Goal: Use online tool/utility: Use online tool/utility

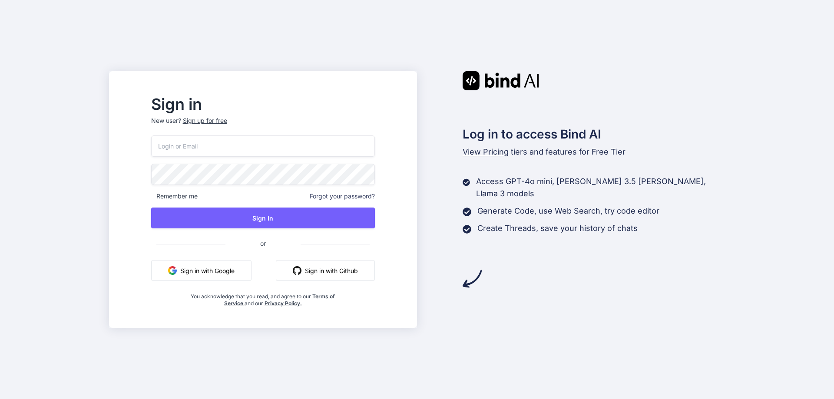
click at [227, 143] on input "email" at bounding box center [263, 145] width 224 height 21
type input "alt.d4-15d0616@yopmail.com"
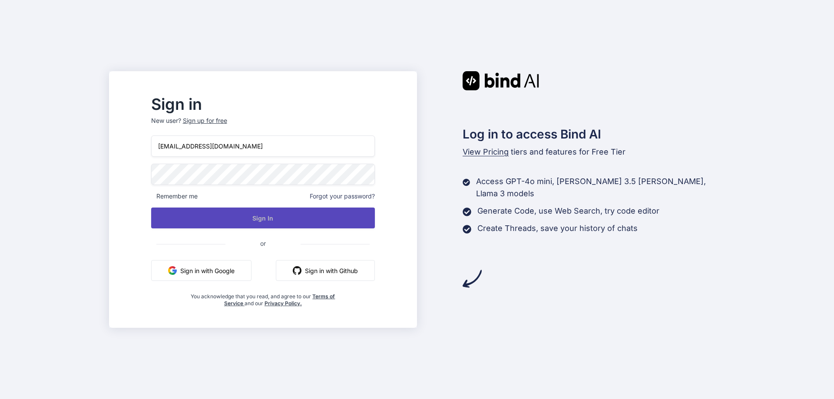
click at [280, 219] on button "Sign In" at bounding box center [263, 218] width 224 height 21
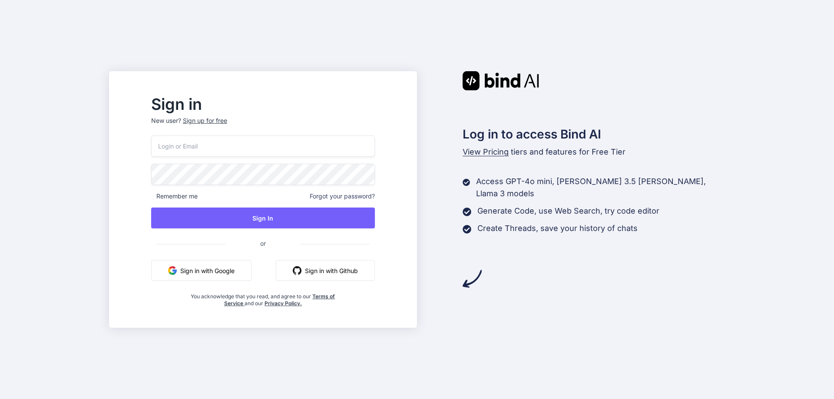
click at [227, 142] on input "email" at bounding box center [263, 145] width 224 height 21
type input "tadowet211@daxiake.com"
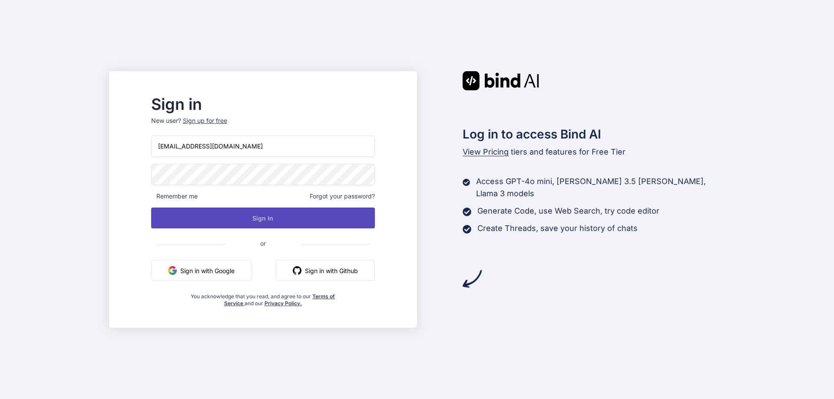
click at [290, 218] on button "Sign In" at bounding box center [263, 218] width 224 height 21
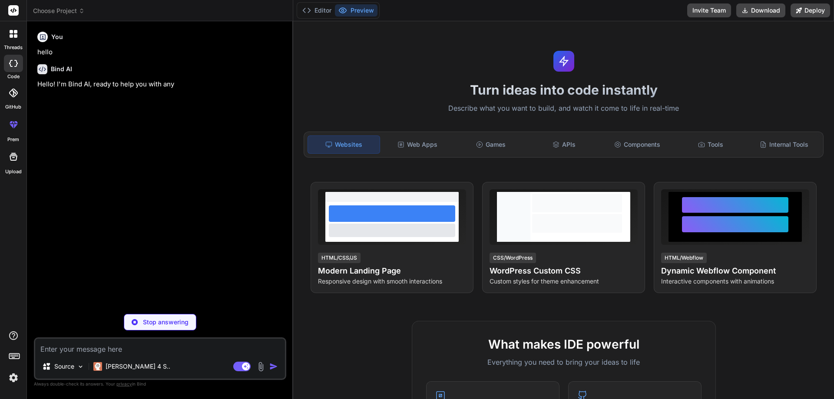
click at [15, 379] on img at bounding box center [13, 377] width 15 height 15
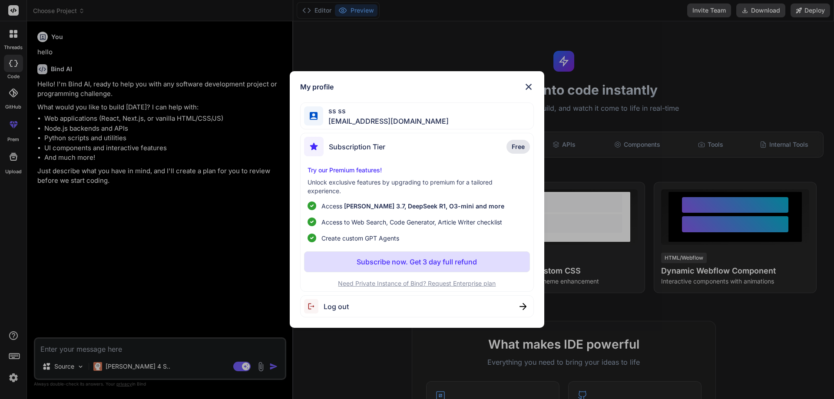
type textarea "x"
click at [528, 89] on img at bounding box center [528, 87] width 10 height 10
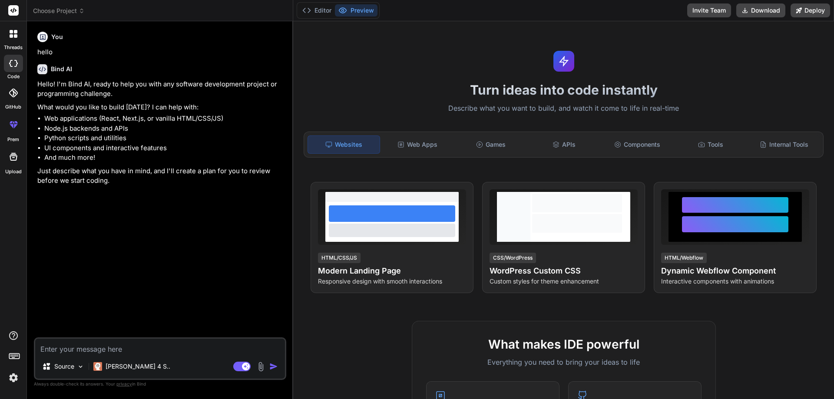
click at [109, 339] on textarea at bounding box center [160, 347] width 250 height 16
click at [102, 343] on textarea at bounding box center [160, 347] width 250 height 16
paste textarea "const downloadPdf = () => { const doc = new jsPDF("l", "mm", "a4"); let y = 15;…"
type textarea "const downloadPdf = () => { const doc = new jsPDF("l", "mm", "a4"); let y = 15;…"
type textarea "x"
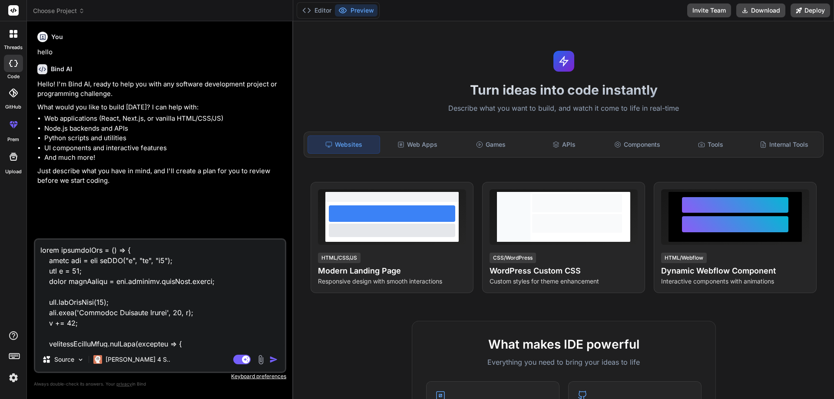
scroll to position [689, 0]
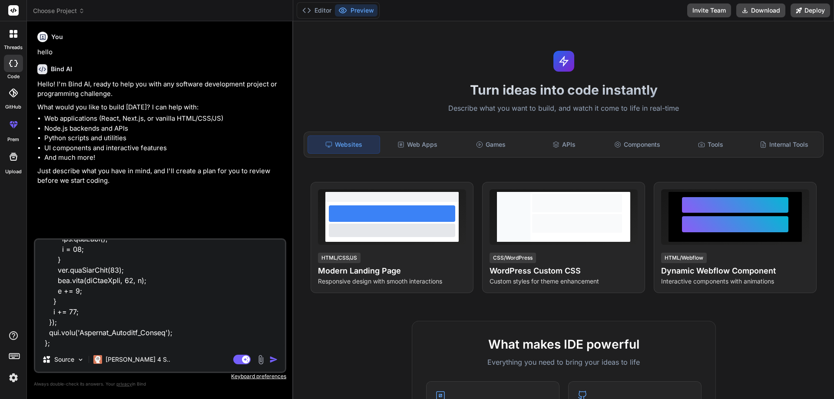
type textarea "const downloadPdf = () => { const doc = new jsPDF("l", "mm", "a4"); let y = 15;…"
type textarea "x"
type textarea "const downloadPdf = () => { const doc = new jsPDF("l", "mm", "a4"); let y = 15;…"
type textarea "x"
type textarea "const downloadPdf = () => { const doc = new jsPDF("l", "mm", "a4"); let y = 15;…"
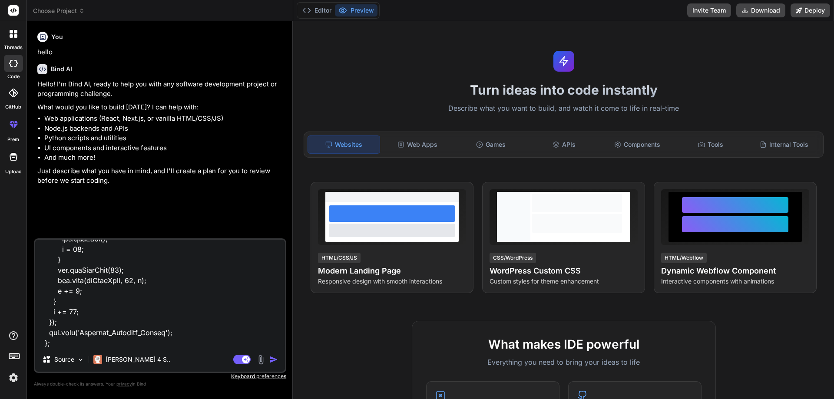
type textarea "x"
type textarea "const downloadPdf = () => { const doc = new jsPDF("l", "mm", "a4"); let y = 15;…"
type textarea "x"
type textarea "const downloadPdf = () => { const doc = new jsPDF("l", "mm", "a4"); let y = 15;…"
type textarea "x"
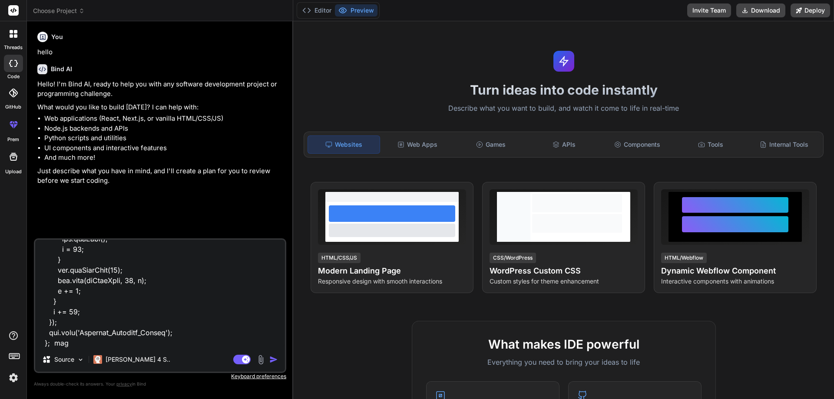
type textarea "const downloadPdf = () => { const doc = new jsPDF("l", "mm", "a4"); let y = 15;…"
type textarea "x"
type textarea "const downloadPdf = () => { const doc = new jsPDF("l", "mm", "a4"); let y = 15;…"
type textarea "x"
type textarea "const downloadPdf = () => { const doc = new jsPDF("l", "mm", "a4"); let y = 15;…"
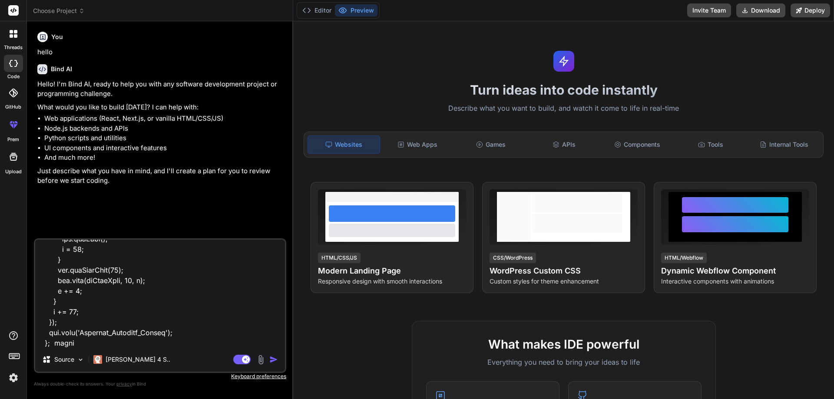
type textarea "x"
type textarea "const downloadPdf = () => { const doc = new jsPDF("l", "mm", "a4"); let y = 15;…"
type textarea "x"
type textarea "const downloadPdf = () => { const doc = new jsPDF("l", "mm", "a4"); let y = 15;…"
type textarea "x"
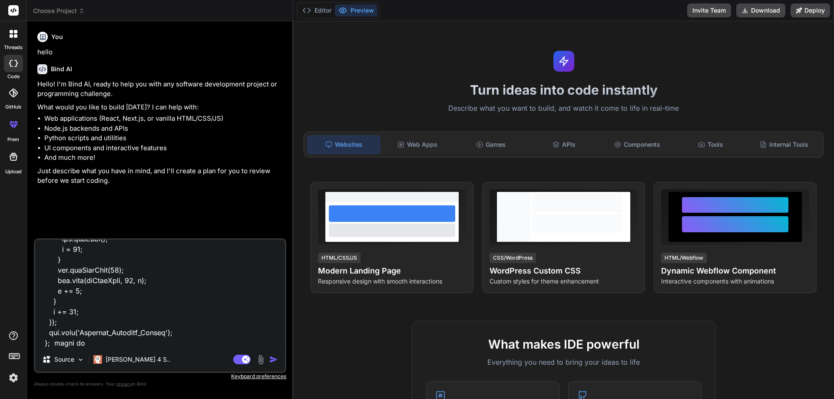
type textarea "const downloadPdf = () => { const doc = new jsPDF("l", "mm", "a4"); let y = 15;…"
type textarea "x"
type textarea "const downloadPdf = () => { const doc = new jsPDF("l", "mm", "a4"); let y = 15;…"
type textarea "x"
type textarea "const downloadPdf = () => { const doc = new jsPDF("l", "mm", "a4"); let y = 15;…"
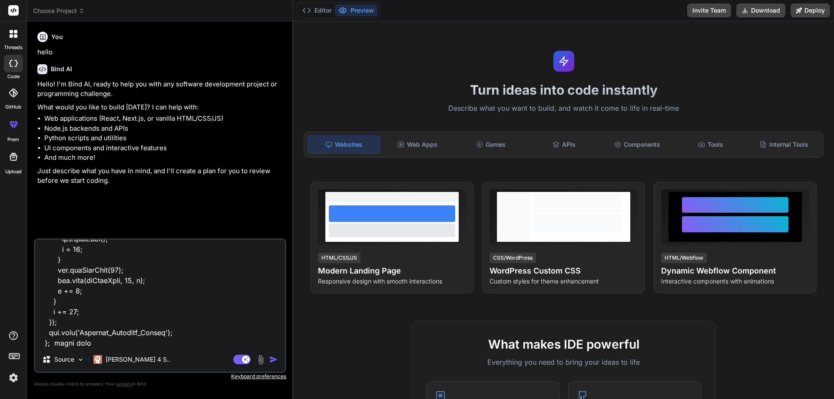
type textarea "x"
type textarea "const downloadPdf = () => { const doc = new jsPDF("l", "mm", "a4"); let y = 15;…"
type textarea "x"
type textarea "const downloadPdf = () => { const doc = new jsPDF("l", "mm", "a4"); let y = 15;…"
type textarea "x"
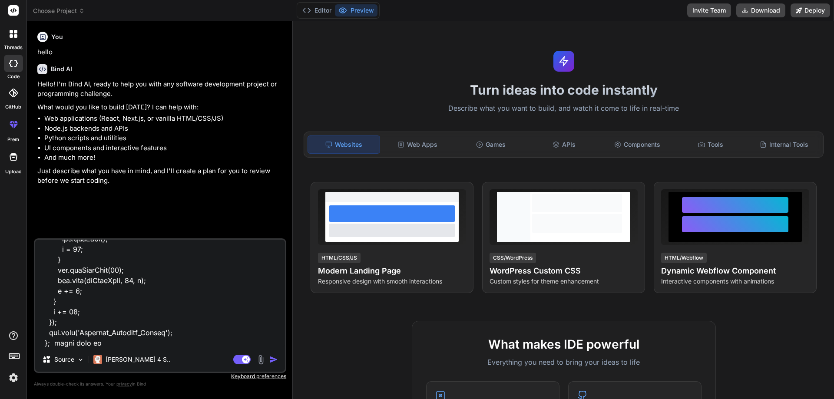
type textarea "const downloadPdf = () => { const doc = new jsPDF("l", "mm", "a4"); let y = 15;…"
type textarea "x"
type textarea "const downloadPdf = () => { const doc = new jsPDF("l", "mm", "a4"); let y = 15;…"
type textarea "x"
type textarea "const downloadPdf = () => { const doc = new jsPDF("l", "mm", "a4"); let y = 15;…"
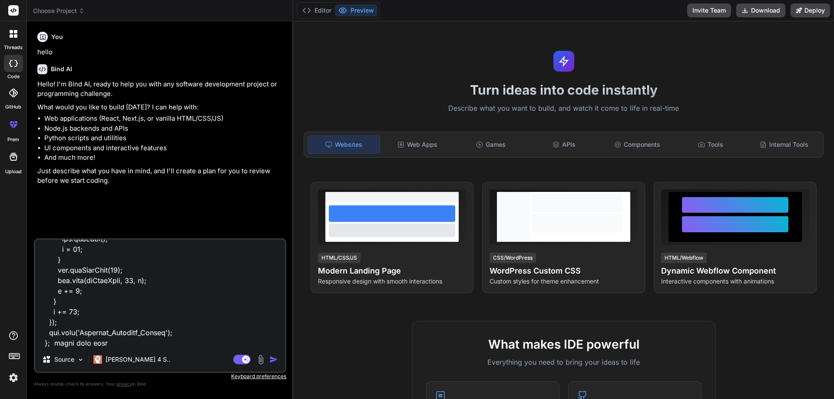
type textarea "x"
type textarea "const downloadPdf = () => { const doc = new jsPDF("l", "mm", "a4"); let y = 15;…"
type textarea "x"
type textarea "const downloadPdf = () => { const doc = new jsPDF("l", "mm", "a4"); let y = 15;…"
type textarea "x"
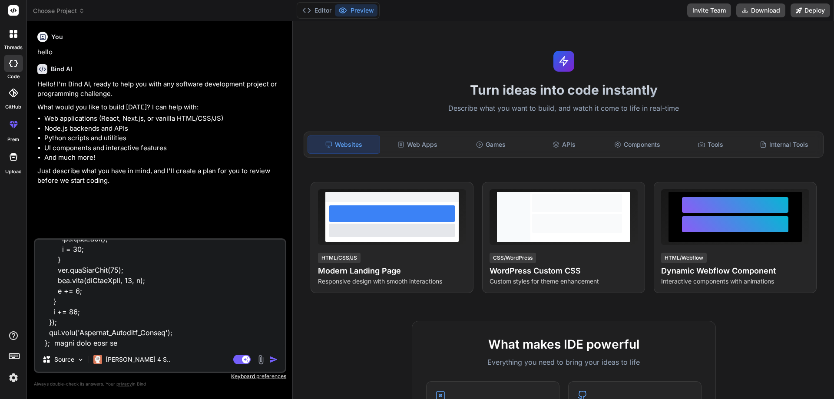
type textarea "const downloadPdf = () => { const doc = new jsPDF("l", "mm", "a4"); let y = 15;…"
type textarea "x"
type textarea "const downloadPdf = () => { const doc = new jsPDF("l", "mm", "a4"); let y = 15;…"
type textarea "x"
type textarea "const downloadPdf = () => { const doc = new jsPDF("l", "mm", "a4"); let y = 15;…"
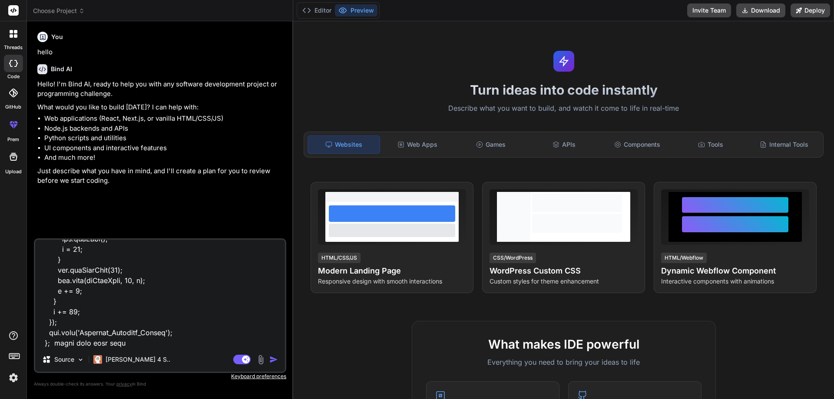
type textarea "x"
type textarea "const downloadPdf = () => { const doc = new jsPDF("l", "mm", "a4"); let y = 15;…"
type textarea "x"
type textarea "const downloadPdf = () => { const doc = new jsPDF("l", "mm", "a4"); let y = 15;…"
type textarea "x"
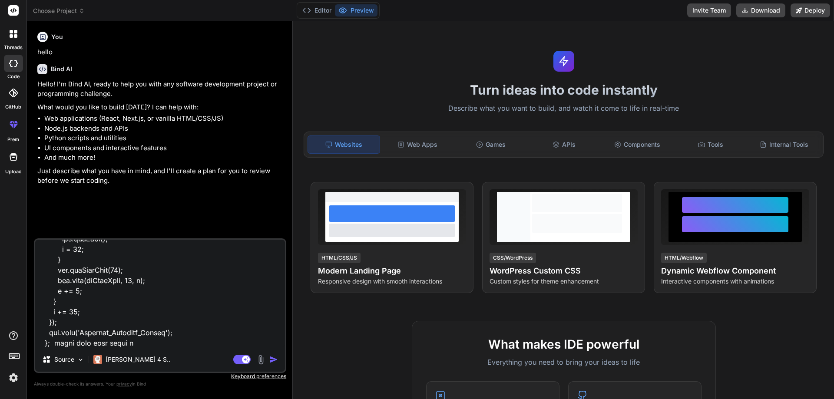
type textarea "const downloadPdf = () => { const doc = new jsPDF("l", "mm", "a4"); let y = 15;…"
type textarea "x"
type textarea "const downloadPdf = () => { const doc = new jsPDF("l", "mm", "a4"); let y = 15;…"
type textarea "x"
type textarea "const downloadPdf = () => { const doc = new jsPDF("l", "mm", "a4"); let y = 15;…"
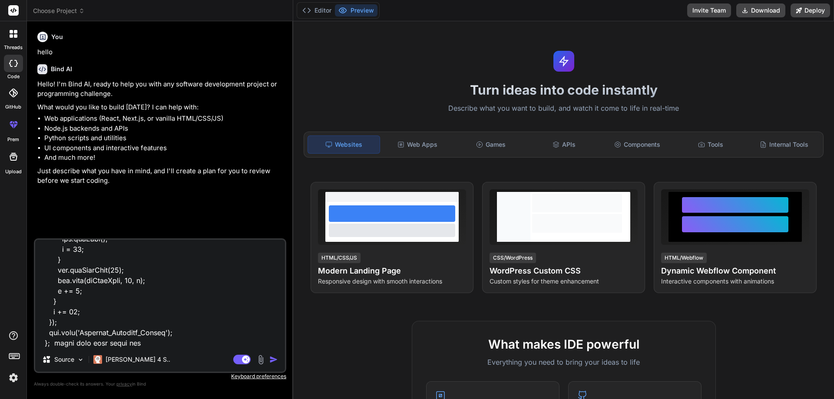
type textarea "x"
type textarea "const downloadPdf = () => { const doc = new jsPDF("l", "mm", "a4"); let y = 15;…"
type textarea "x"
type textarea "const downloadPdf = () => { const doc = new jsPDF("l", "mm", "a4"); let y = 15;…"
type textarea "x"
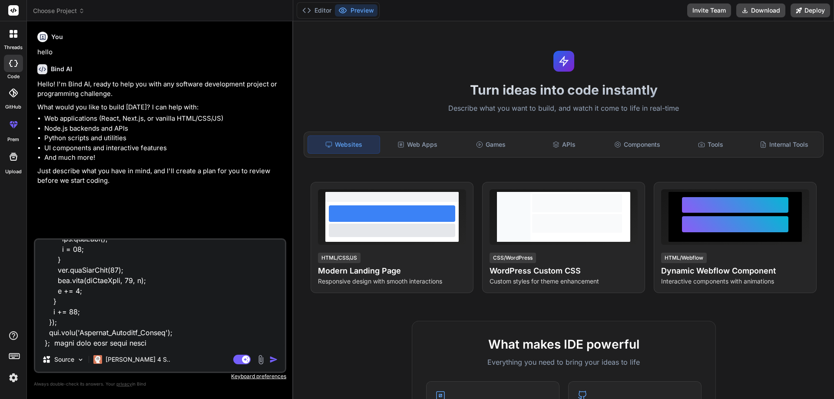
type textarea "const downloadPdf = () => { const doc = new jsPDF("l", "mm", "a4"); let y = 15;…"
type textarea "x"
type textarea "const downloadPdf = () => { const doc = new jsPDF("l", "mm", "a4"); let y = 15;…"
type textarea "x"
type textarea "const downloadPdf = () => { const doc = new jsPDF("l", "mm", "a4"); let y = 15;…"
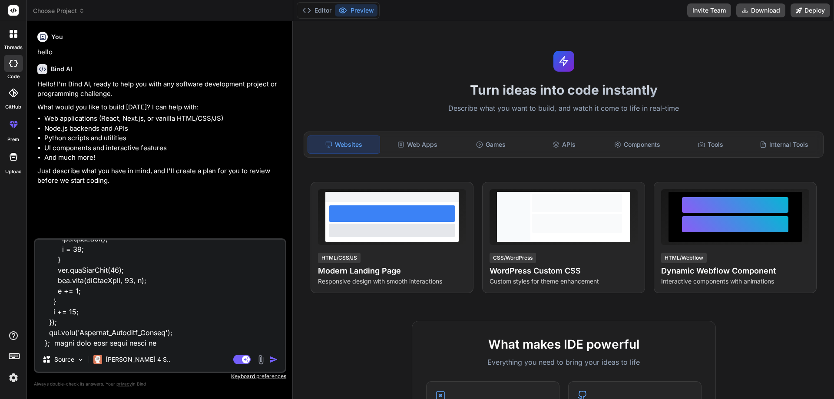
type textarea "x"
type textarea "const downloadPdf = () => { const doc = new jsPDF("l", "mm", "a4"); let y = 15;…"
type textarea "x"
type textarea "const downloadPdf = () => { const doc = new jsPDF("l", "mm", "a4"); let y = 15;…"
type textarea "x"
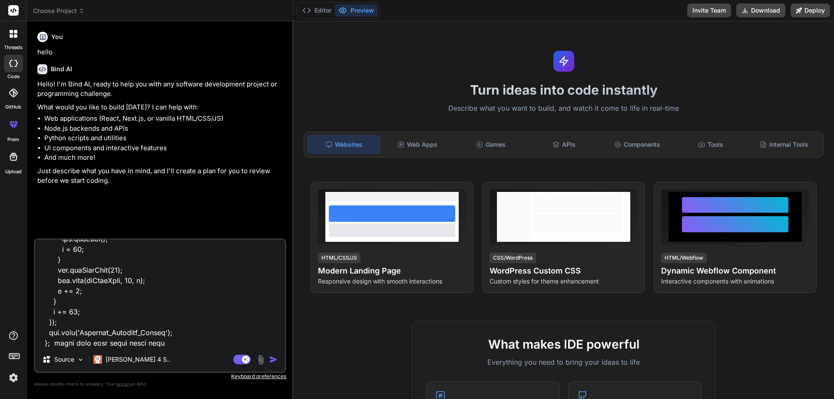
type textarea "const downloadPdf = () => { const doc = new jsPDF("l", "mm", "a4"); let y = 15;…"
type textarea "x"
type textarea "const downloadPdf = () => { const doc = new jsPDF("l", "mm", "a4"); let y = 15;…"
type textarea "x"
type textarea "const downloadPdf = () => { const doc = new jsPDF("l", "mm", "a4"); let y = 15;…"
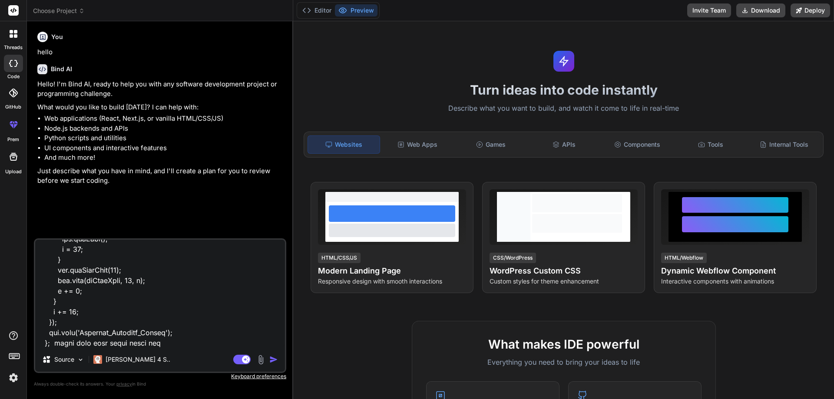
type textarea "x"
type textarea "const downloadPdf = () => { const doc = new jsPDF("l", "mm", "a4"); let y = 15;…"
type textarea "x"
type textarea "const downloadPdf = () => { const doc = new jsPDF("l", "mm", "a4"); let y = 15;…"
type textarea "x"
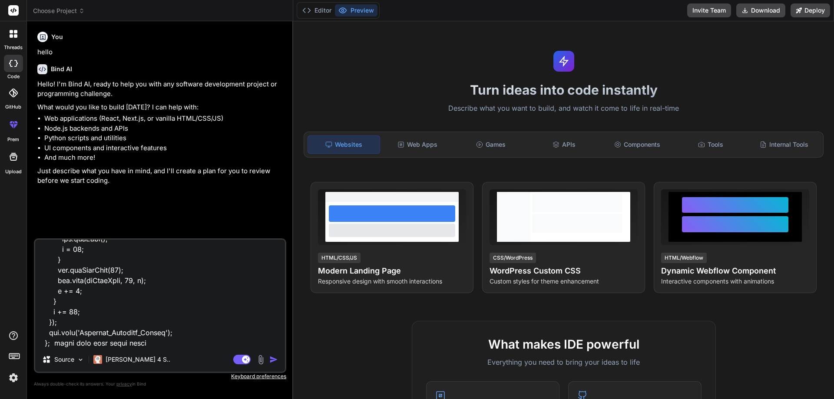
type textarea "const downloadPdf = () => { const doc = new jsPDF("l", "mm", "a4"); let y = 15;…"
type textarea "x"
type textarea "const downloadPdf = () => { const doc = new jsPDF("l", "mm", "a4"); let y = 15;…"
type textarea "x"
type textarea "const downloadPdf = () => { const doc = new jsPDF("l", "mm", "a4"); let y = 15;…"
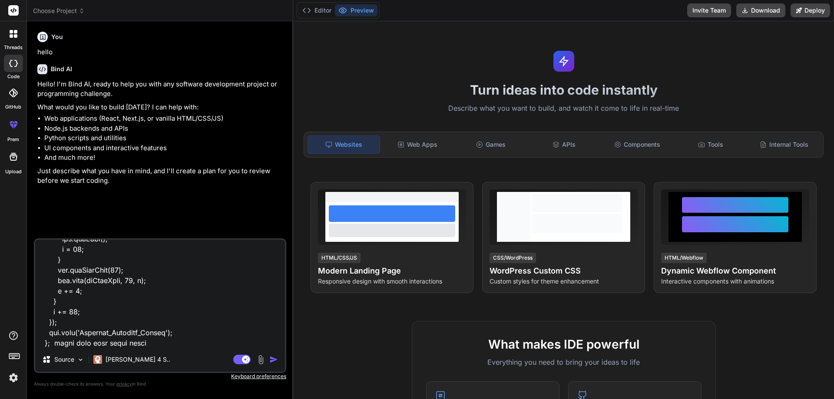
type textarea "x"
type textarea "const downloadPdf = () => { const doc = new jsPDF("l", "mm", "a4"); let y = 15;…"
type textarea "x"
type textarea "const downloadPdf = () => { const doc = new jsPDF("l", "mm", "a4"); let y = 15;…"
type textarea "x"
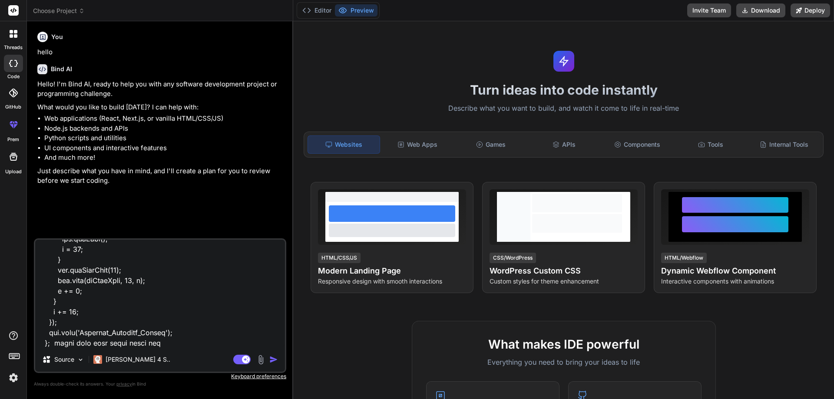
type textarea "const downloadPdf = () => { const doc = new jsPDF("l", "mm", "a4"); let y = 15;…"
type textarea "x"
type textarea "const downloadPdf = () => { const doc = new jsPDF("l", "mm", "a4"); let y = 15;…"
type textarea "x"
type textarea "const downloadPdf = () => { const doc = new jsPDF("l", "mm", "a4"); let y = 15;…"
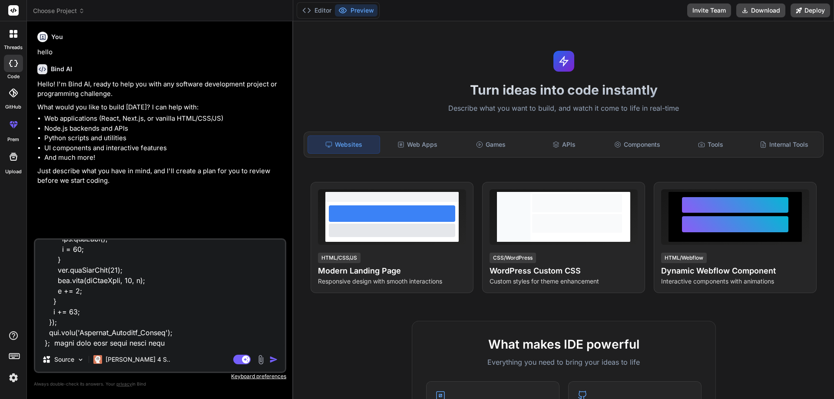
type textarea "x"
type textarea "const downloadPdf = () => { const doc = new jsPDF("l", "mm", "a4"); let y = 15;…"
type textarea "x"
type textarea "const downloadPdf = () => { const doc = new jsPDF("l", "mm", "a4"); let y = 15;…"
type textarea "x"
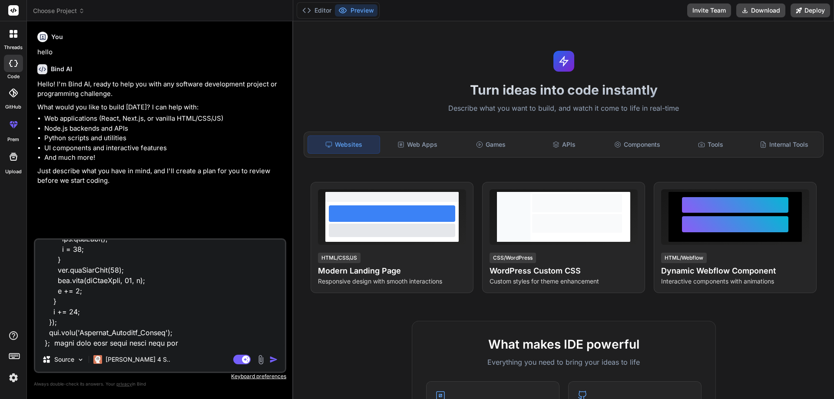
type textarea "const downloadPdf = () => { const doc = new jsPDF("l", "mm", "a4"); let y = 15;…"
type textarea "x"
type textarea "const downloadPdf = () => { const doc = new jsPDF("l", "mm", "a4"); let y = 15;…"
type textarea "x"
type textarea "const downloadPdf = () => { const doc = new jsPDF("l", "mm", "a4"); let y = 15;…"
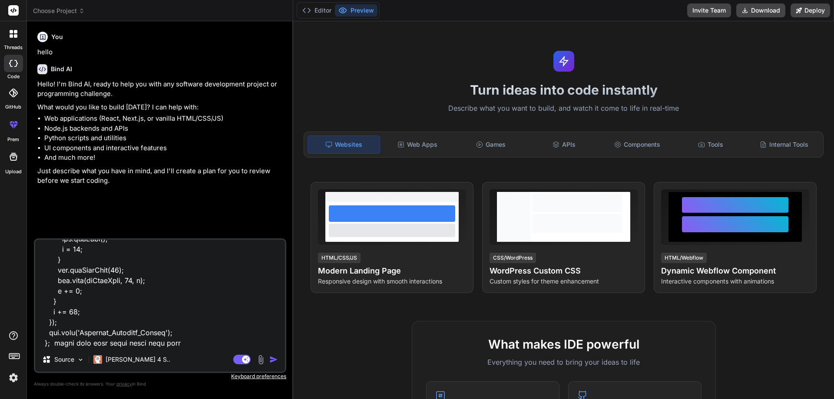
type textarea "x"
type textarea "const downloadPdf = () => { const doc = new jsPDF("l", "mm", "a4"); let y = 15;…"
type textarea "x"
type textarea "const downloadPdf = () => { const doc = new jsPDF("l", "mm", "a4"); let y = 15;…"
type textarea "x"
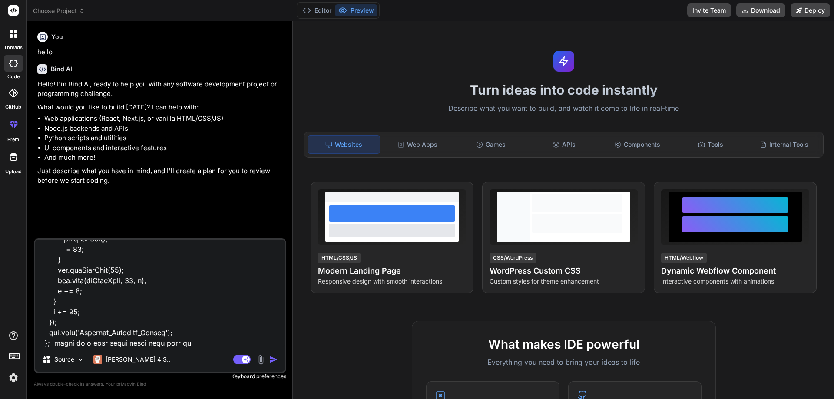
type textarea "const downloadPdf = () => { const doc = new jsPDF("l", "mm", "a4"); let y = 15;…"
type textarea "x"
type textarea "const downloadPdf = () => { const doc = new jsPDF("l", "mm", "a4"); let y = 15;…"
type textarea "x"
type textarea "const downloadPdf = () => { const doc = new jsPDF("l", "mm", "a4"); let y = 15;…"
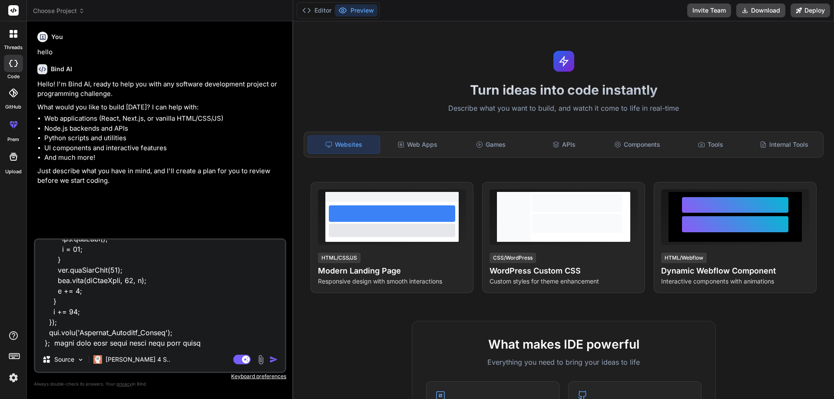
type textarea "x"
type textarea "const downloadPdf = () => { const doc = new jsPDF("l", "mm", "a4"); let y = 15;…"
type textarea "x"
type textarea "const downloadPdf = () => { const doc = new jsPDF("l", "mm", "a4"); let y = 15;…"
type textarea "x"
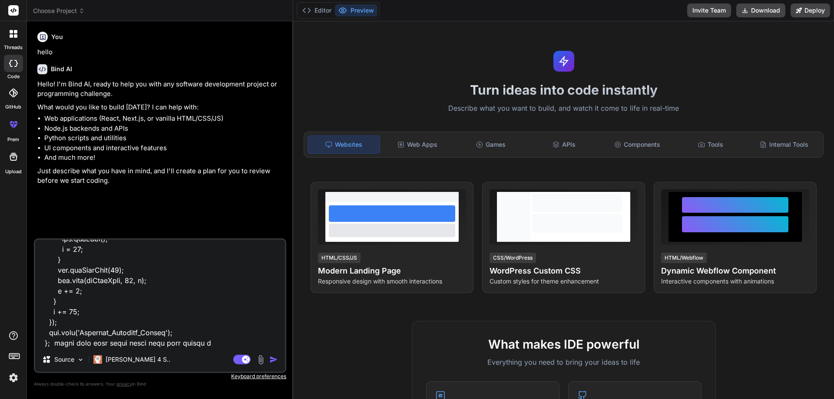
type textarea "const downloadPdf = () => { const doc = new jsPDF("l", "mm", "a4"); let y = 15;…"
type textarea "x"
type textarea "const downloadPdf = () => { const doc = new jsPDF("l", "mm", "a4"); let y = 15;…"
type textarea "x"
type textarea "const downloadPdf = () => { const doc = new jsPDF("l", "mm", "a4"); let y = 15;…"
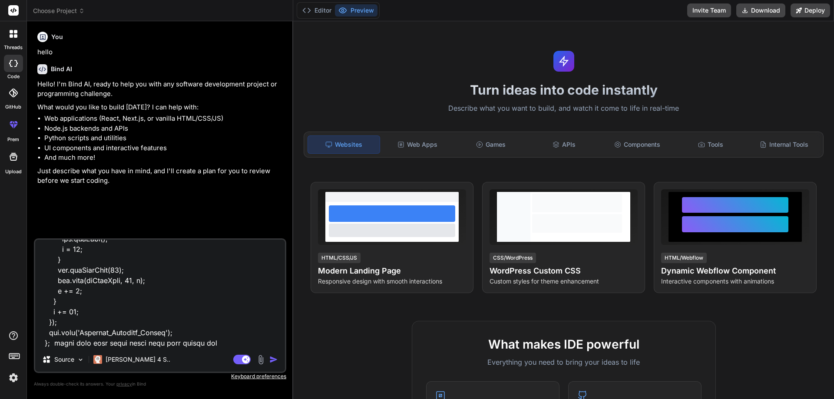
type textarea "x"
type textarea "const downloadPdf = () => { const doc = new jsPDF("l", "mm", "a4"); let y = 15;…"
type textarea "x"
type textarea "const downloadPdf = () => { const doc = new jsPDF("l", "mm", "a4"); let y = 15;…"
type textarea "x"
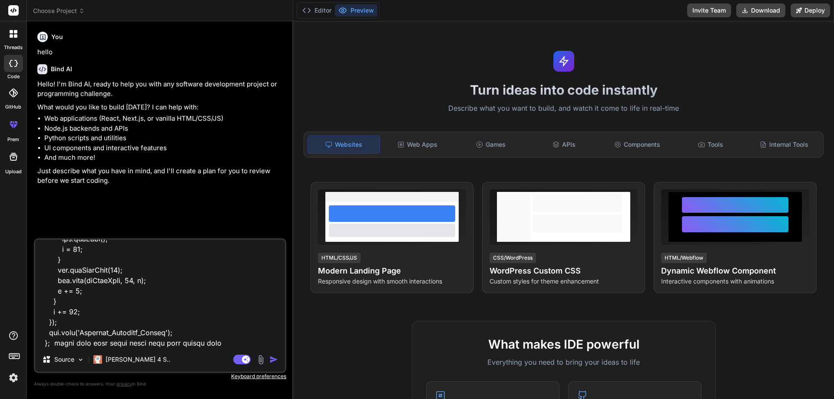
type textarea "const downloadPdf = () => { const doc = new jsPDF("l", "mm", "a4"); let y = 15;…"
type textarea "x"
type textarea "const downloadPdf = () => { const doc = new jsPDF("l", "mm", "a4"); let y = 15;…"
click at [250, 345] on textarea at bounding box center [160, 294] width 250 height 108
type textarea "x"
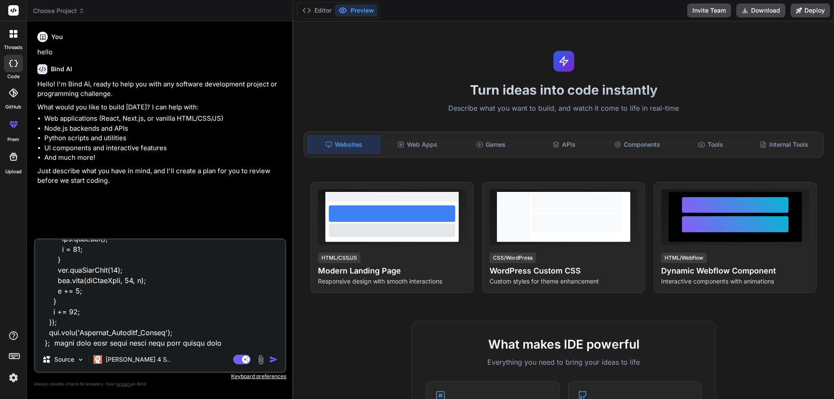
type textarea "const downloadPdf = () => { const doc = new jsPDF("l", "mm", "a4"); let y = 15;…"
type textarea "x"
click at [250, 345] on textarea at bounding box center [160, 294] width 250 height 108
paste textarea "[ [ "START DATES PROGRESS", [ [ "Activities started on time", 0 ], [ "OnSchedul…"
type textarea "const downloadPdf = () => { const doc = new jsPDF("l", "mm", "a4"); let y = 15;…"
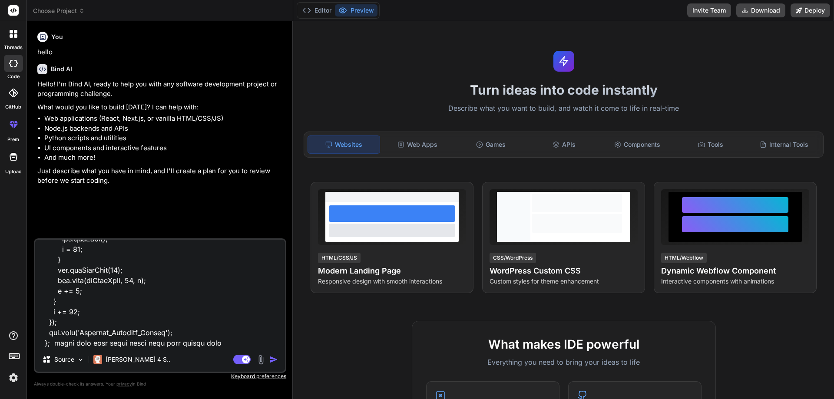
type textarea "x"
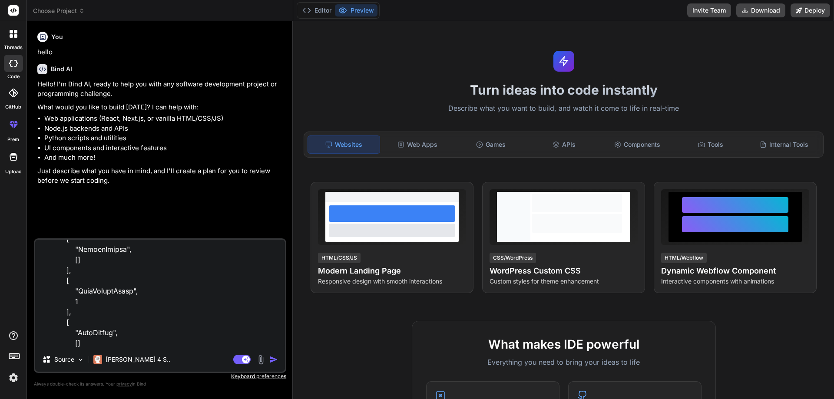
type textarea "const downloadPdf = () => { const doc = new jsPDF("l", "mm", "a4"); let y = 15;…"
click at [273, 358] on img "button" at bounding box center [273, 359] width 9 height 9
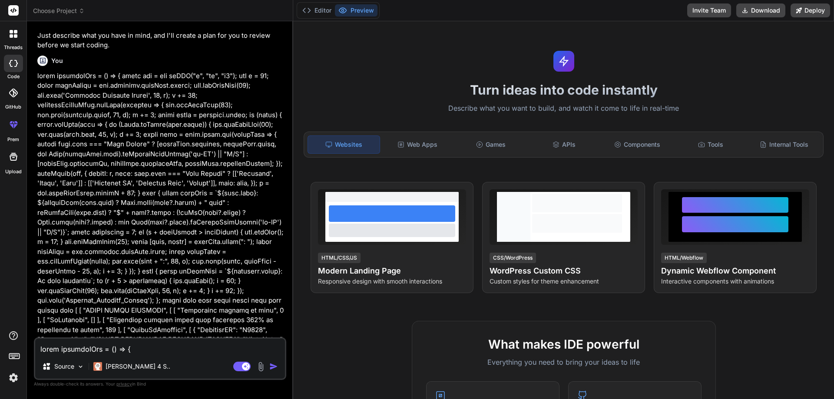
scroll to position [159, 0]
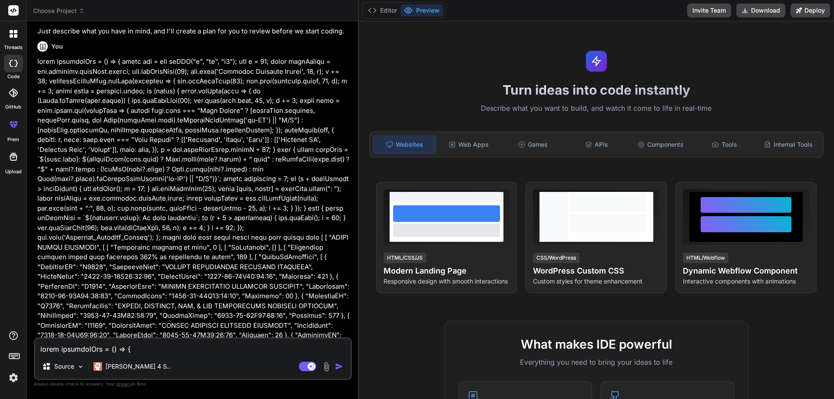
drag, startPoint x: 292, startPoint y: 227, endPoint x: 418, endPoint y: 239, distance: 126.0
click at [359, 239] on div "Bind AI Web Search Created with Pixso. Code Generator You hello Bind AI Hello! …" at bounding box center [193, 210] width 332 height 378
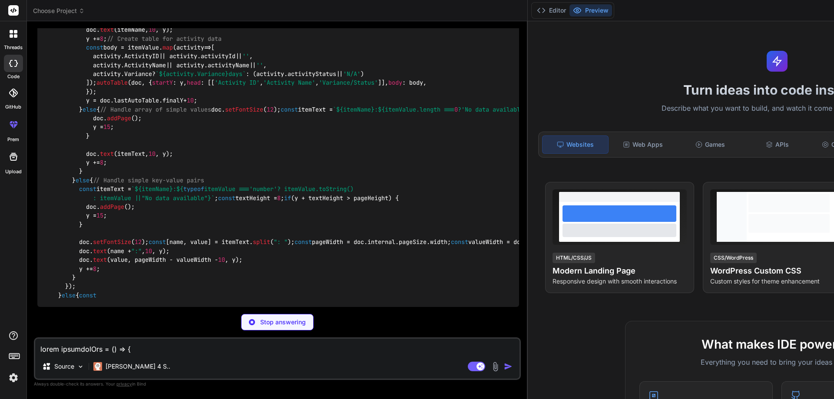
scroll to position [5810, 0]
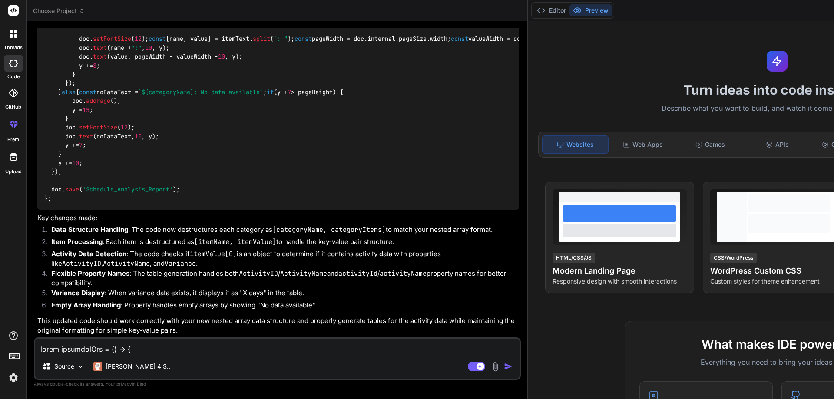
type textarea "x"
click at [135, 347] on textarea at bounding box center [277, 347] width 484 height 16
type textarea "g"
type textarea "x"
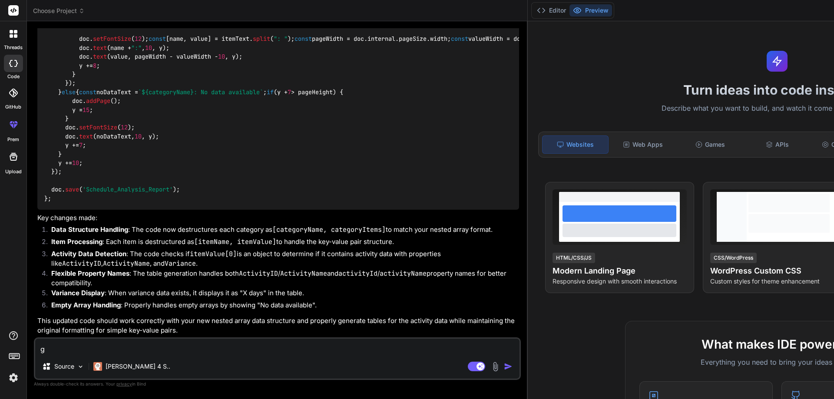
type textarea "gi"
type textarea "x"
type textarea "giv"
type textarea "x"
type textarea "give"
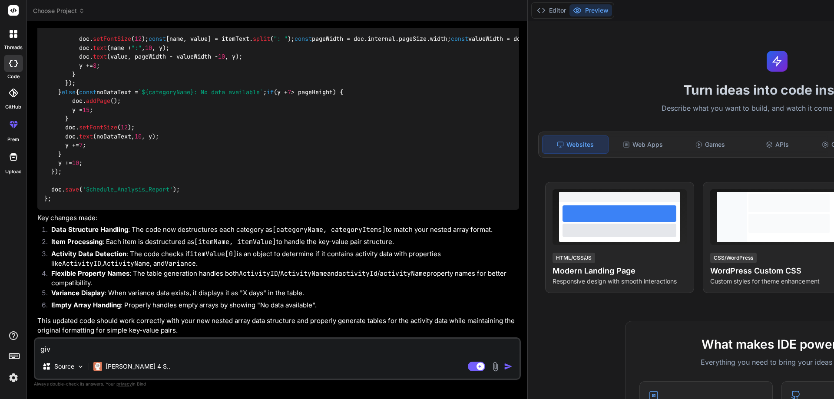
type textarea "x"
type textarea "given"
type textarea "x"
type textarea "given"
type textarea "x"
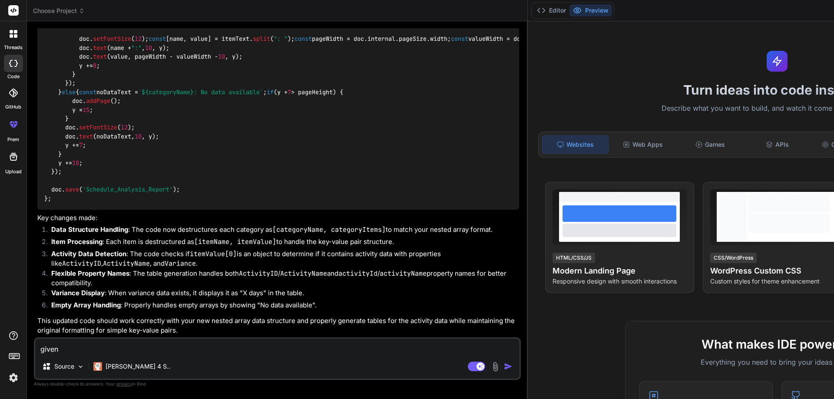
type textarea "given u"
type textarea "x"
type textarea "given ui"
type textarea "x"
type textarea "given ui"
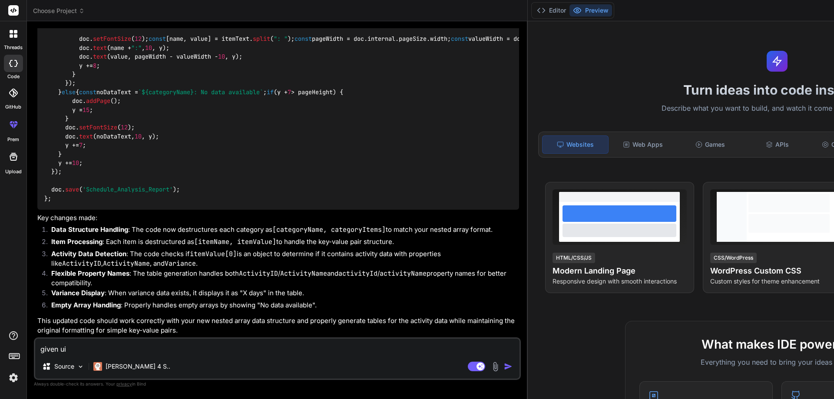
type textarea "x"
type textarea "given ui c"
type textarea "x"
type textarea "given ui co"
type textarea "x"
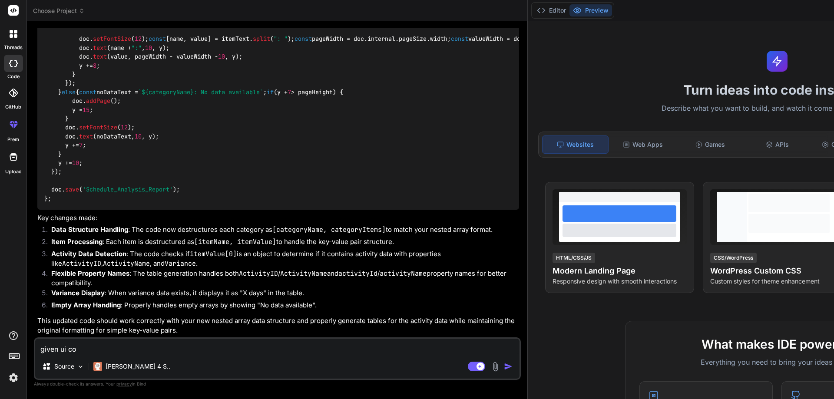
type textarea "given ui cod"
type textarea "x"
type textarea "given ui code"
type textarea "x"
type textarea "given ui code"
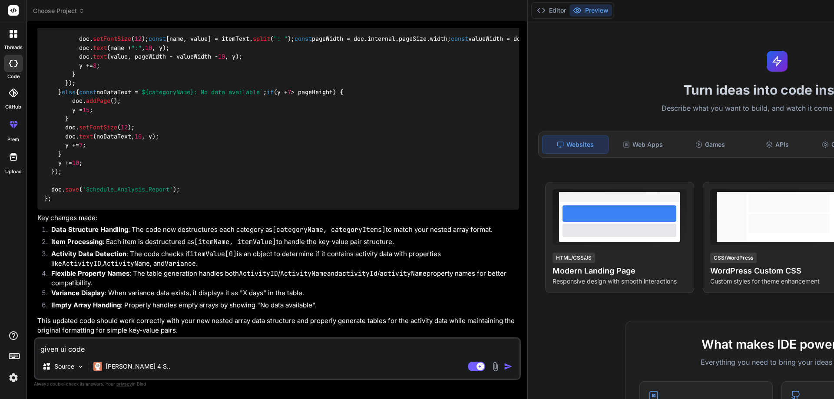
type textarea "x"
type textarea "given ui code e"
type textarea "x"
type textarea "given ui code"
type textarea "x"
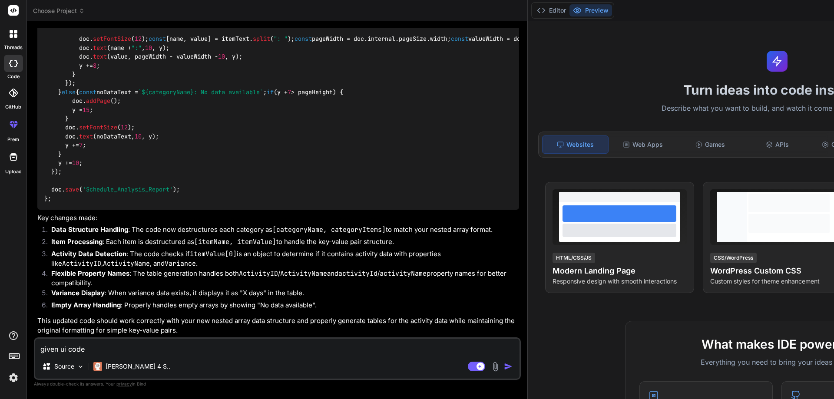
type textarea "given ui code w"
type textarea "x"
type textarea "given ui code wi"
type textarea "x"
type textarea "given ui code wis"
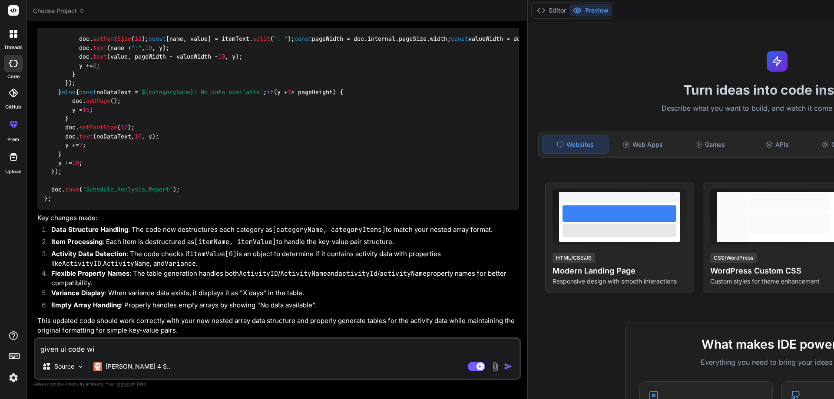
type textarea "x"
type textarea "given ui code wise"
type textarea "x"
type textarea "given ui code wise"
type textarea "x"
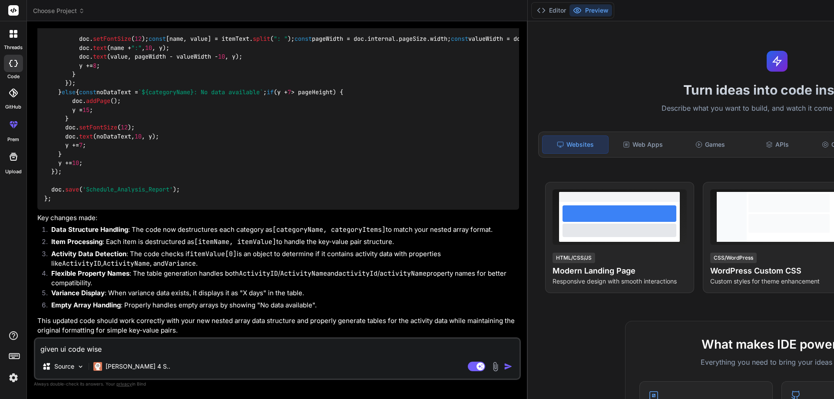
type textarea "given ui code wise i"
type textarea "x"
type textarea "given ui code wise in"
type textarea "x"
type textarea "given ui code wise int"
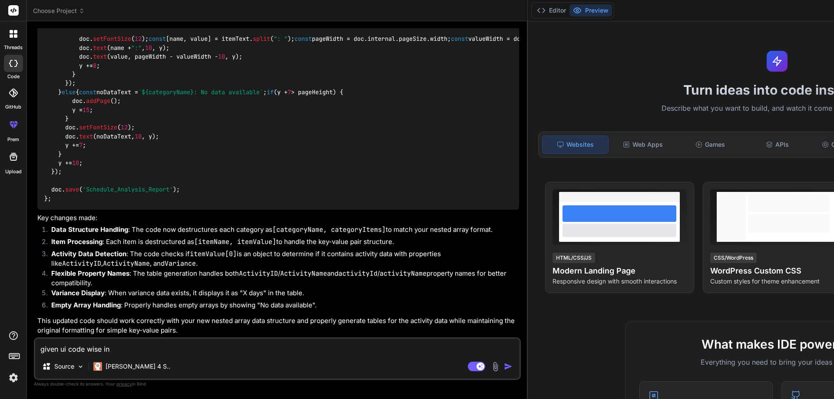
type textarea "x"
type textarea "given ui code wise inte"
type textarea "x"
type textarea "given ui code wise integ"
type textarea "x"
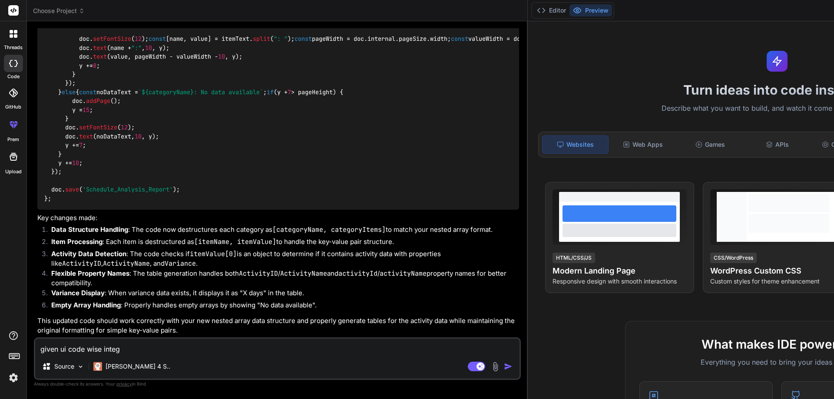
type textarea "given ui code wise integr"
type textarea "x"
type textarea "given ui code wise integra"
type textarea "x"
type textarea "given ui code wise integrat"
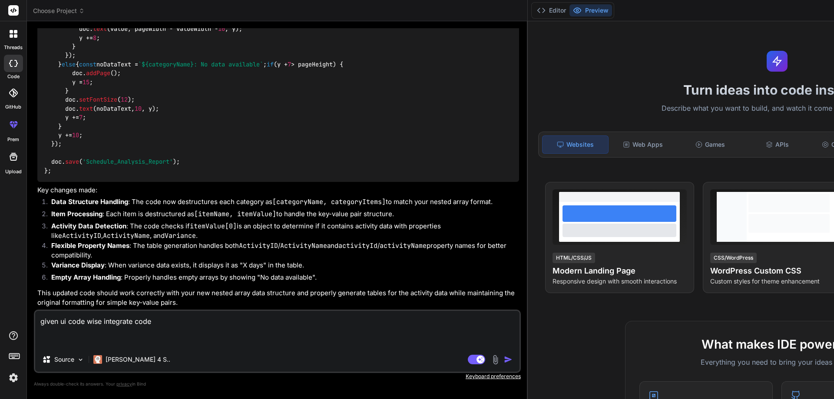
paste textarea "<Container className="sample-container mt-4" ref={reportRef}> <p className="">S…"
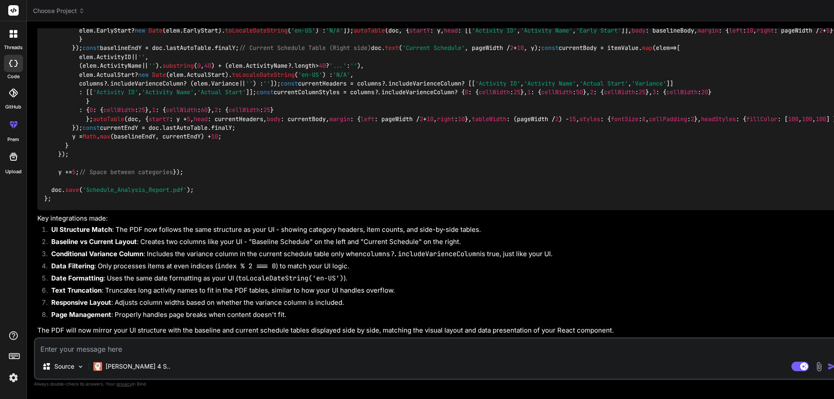
scroll to position [6790, 0]
click at [152, 338] on div "Source [PERSON_NAME] 4 S.. Agent Mode. When this toggle is activated, AI automa…" at bounding box center [439, 358] width 810 height 43
click at [151, 338] on div "Source [PERSON_NAME] 4 S.. Agent Mode. When this toggle is activated, AI automa…" at bounding box center [439, 358] width 810 height 43
click at [128, 343] on textarea at bounding box center [439, 347] width 808 height 16
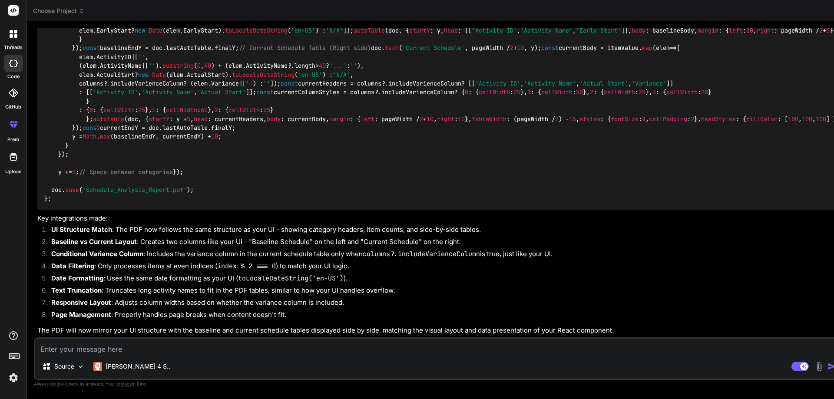
paste textarea "const downloadPDF = () => { const doc = new jsPDF("l", "mm", "a4"); let y = 15;…"
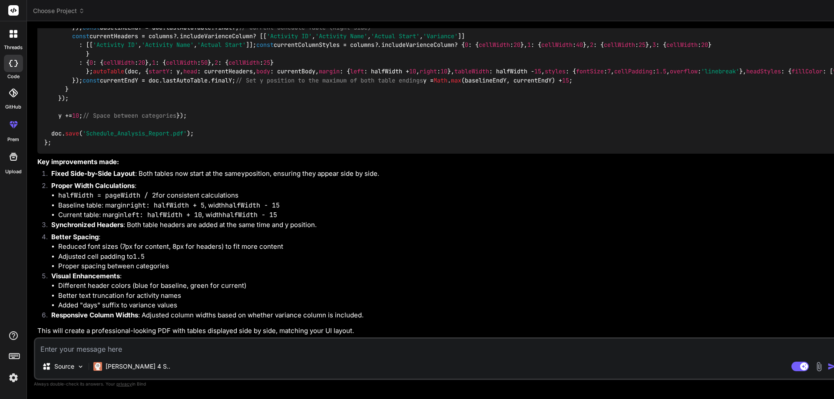
scroll to position [8429, 0]
click at [92, 348] on textarea at bounding box center [439, 347] width 808 height 16
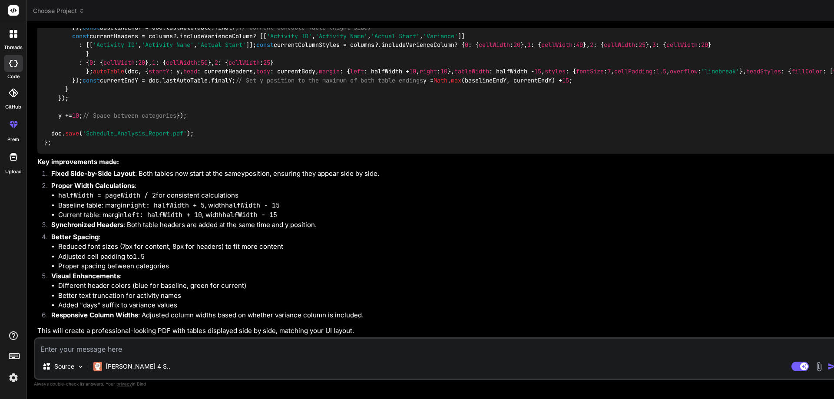
drag, startPoint x: 138, startPoint y: 108, endPoint x: 32, endPoint y: 100, distance: 107.1
click at [32, 100] on div "Bind AI Web Search Created with Pixso. Code Generator You hello Bind AI Hello! …" at bounding box center [439, 209] width 824 height 377
copy p "I can see you want to display the Baseline and Current Schedule tables side by …"
click at [132, 355] on div "Source [PERSON_NAME] 4 S.. Agent Mode. When this toggle is activated, AI automa…" at bounding box center [439, 358] width 810 height 43
click at [138, 349] on textarea at bounding box center [439, 347] width 808 height 16
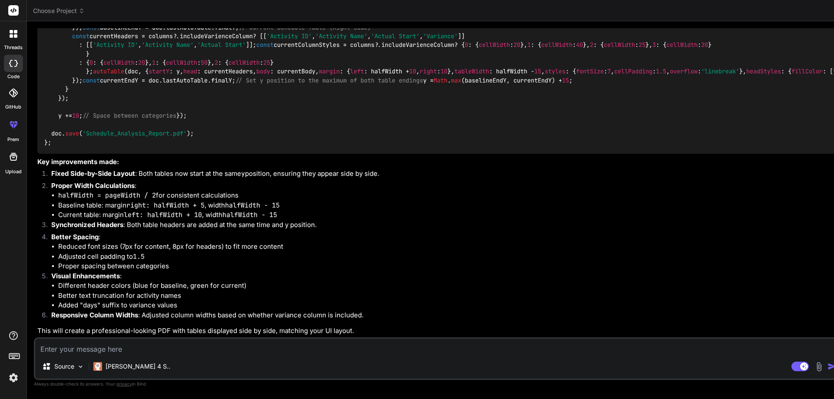
paste textarea "I can see you want to display the Baseline and Current Schedule tables side by …"
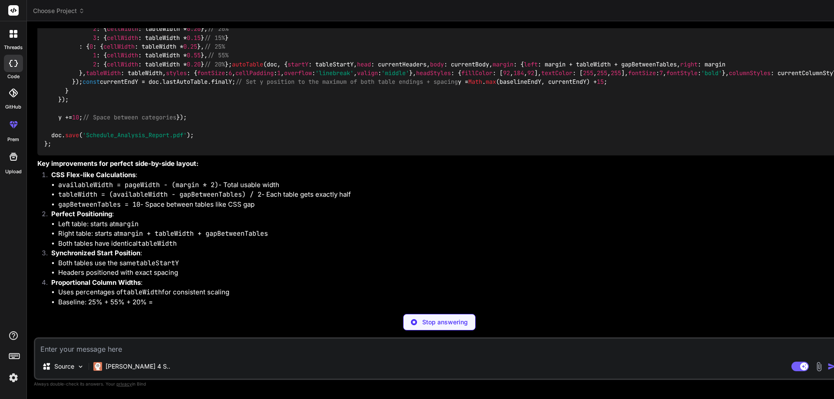
scroll to position [9920, 0]
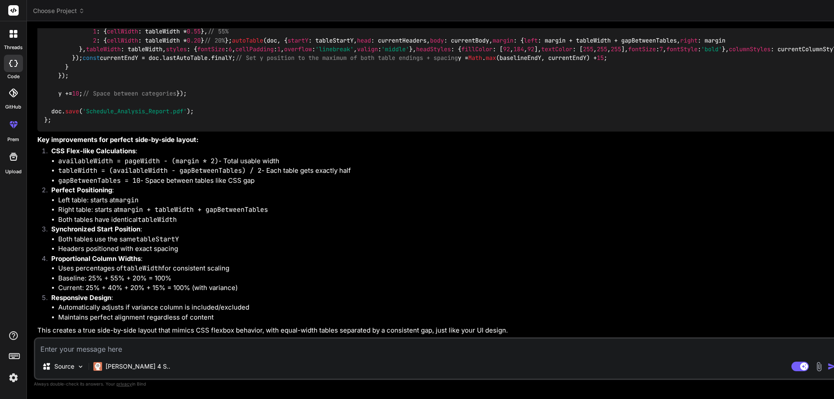
click at [114, 344] on textarea at bounding box center [439, 347] width 808 height 16
click at [827, 366] on img "button" at bounding box center [831, 366] width 9 height 9
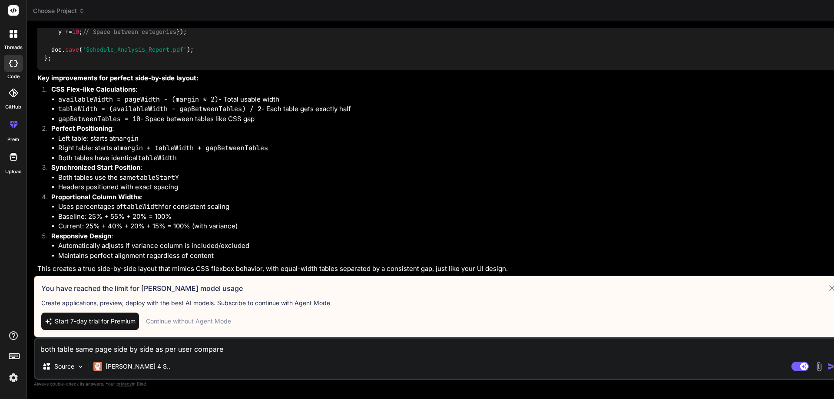
click at [205, 322] on div "Continue without Agent Mode" at bounding box center [188, 321] width 85 height 9
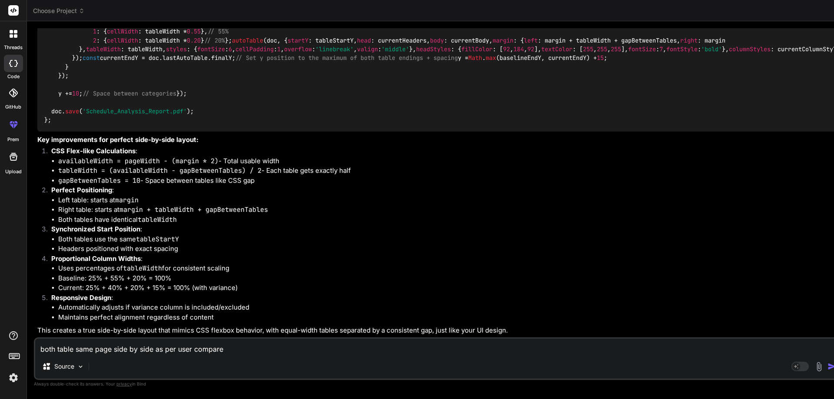
click at [827, 363] on img "button" at bounding box center [831, 366] width 9 height 9
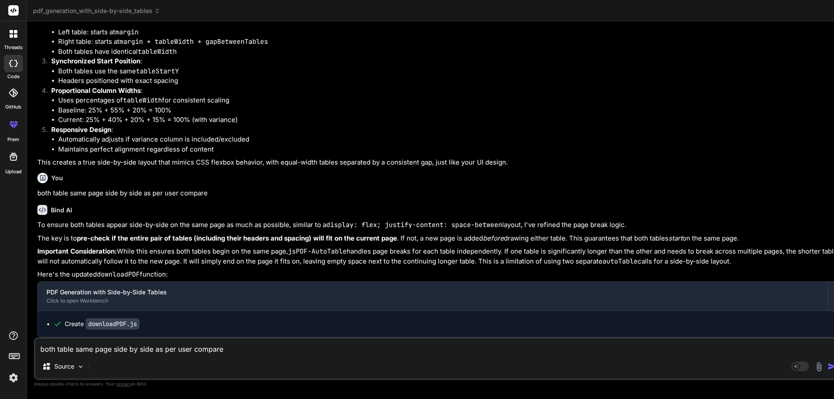
scroll to position [23486, 0]
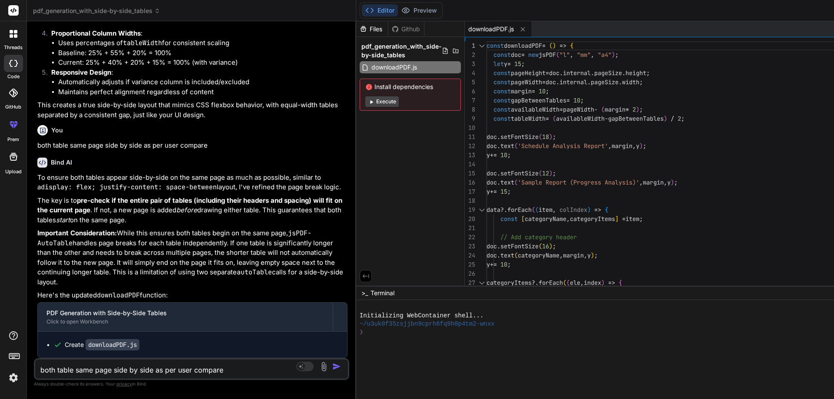
drag, startPoint x: 431, startPoint y: 181, endPoint x: 105, endPoint y: 202, distance: 325.9
click at [105, 202] on div "Bind AI Web Search Created with Pixso. Code Generator You hello Bind AI Hello! …" at bounding box center [191, 210] width 329 height 378
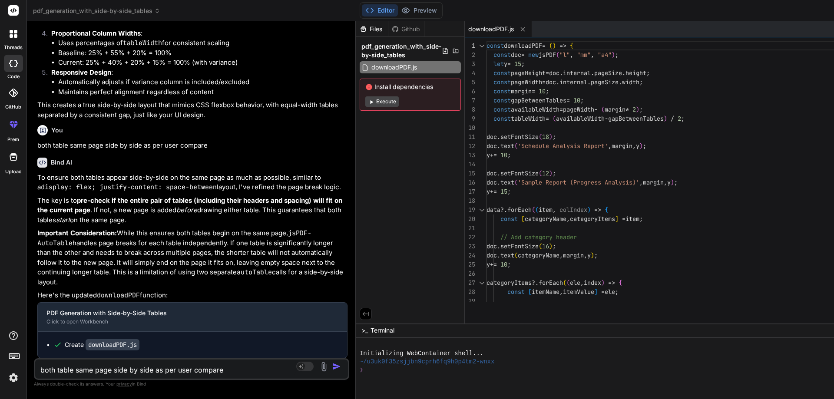
drag, startPoint x: 491, startPoint y: 286, endPoint x: 518, endPoint y: 416, distance: 132.6
click at [518, 399] on html "threads code GitHub prem Upload pdf_generation_with_side-by-side_tables Created…" at bounding box center [417, 199] width 834 height 399
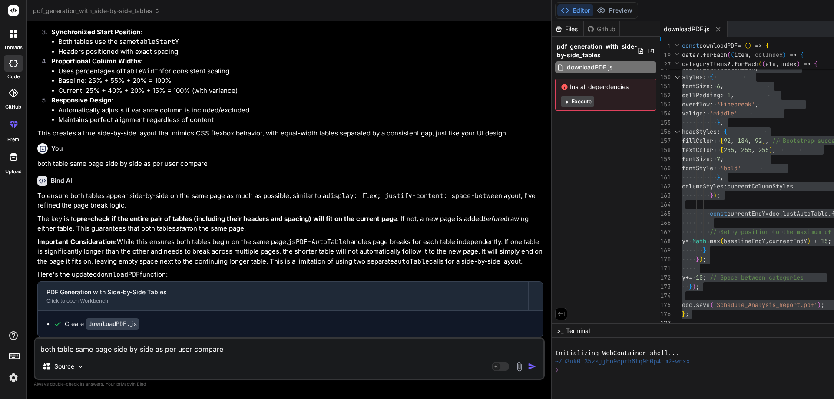
drag, startPoint x: 188, startPoint y: 239, endPoint x: 550, endPoint y: 292, distance: 365.9
click at [550, 292] on div "pdf_generation_with_side-by-side_tables Created with Pixso. Bind AI Web Search …" at bounding box center [849, 199] width 1645 height 399
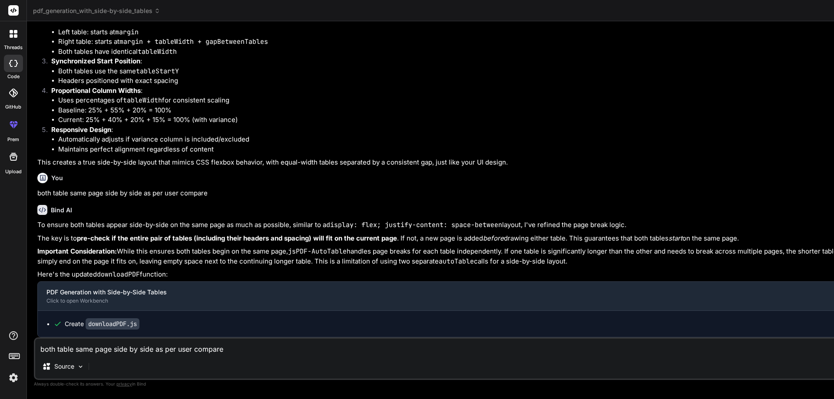
click at [144, 352] on textarea "both table same page side by side as per user compare" at bounding box center [520, 347] width 970 height 16
click at [88, 350] on textarea "take width fisrt table 50% and" at bounding box center [520, 347] width 970 height 16
click at [143, 353] on textarea "take width left table 50% and" at bounding box center [520, 347] width 970 height 16
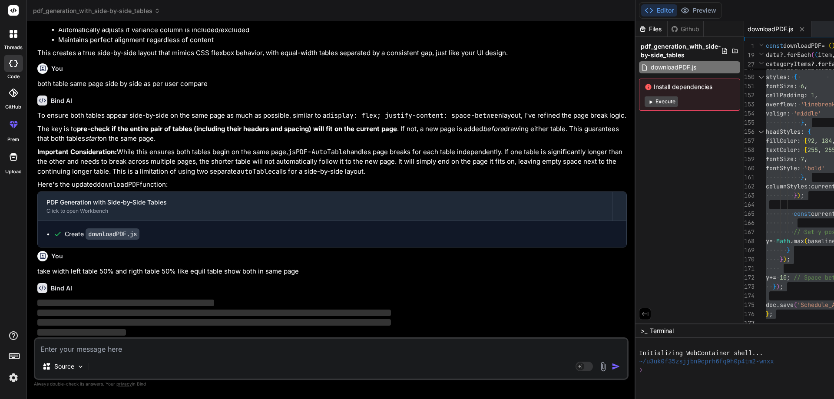
scroll to position [14737, 0]
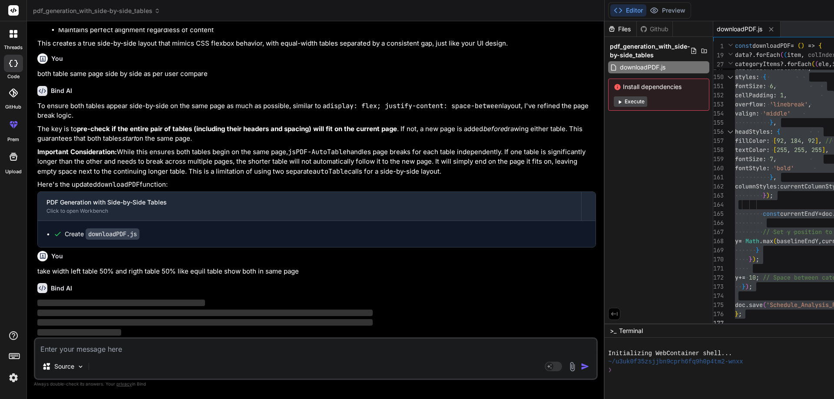
drag, startPoint x: 510, startPoint y: 186, endPoint x: 293, endPoint y: 179, distance: 217.2
click at [293, 179] on div "Bind AI Web Search Created with Pixso. Code Generator You hello Bind AI Hello! …" at bounding box center [315, 210] width 577 height 378
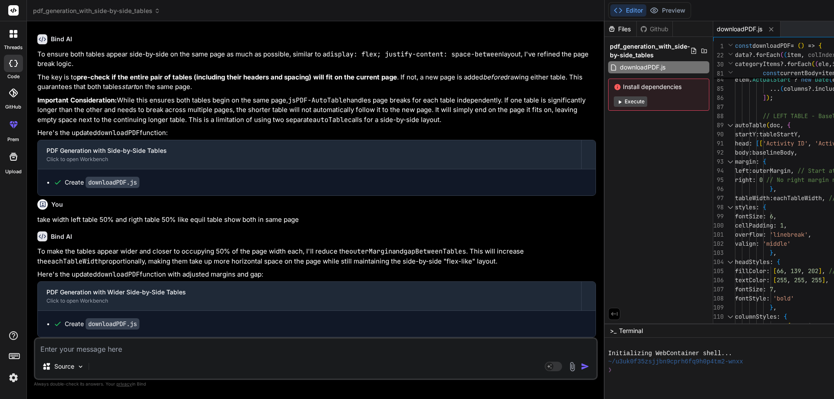
scroll to position [0, 0]
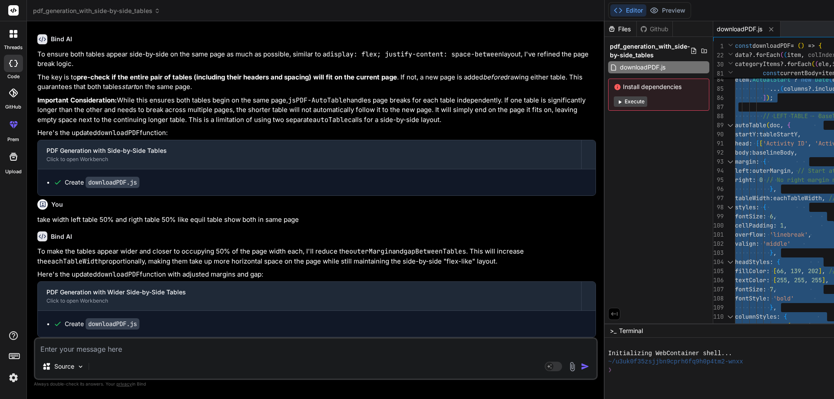
click at [151, 351] on textarea at bounding box center [315, 347] width 561 height 16
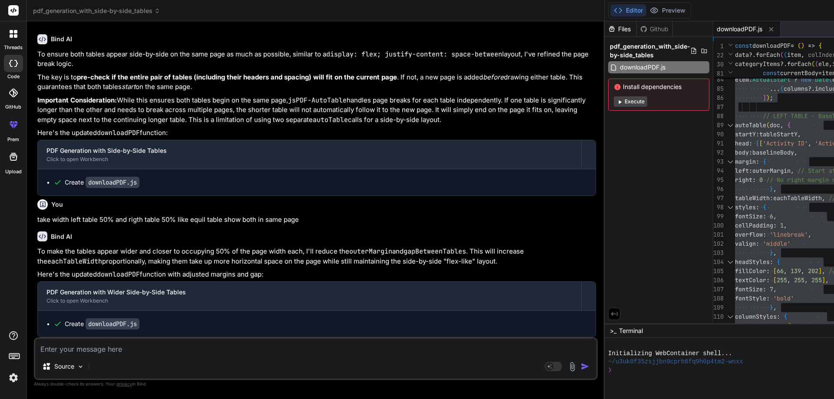
paste textarea "<Container className="sample-container mt-4" ref={reportRef}> <p className="">S…"
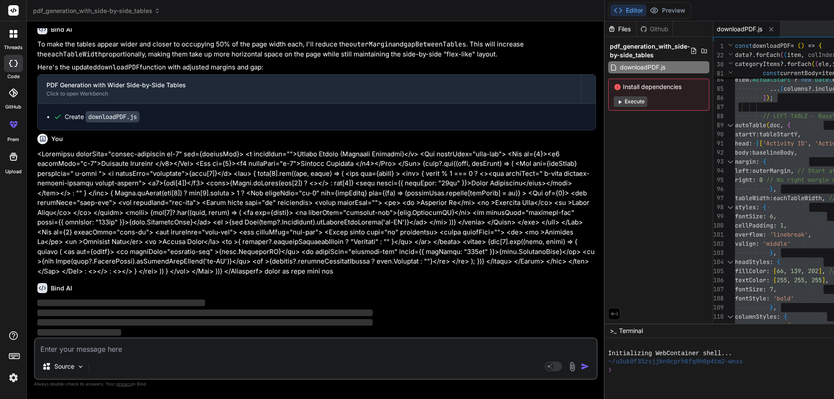
scroll to position [15157, 0]
click at [115, 348] on textarea at bounding box center [315, 347] width 561 height 16
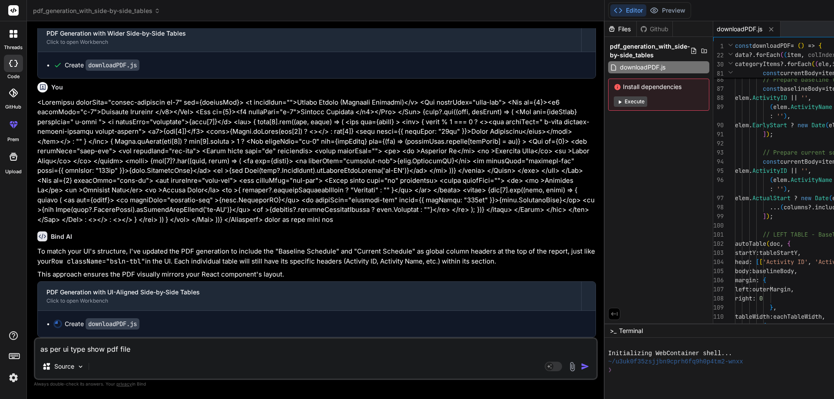
scroll to position [15272, 0]
click at [580, 367] on img "button" at bounding box center [584, 366] width 9 height 9
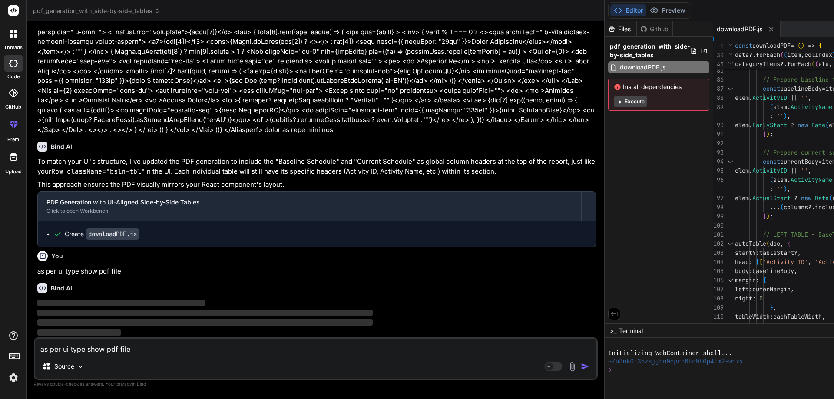
scroll to position [15362, 0]
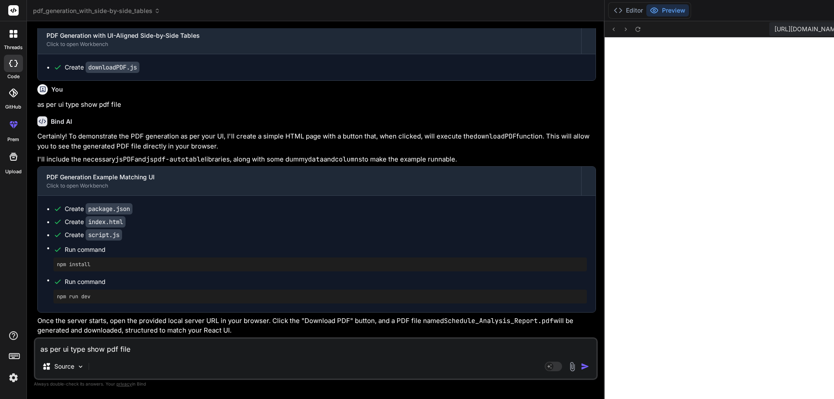
scroll to position [388, 0]
click at [610, 13] on button "Editor" at bounding box center [628, 10] width 36 height 12
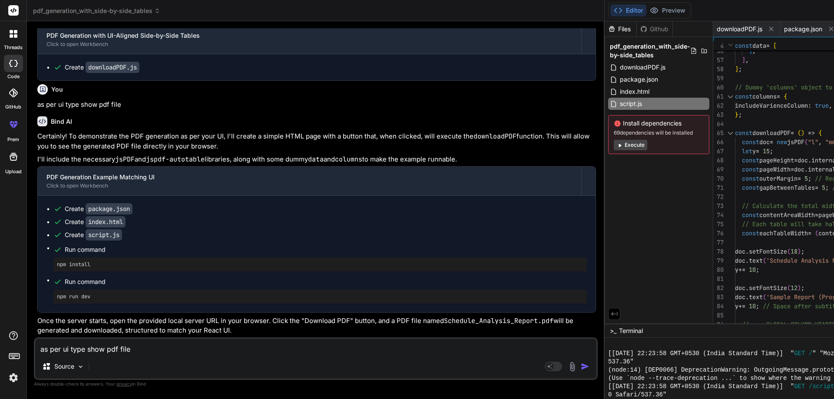
scroll to position [0, 0]
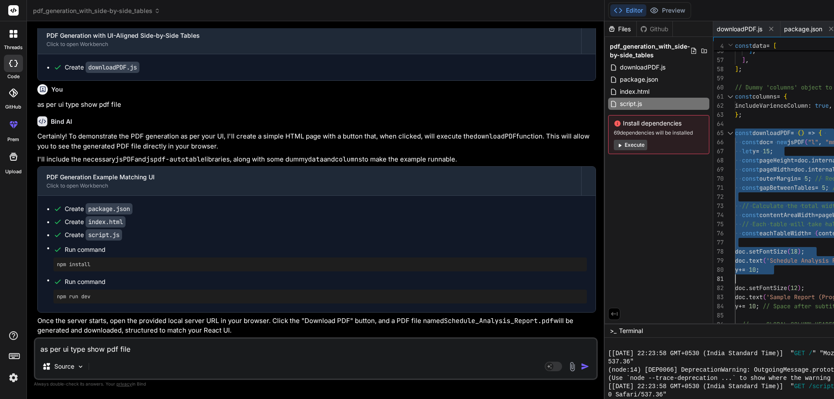
drag, startPoint x: 441, startPoint y: 132, endPoint x: 587, endPoint y: 278, distance: 206.6
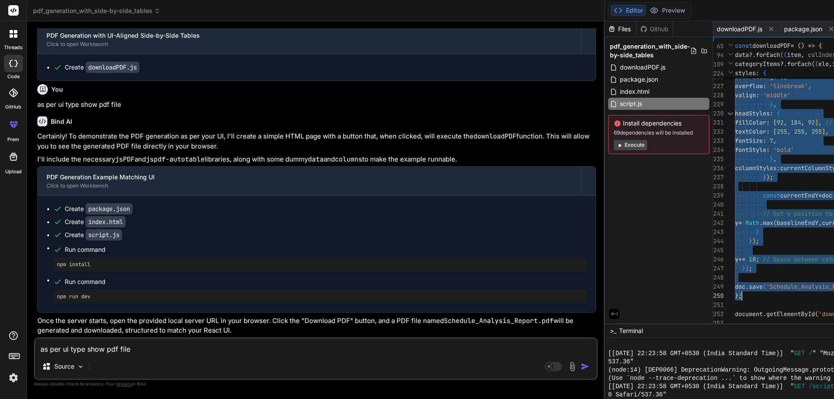
click at [108, 346] on textarea "as per ui type show pdf file" at bounding box center [315, 347] width 561 height 16
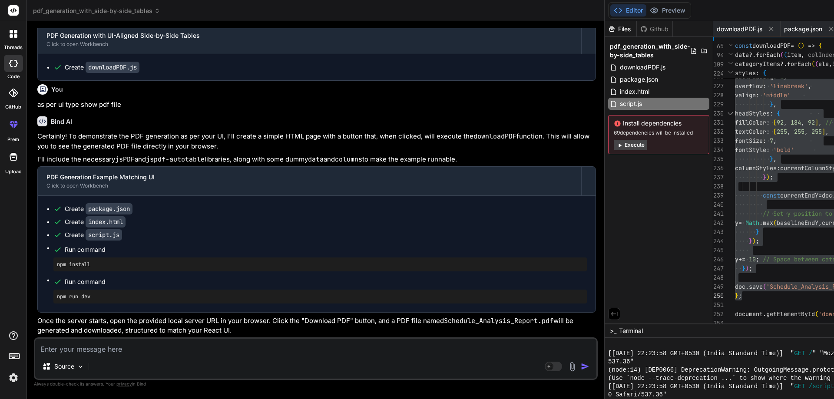
paste textarea "const downloadPDF = () => { const doc = new jsPDF("l", "mm", "a4"); let y = 15;…"
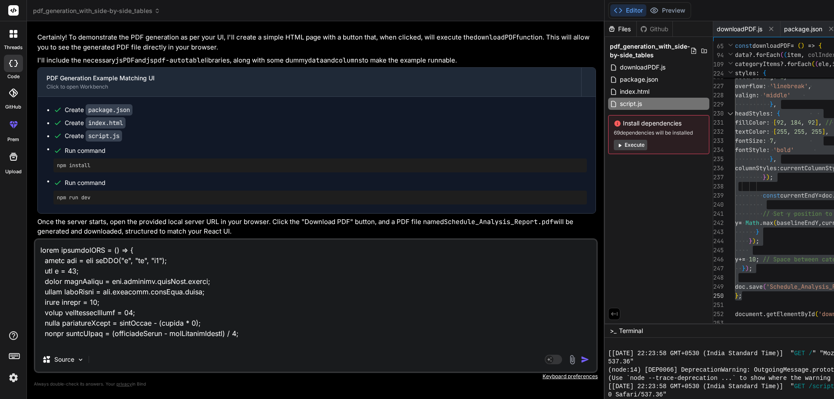
scroll to position [1887, 0]
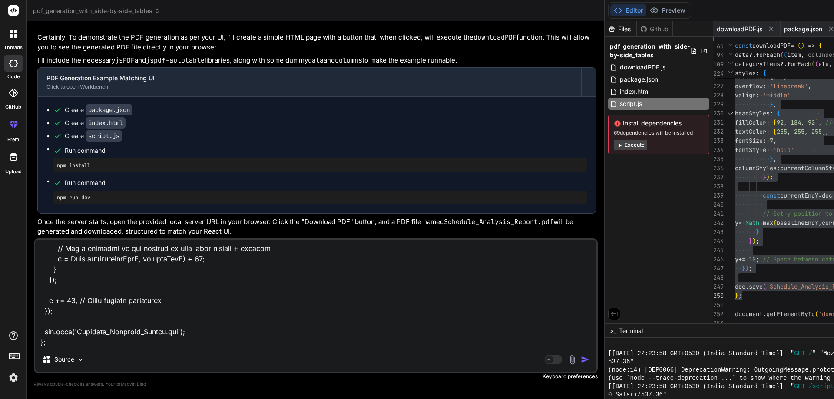
click at [167, 343] on textarea at bounding box center [315, 294] width 561 height 108
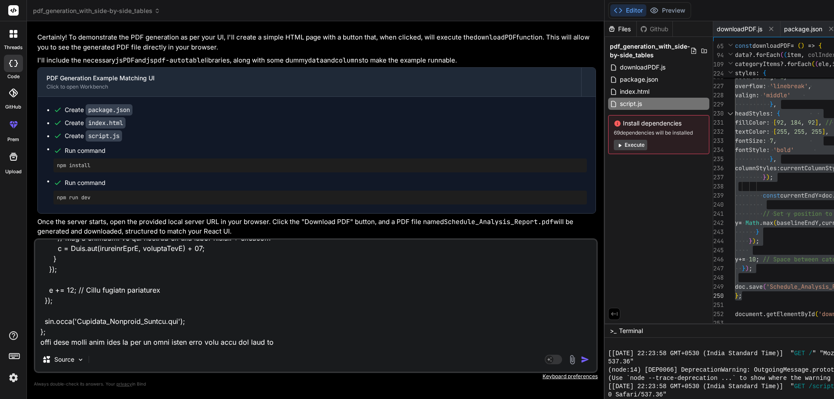
scroll to position [1897, 0]
click at [267, 334] on textarea at bounding box center [315, 294] width 561 height 108
click at [130, 345] on textarea at bounding box center [315, 294] width 561 height 108
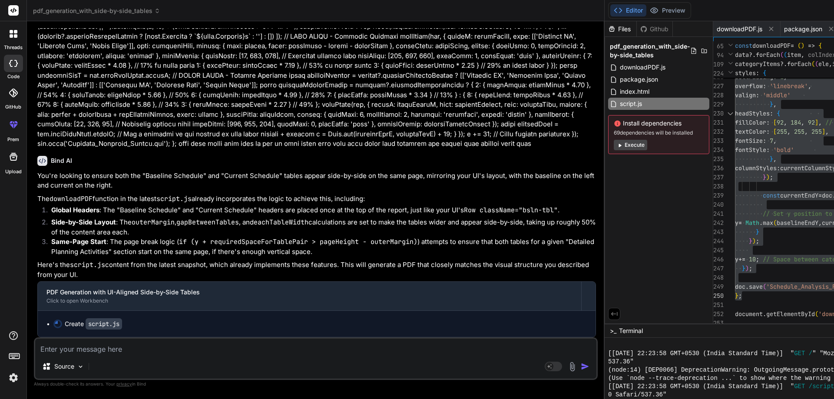
scroll to position [16486, 0]
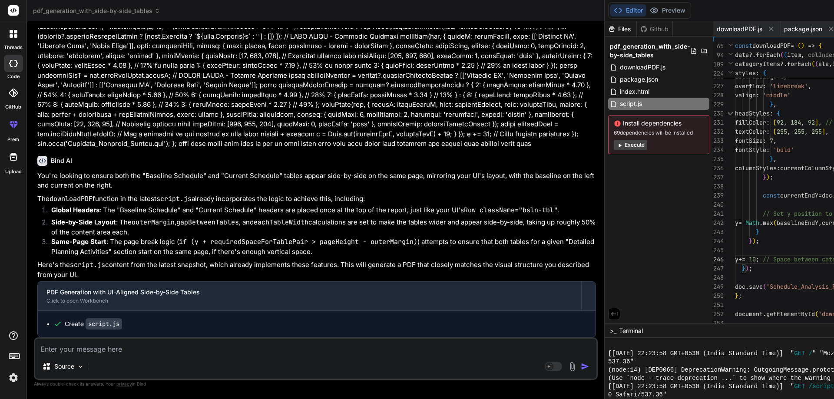
click at [109, 325] on code "script.js" at bounding box center [104, 323] width 36 height 11
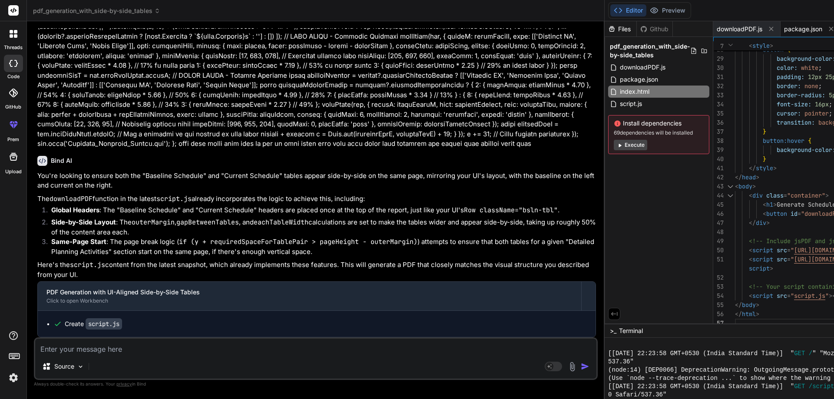
click at [784, 32] on span "package.json" at bounding box center [803, 29] width 38 height 9
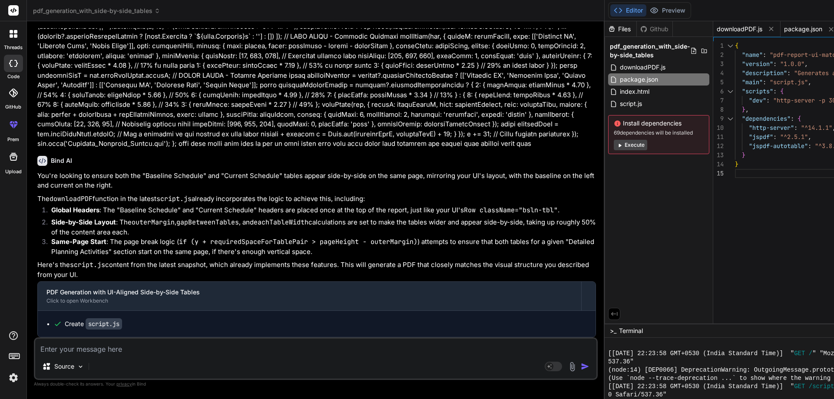
click at [716, 31] on span "downloadPDF.js" at bounding box center [739, 29] width 46 height 9
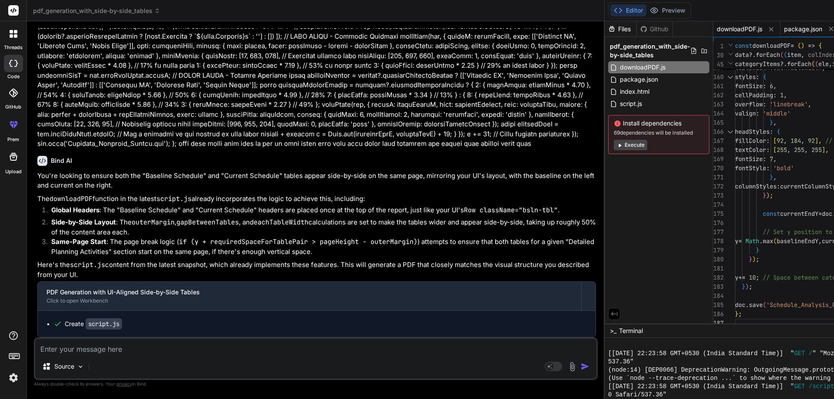
click at [784, 30] on span "package.json" at bounding box center [803, 29] width 38 height 9
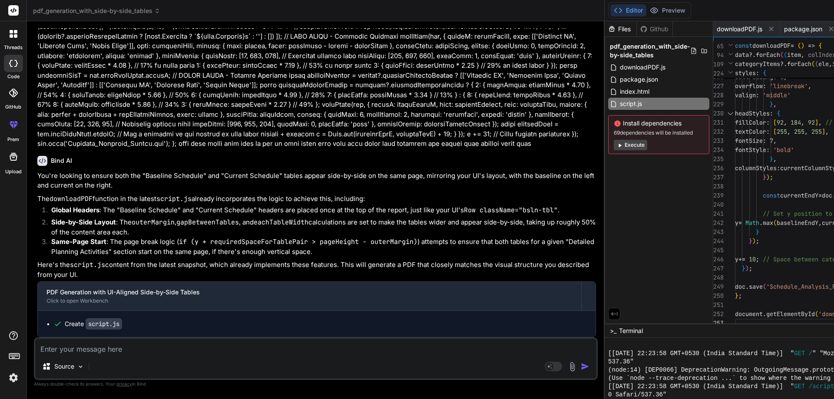
scroll to position [0, 0]
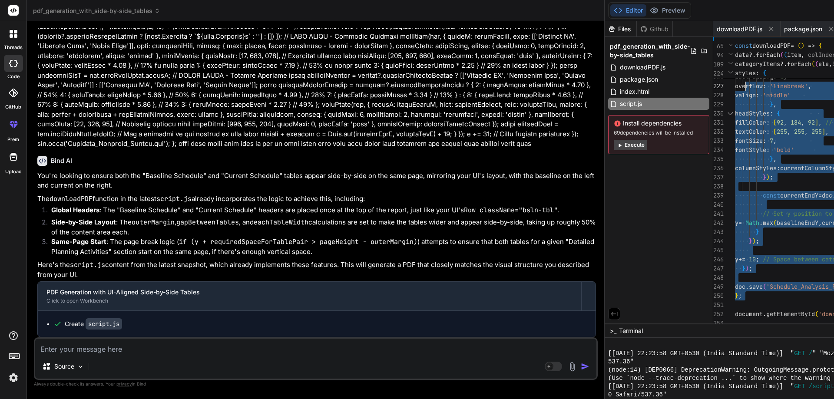
drag, startPoint x: 466, startPoint y: 300, endPoint x: 452, endPoint y: 73, distance: 227.5
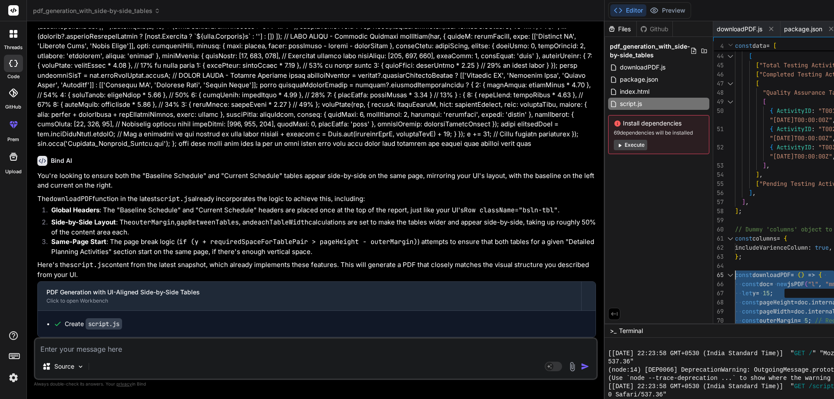
click at [205, 351] on textarea at bounding box center [315, 347] width 561 height 16
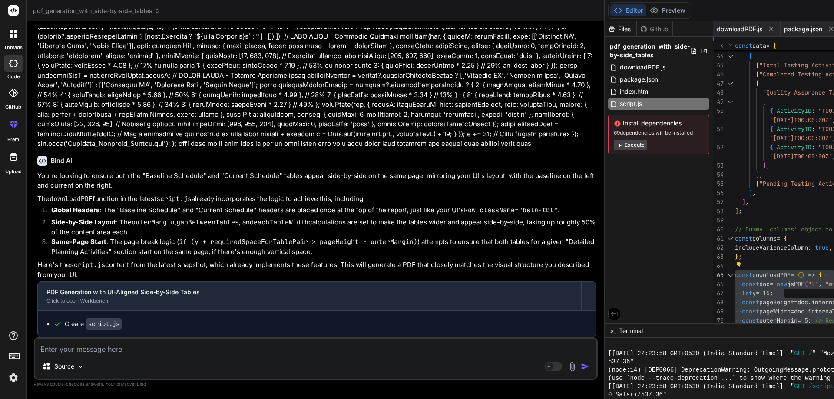
paste textarea "const downloadPDF = () => { const doc = new jsPDF("l", "mm", "a4"); let y = 15;…"
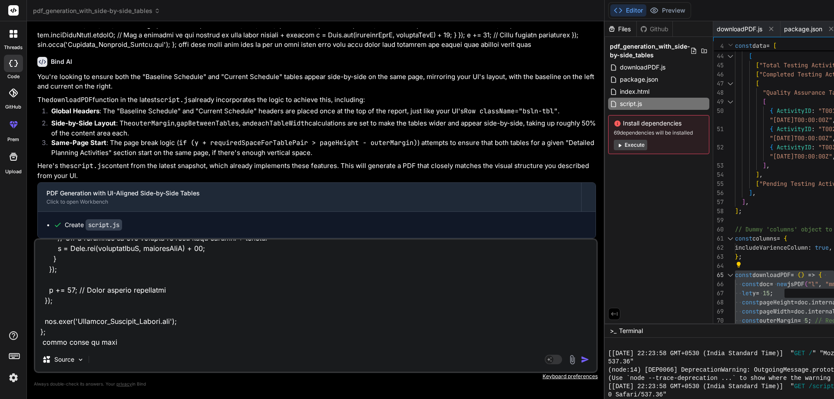
scroll to position [16447, 0]
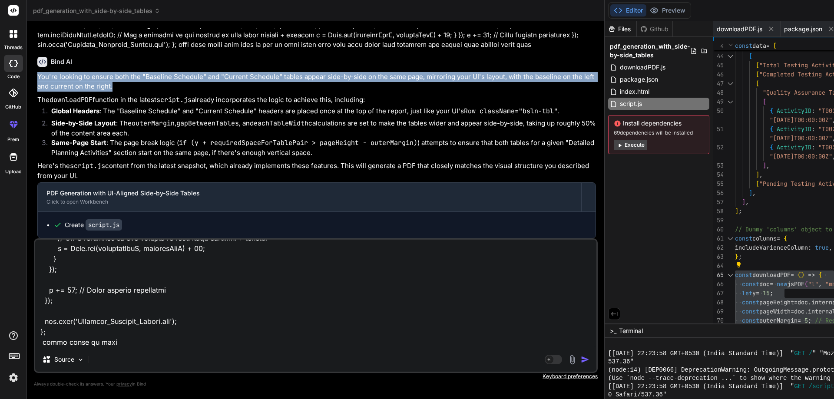
drag, startPoint x: 153, startPoint y: 158, endPoint x: 33, endPoint y: 136, distance: 122.8
click at [33, 136] on div "Bind AI Web Search Created with Pixso. Code Generator You hello Bind AI Hello! …" at bounding box center [315, 209] width 577 height 377
copy p "You're looking to ensure both the "Baseline Schedule" and "Current Schedule" ta…"
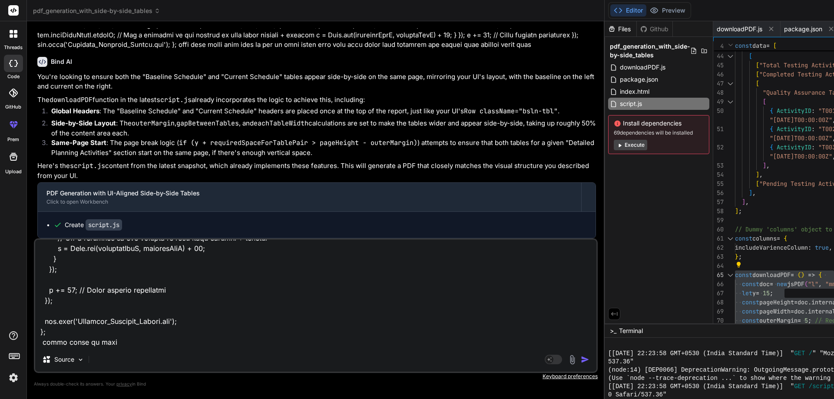
click at [124, 339] on textarea at bounding box center [315, 294] width 561 height 108
click at [131, 339] on textarea at bounding box center [315, 294] width 561 height 108
paste textarea "You're looking to ensure both the "Baseline Schedule" and "Current Schedule" ta…"
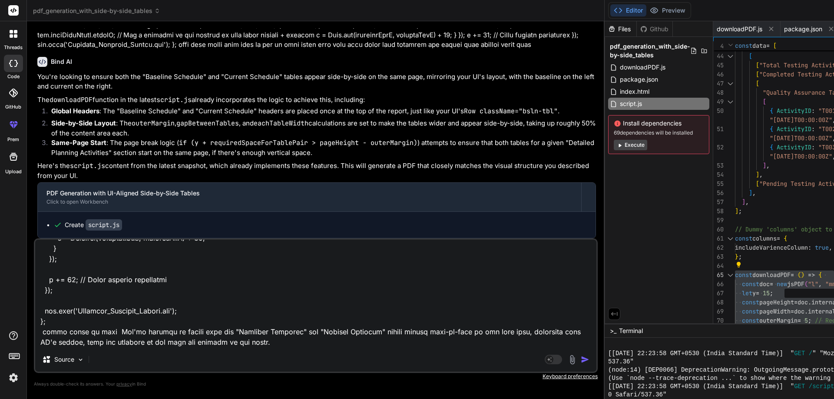
scroll to position [2033, 0]
click at [580, 360] on img "button" at bounding box center [584, 359] width 9 height 9
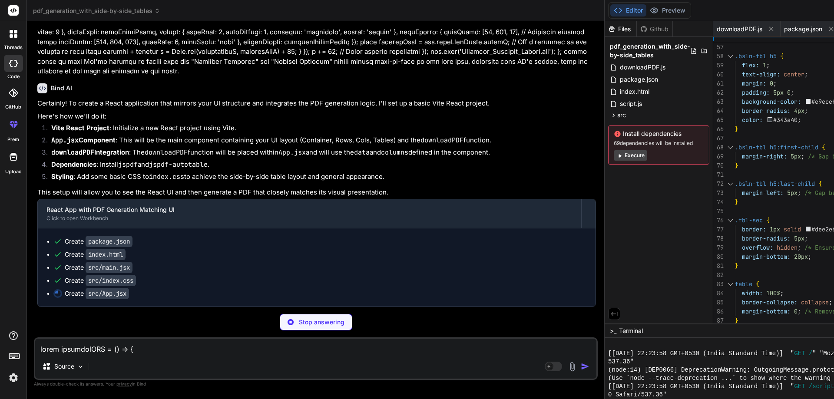
scroll to position [17541, 0]
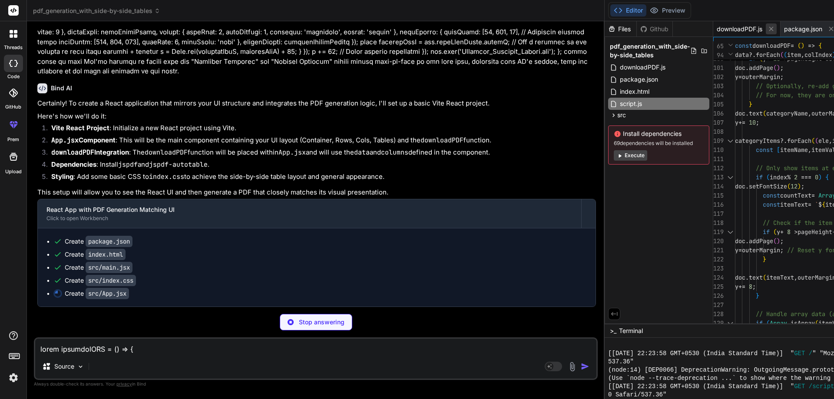
click at [769, 29] on icon at bounding box center [771, 29] width 4 height 4
click at [762, 30] on icon at bounding box center [764, 29] width 4 height 4
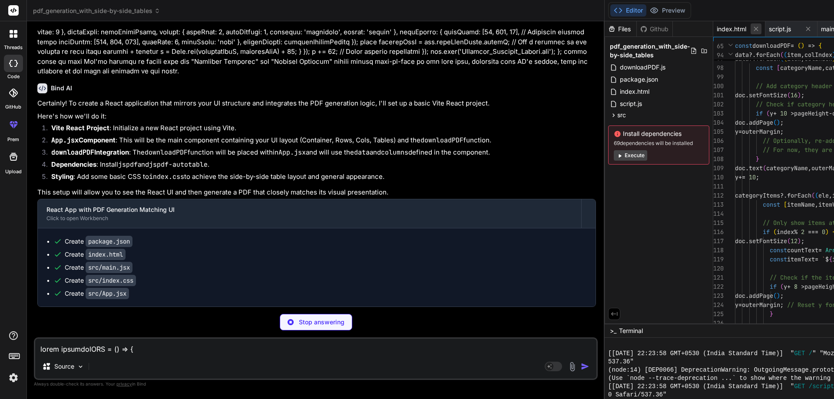
click at [752, 30] on icon at bounding box center [755, 28] width 7 height 7
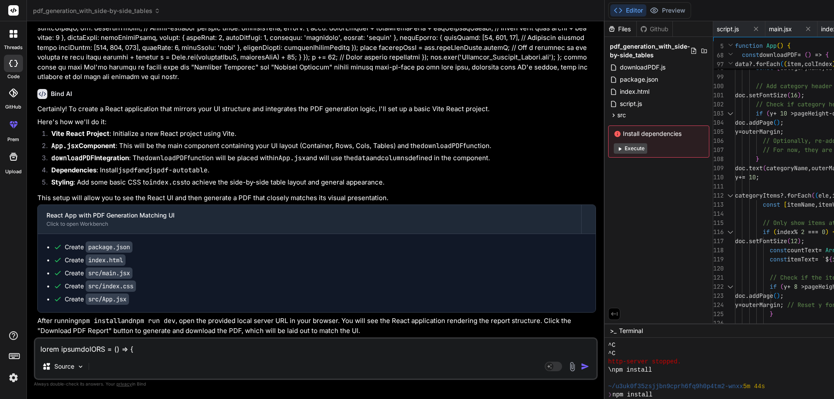
scroll to position [445, 0]
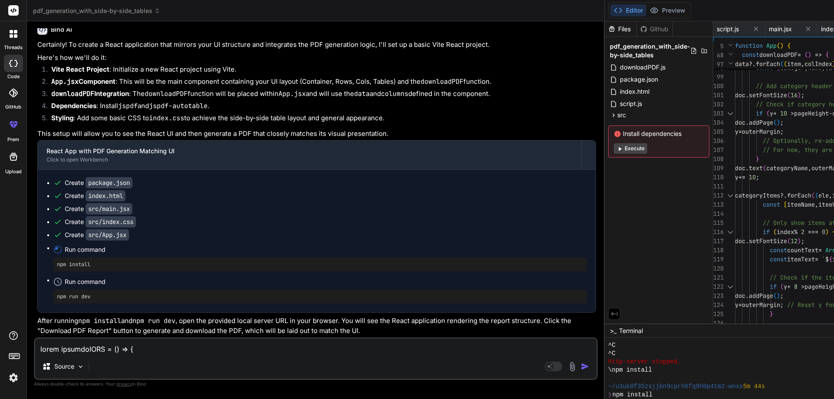
click at [752, 30] on icon at bounding box center [755, 28] width 7 height 7
click at [754, 30] on icon at bounding box center [756, 29] width 4 height 4
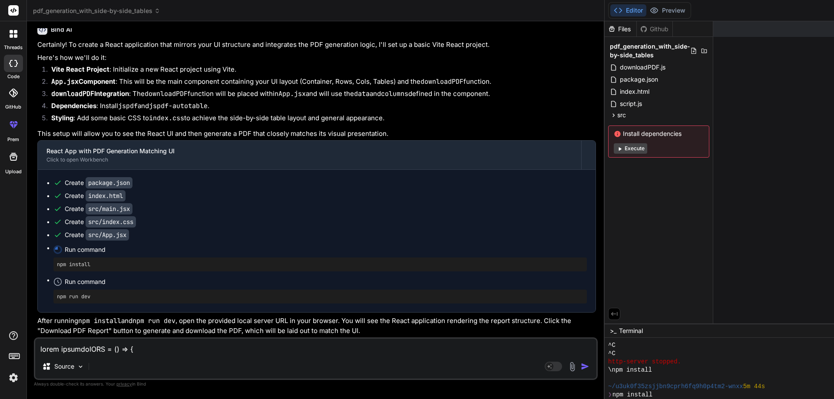
scroll to position [17619, 0]
click at [619, 69] on span "downloadPDF.js" at bounding box center [642, 67] width 47 height 10
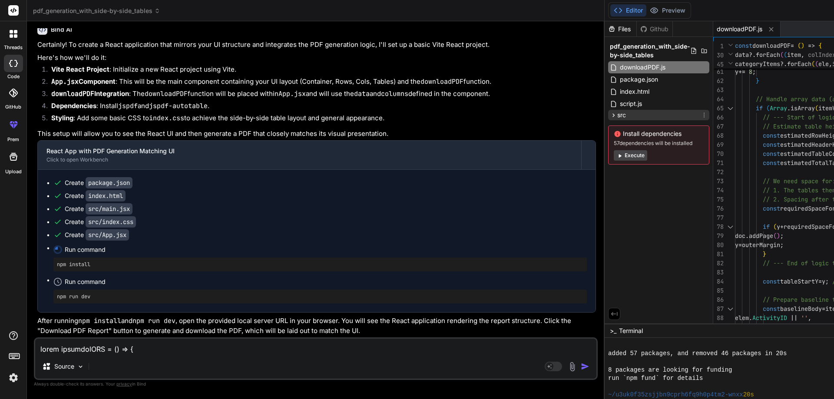
scroll to position [503, 0]
click at [612, 115] on icon at bounding box center [613, 114] width 2 height 3
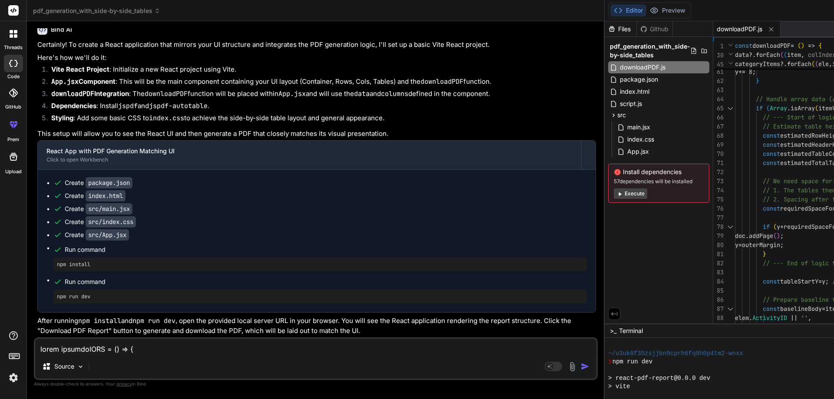
scroll to position [685, 0]
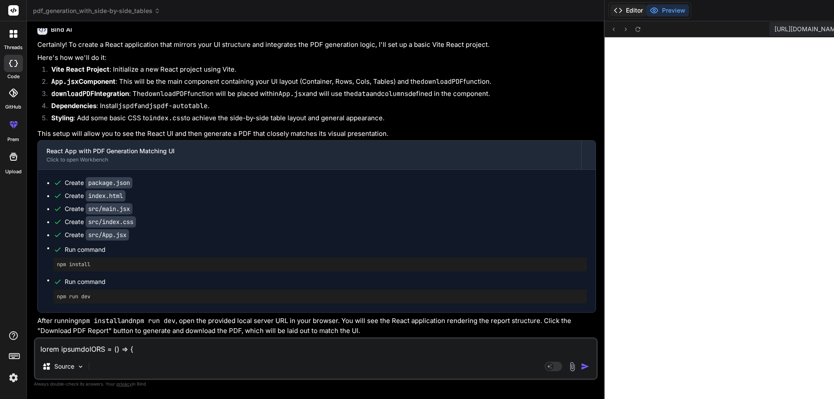
click at [610, 11] on button "Editor" at bounding box center [628, 10] width 36 height 12
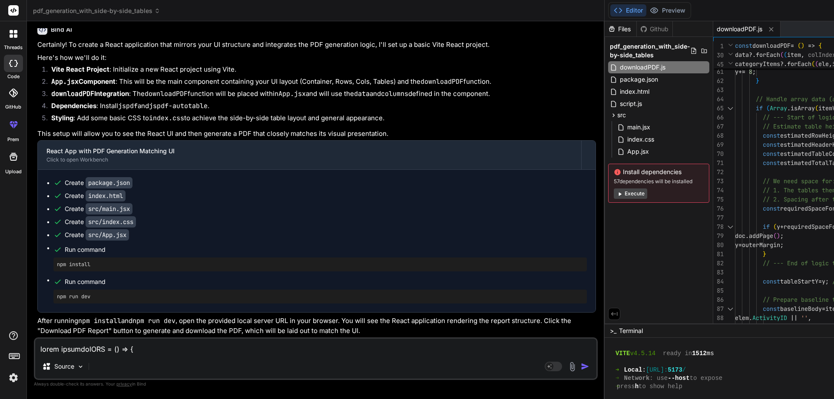
click at [100, 351] on textarea at bounding box center [315, 347] width 561 height 16
paste textarea "You're looking to ensure both the "Baseline Schedule" and "Current Schedule" ta…"
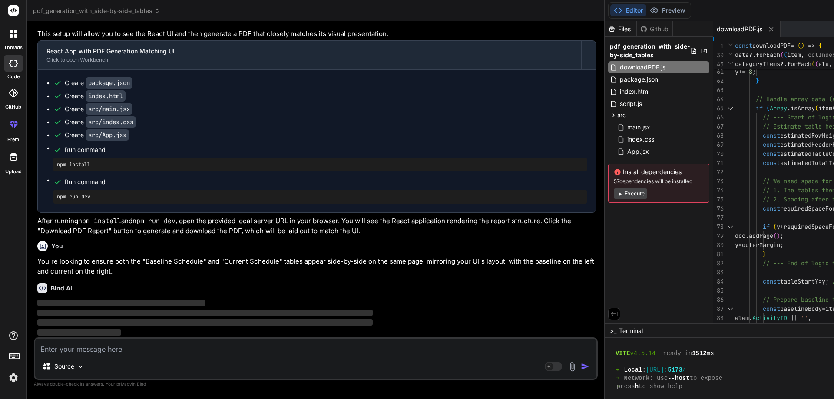
scroll to position [17729, 0]
click at [767, 26] on icon at bounding box center [770, 29] width 7 height 7
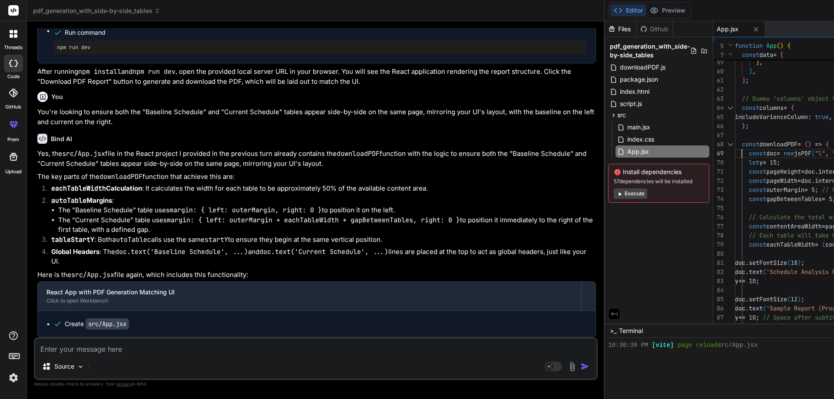
scroll to position [0, 0]
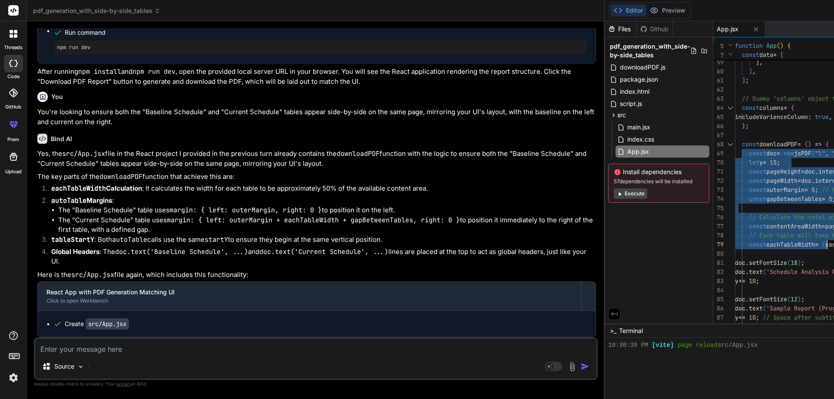
drag, startPoint x: 446, startPoint y: 146, endPoint x: 533, endPoint y: 247, distance: 133.3
click at [724, 144] on div at bounding box center [729, 144] width 11 height 9
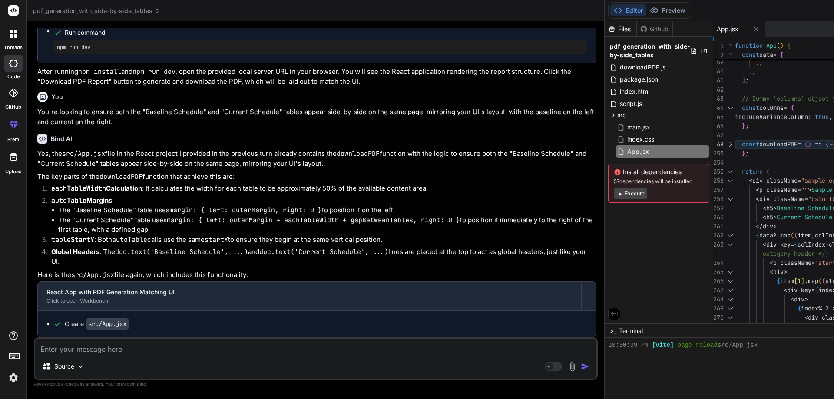
drag, startPoint x: 468, startPoint y: 158, endPoint x: 444, endPoint y: 145, distance: 27.4
drag, startPoint x: 481, startPoint y: 156, endPoint x: 444, endPoint y: 141, distance: 40.3
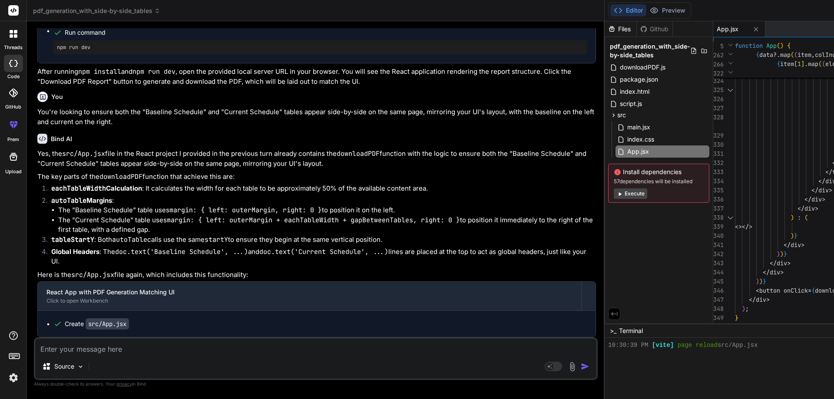
click at [138, 345] on textarea at bounding box center [315, 347] width 561 height 16
paste textarea "TypeError: Cannot read properties of undefined (reading 'getFontSize')"
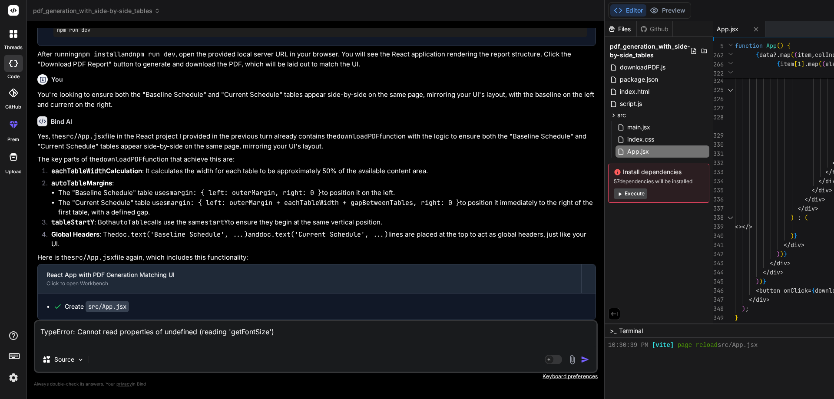
scroll to position [17970, 0]
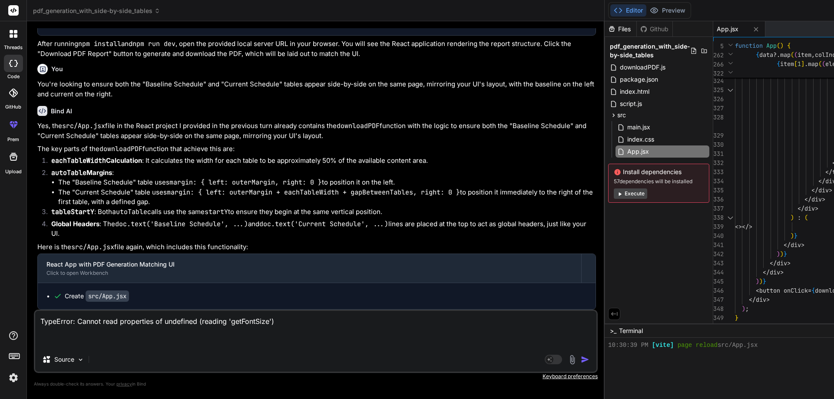
paste textarea "const downloadPDF = () => { const doc = new jsPDF("l", "mm", "a4"); let y = 15;…"
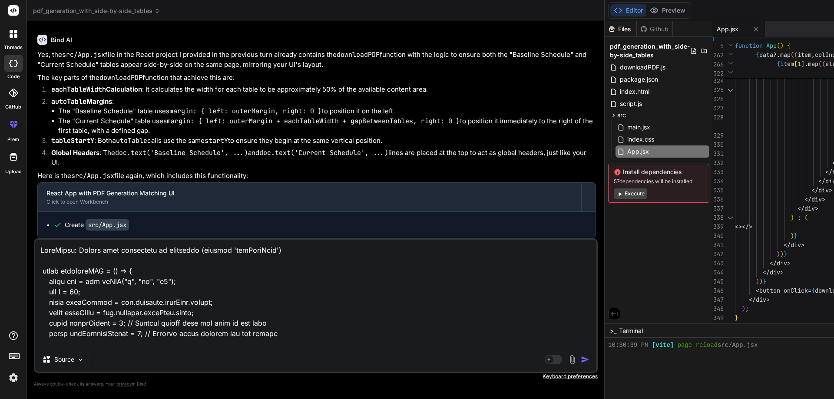
scroll to position [17972, 0]
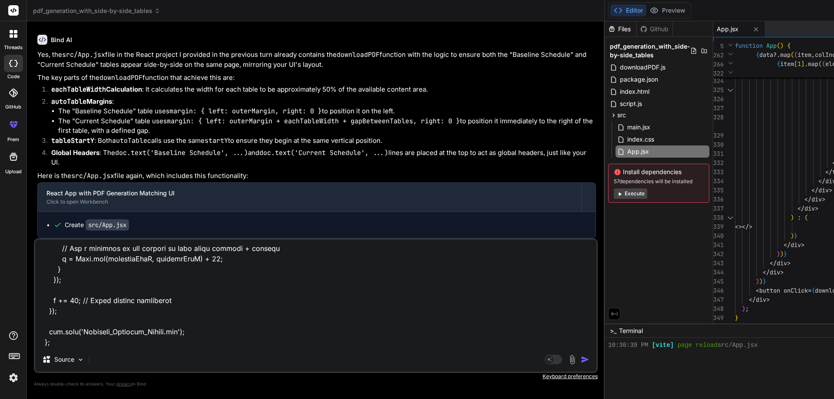
click at [580, 357] on img "button" at bounding box center [584, 359] width 9 height 9
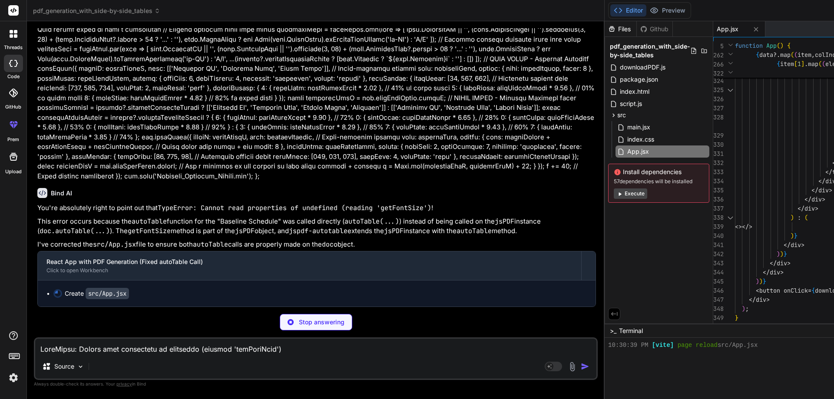
scroll to position [18839, 0]
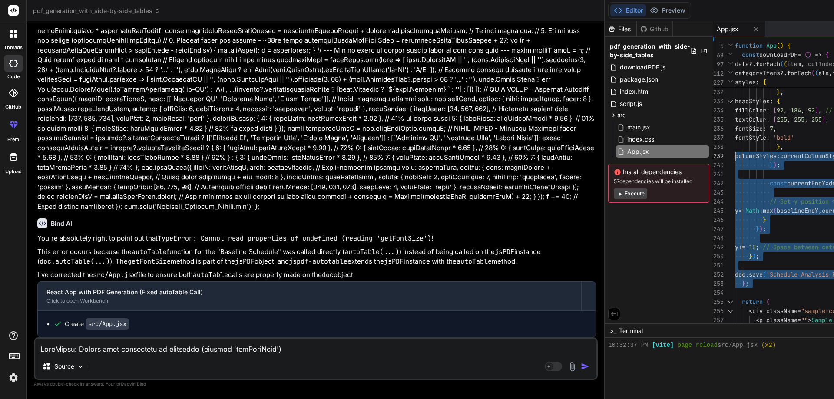
drag, startPoint x: 479, startPoint y: 285, endPoint x: 377, endPoint y: 151, distance: 168.5
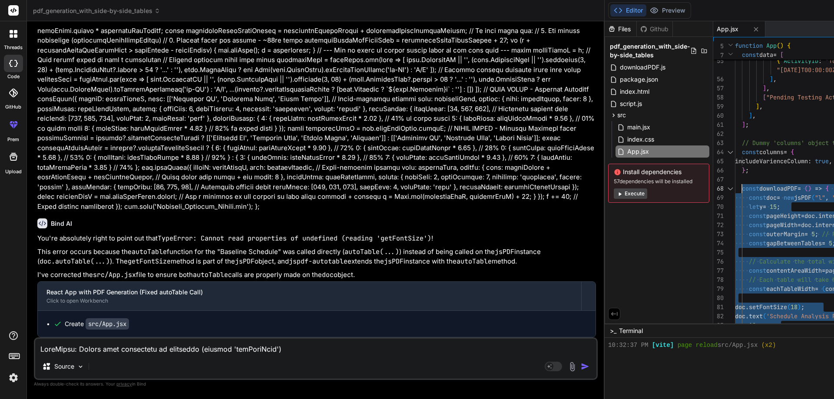
click at [130, 350] on textarea at bounding box center [315, 347] width 561 height 16
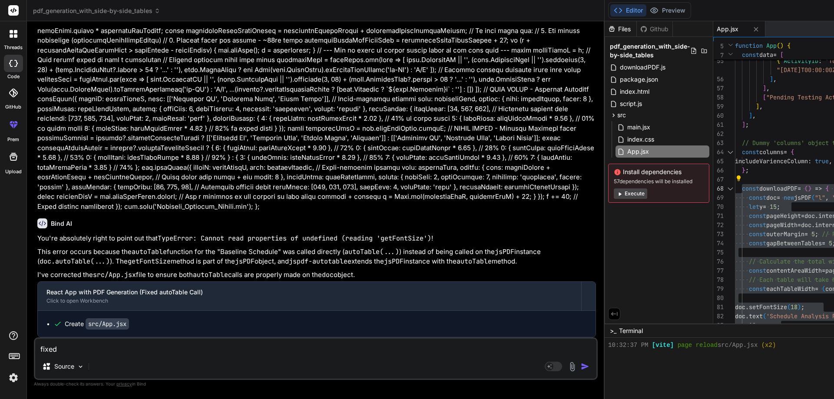
paste textarea "Uncaught TypeError: doc.autoTable is not a function at ProgressAnalysisReport.j…"
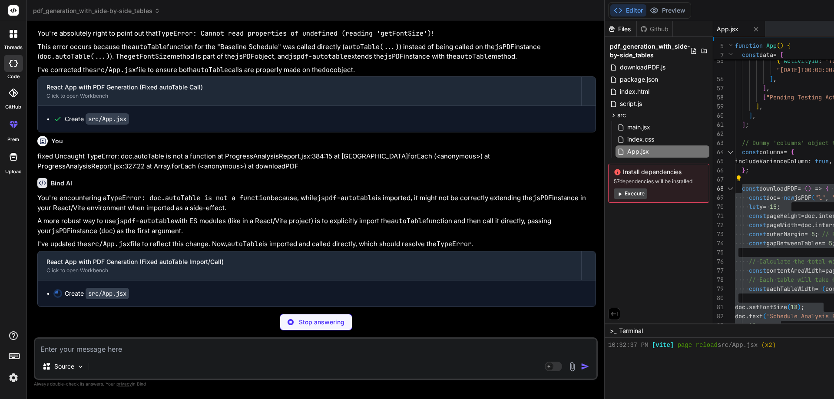
scroll to position [19083, 0]
click at [131, 342] on textarea at bounding box center [315, 347] width 561 height 16
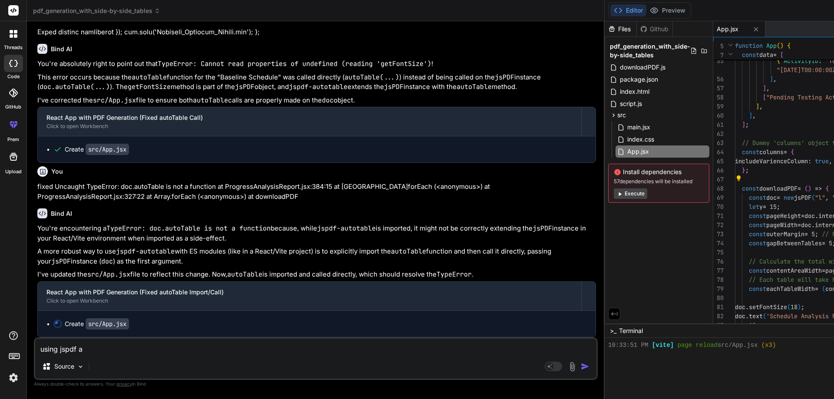
scroll to position [19052, 0]
paste textarea "Uncaught TypeError: doc.autoTable is not a function at ProgressAnalysisReport.j…"
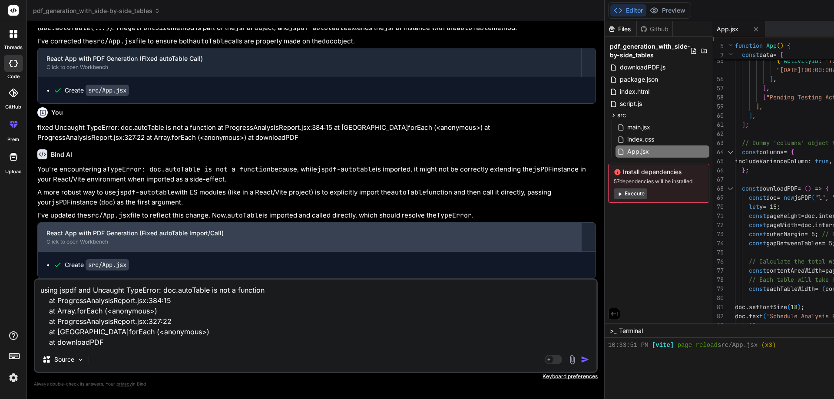
scroll to position [19083, 0]
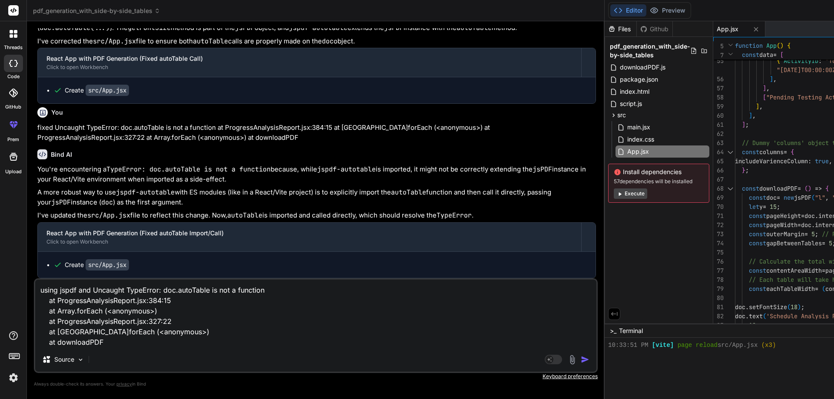
drag, startPoint x: 115, startPoint y: 346, endPoint x: 49, endPoint y: 303, distance: 78.3
click at [49, 303] on textarea "using jspdf and Uncaught TypeError: doc.autoTable is not a function at Progress…" at bounding box center [315, 314] width 561 height 68
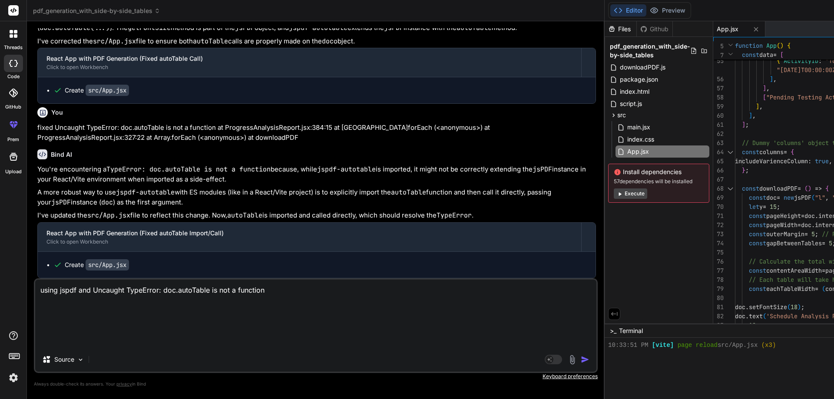
scroll to position [19070, 0]
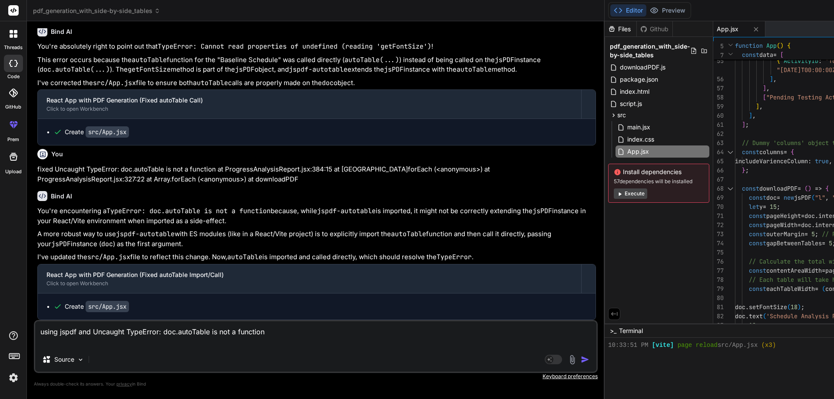
drag, startPoint x: 178, startPoint y: 332, endPoint x: 130, endPoint y: 332, distance: 47.3
click at [130, 332] on textarea "using jspdf and Uncaught TypeError: doc.autoTable is not a function" at bounding box center [315, 334] width 561 height 26
drag, startPoint x: 229, startPoint y: 331, endPoint x: 158, endPoint y: 331, distance: 70.3
click at [158, 331] on textarea "using jspdf and Uncaught autoTable is not a function" at bounding box center [315, 334] width 561 height 26
click at [127, 333] on textarea "using jspdf and Uncaught autoTable" at bounding box center [315, 334] width 561 height 26
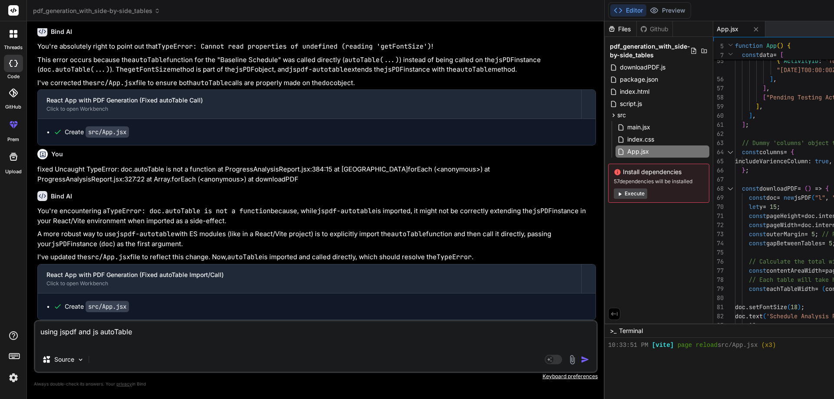
click at [580, 359] on img "button" at bounding box center [584, 359] width 9 height 9
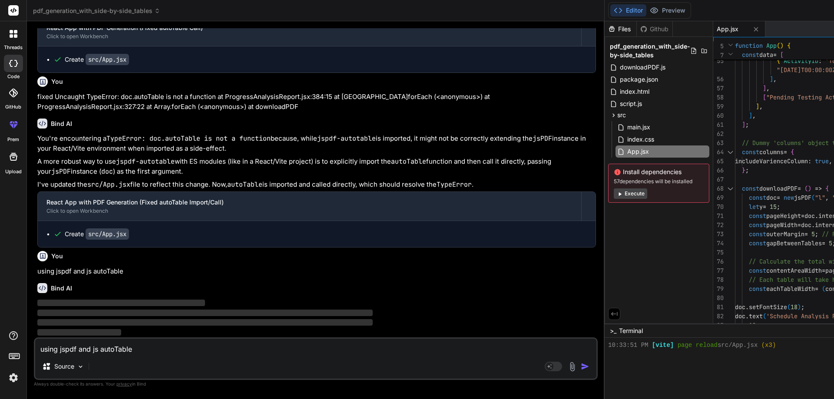
scroll to position [19142, 0]
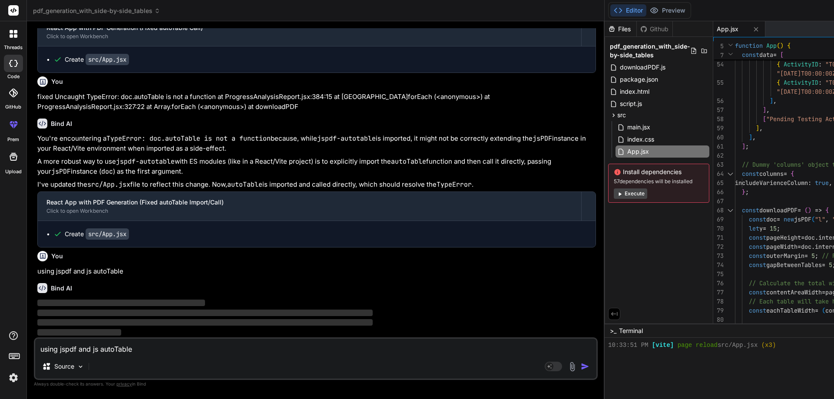
click at [724, 210] on div at bounding box center [729, 210] width 11 height 9
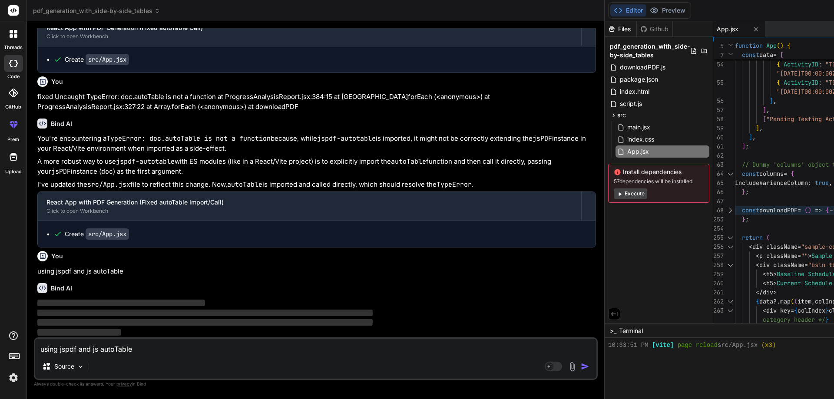
scroll to position [0, 0]
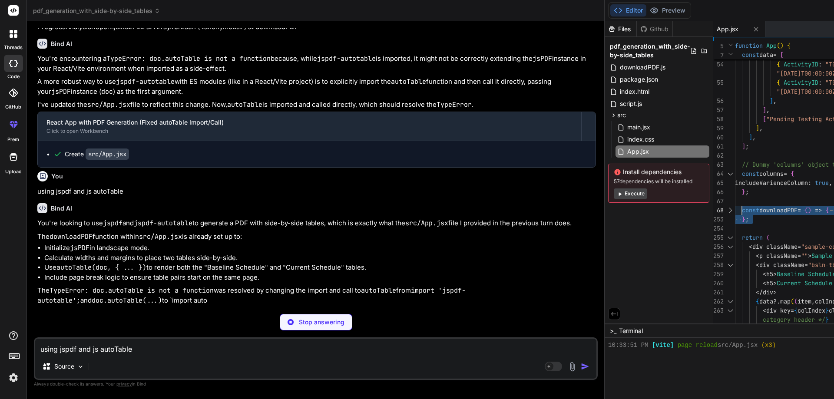
drag, startPoint x: 455, startPoint y: 221, endPoint x: 446, endPoint y: 210, distance: 14.5
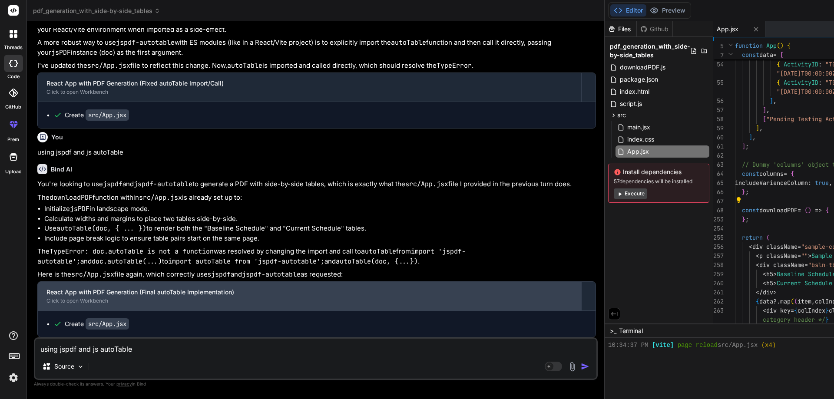
scroll to position [19320, 0]
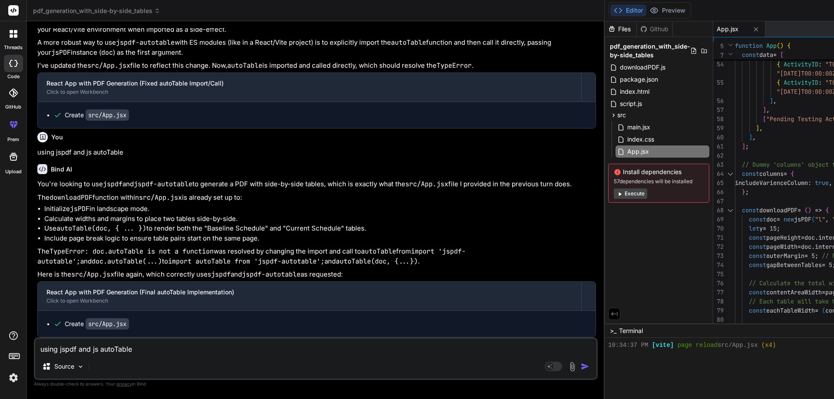
click at [724, 212] on div at bounding box center [729, 210] width 11 height 9
click at [724, 211] on div at bounding box center [729, 210] width 11 height 9
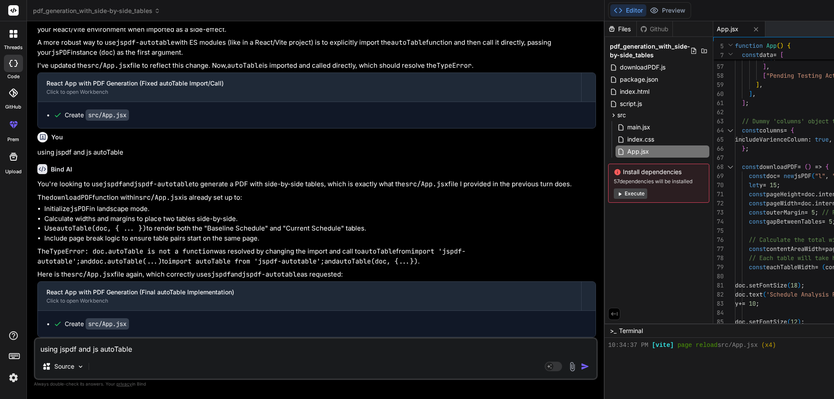
click at [724, 168] on div at bounding box center [729, 166] width 11 height 9
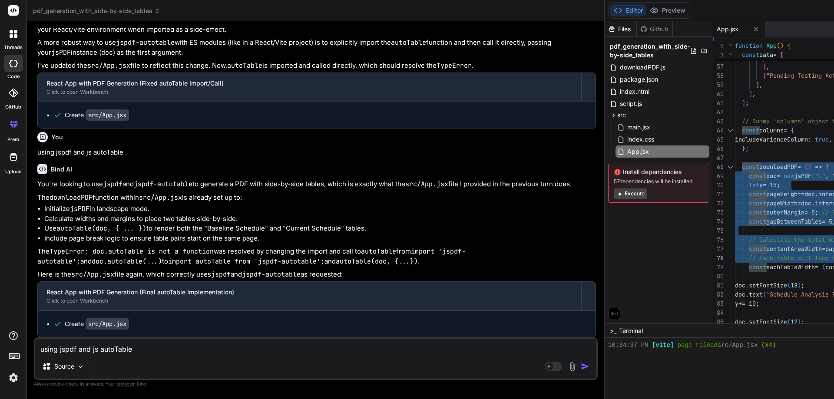
drag, startPoint x: 447, startPoint y: 166, endPoint x: 563, endPoint y: 272, distance: 157.0
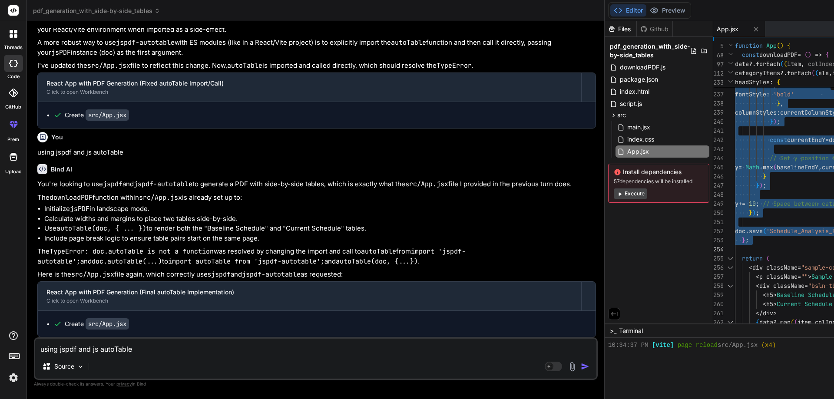
click at [164, 336] on div "Create src/App.jsx" at bounding box center [316, 324] width 557 height 26
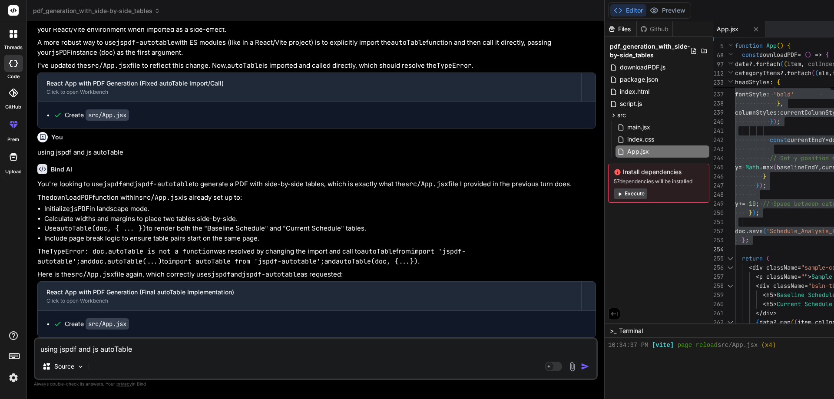
click at [152, 337] on div "using jspdf and js autoTable Source Agent Mode. When this toggle is activated, …" at bounding box center [316, 358] width 564 height 43
click at [107, 343] on textarea "using jspdf and js autoTable" at bounding box center [315, 347] width 561 height 16
paste textarea "const downloadPDF = async () => { const element = reportRef.current; if (!eleme…"
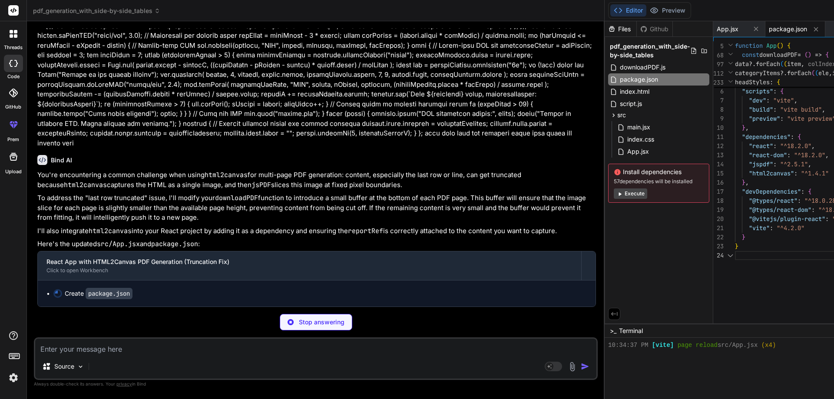
scroll to position [20055, 0]
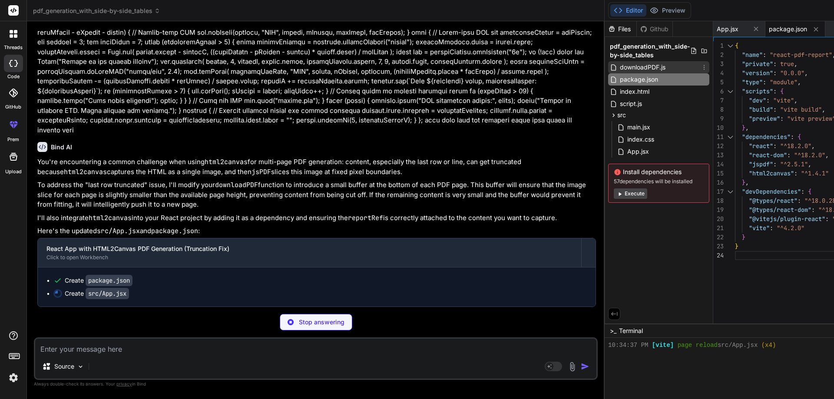
click at [619, 63] on span "downloadPDF.js" at bounding box center [642, 67] width 47 height 10
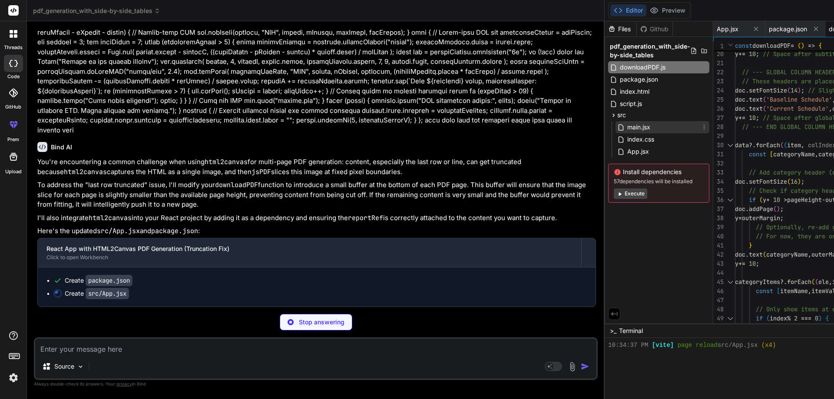
click at [626, 124] on span "main.jsx" at bounding box center [638, 127] width 25 height 10
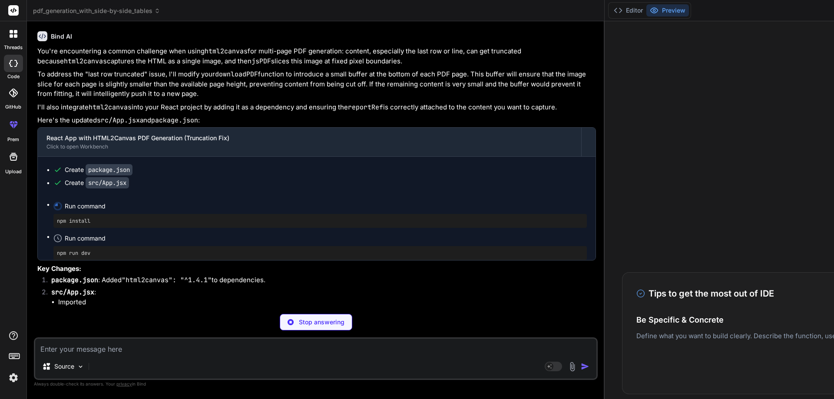
scroll to position [817, 0]
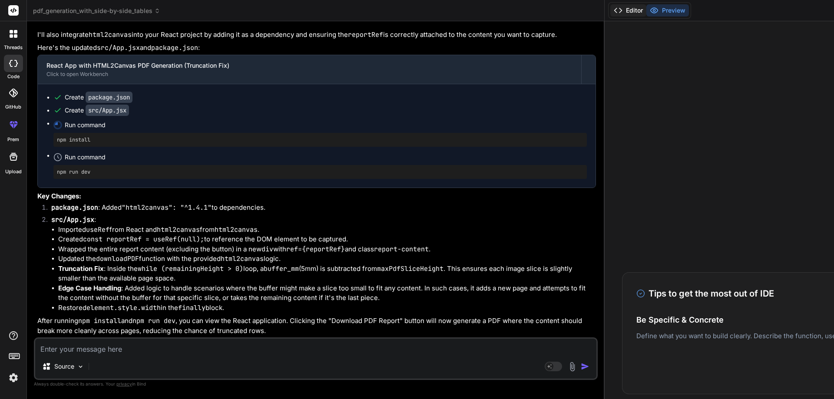
click at [610, 12] on button "Editor" at bounding box center [628, 10] width 36 height 12
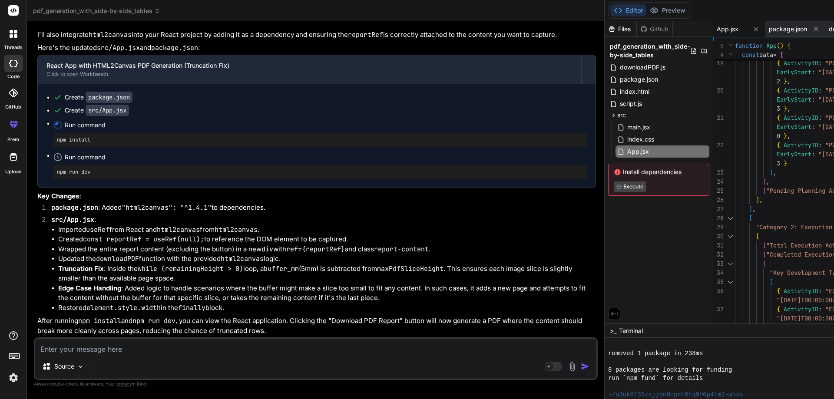
scroll to position [0, 0]
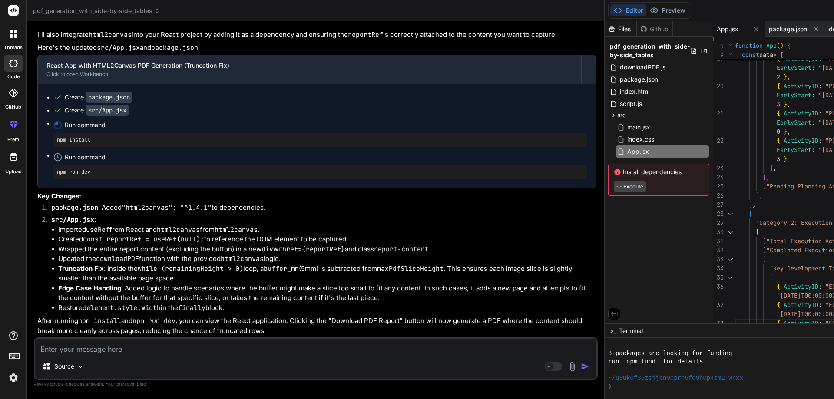
drag, startPoint x: 455, startPoint y: 323, endPoint x: 442, endPoint y: 416, distance: 93.4
click at [442, 399] on html "threads code GitHub prem Upload pdf_generation_with_side-by-side_tables Created…" at bounding box center [417, 199] width 834 height 399
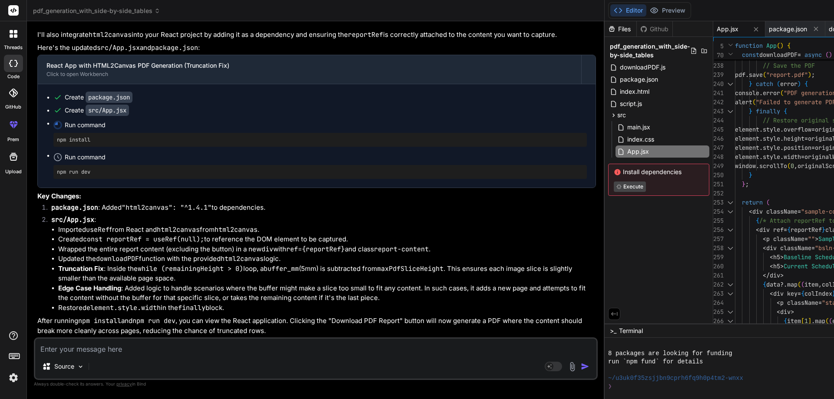
scroll to position [0, 0]
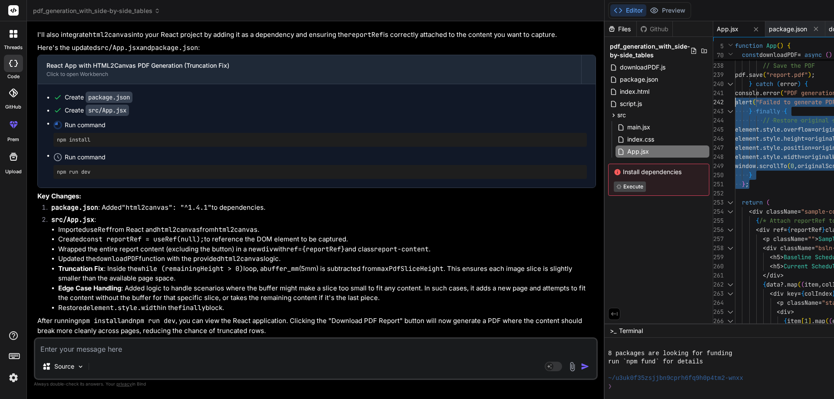
drag, startPoint x: 468, startPoint y: 182, endPoint x: 461, endPoint y: 128, distance: 55.1
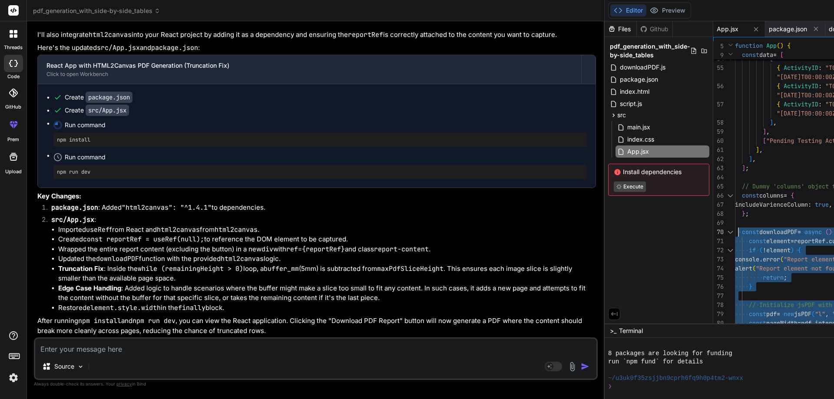
drag, startPoint x: 69, startPoint y: 346, endPoint x: 189, endPoint y: 348, distance: 120.3
click at [71, 346] on textarea at bounding box center [315, 347] width 561 height 16
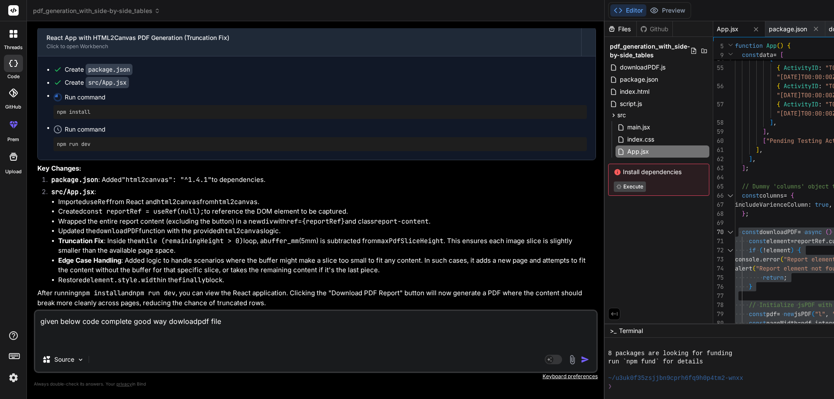
drag, startPoint x: 221, startPoint y: 323, endPoint x: 9, endPoint y: 325, distance: 212.3
click at [9, 325] on div "threads code GitHub prem Upload pdf_generation_with_side-by-side_tables Created…" at bounding box center [417, 199] width 834 height 399
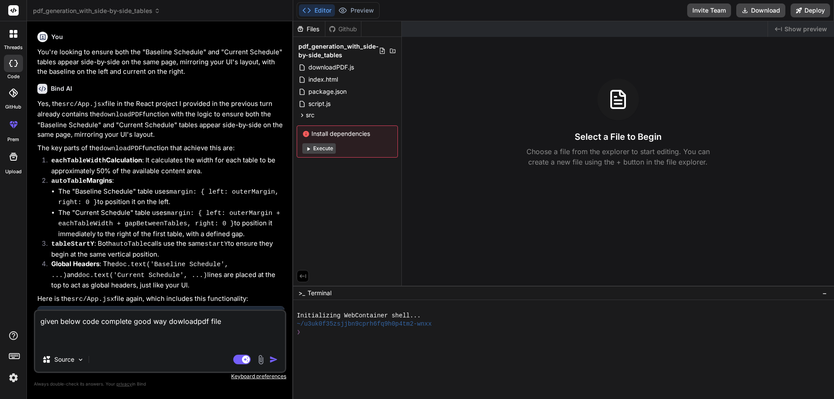
type textarea "x"
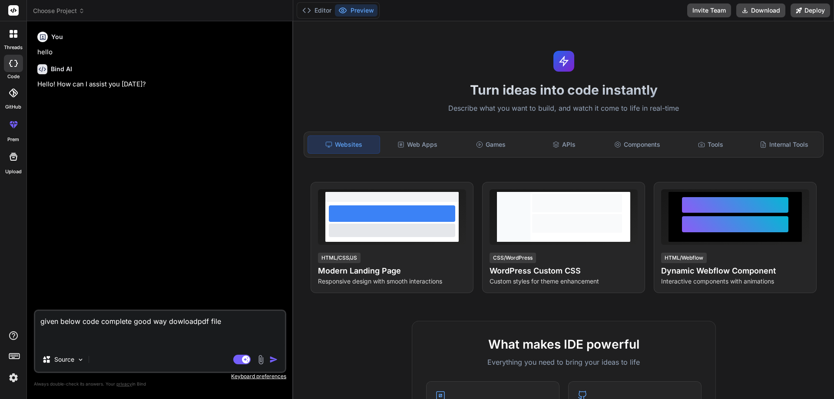
type textarea "x"
paste textarea "import { useRef, useState, useEffect } from "react"; import { Col, Container, R…"
type textarea "given below code complete good way dowloadpdf file import { useRef, useState, u…"
type textarea "x"
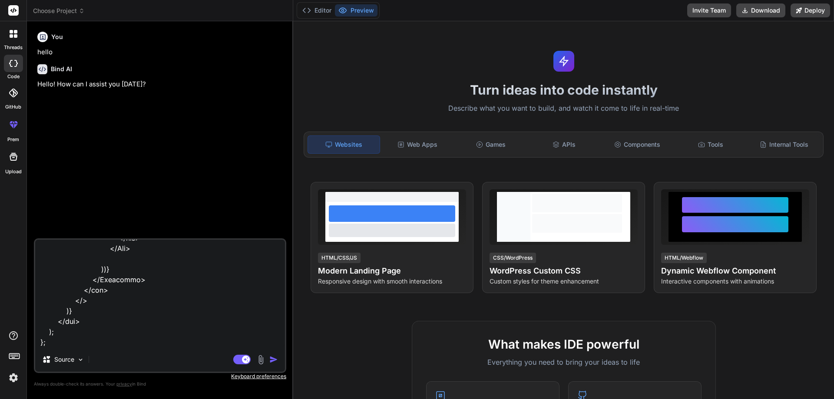
type textarea "given below code complete good way dowloadpdf file import { useRef, useState, u…"
click at [272, 359] on img "button" at bounding box center [273, 359] width 9 height 9
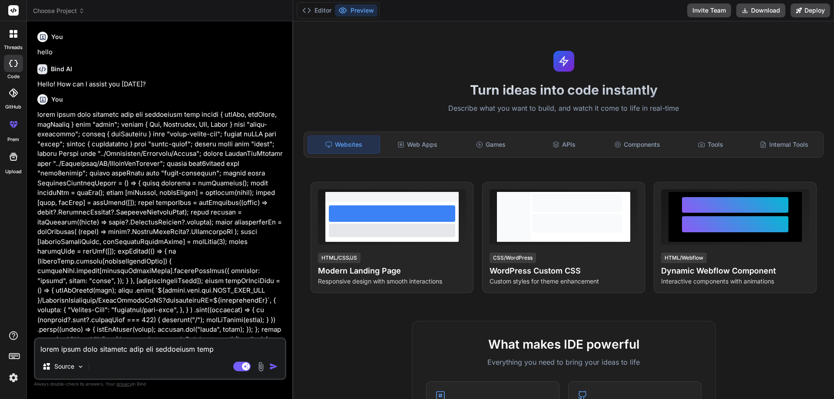
scroll to position [63, 0]
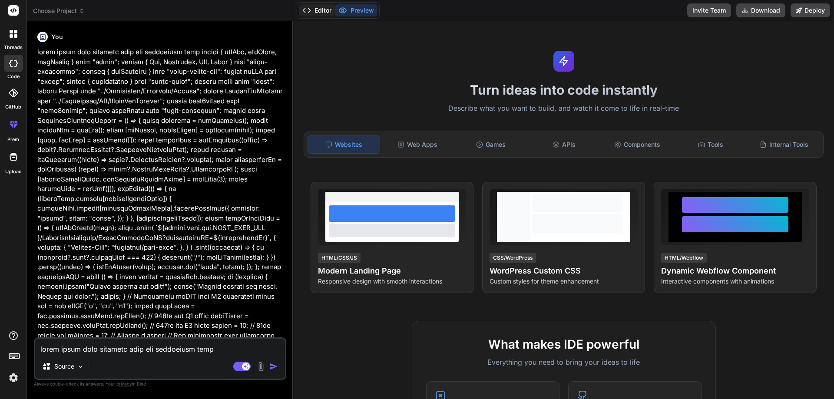
click at [328, 9] on button "Editor" at bounding box center [317, 10] width 36 height 12
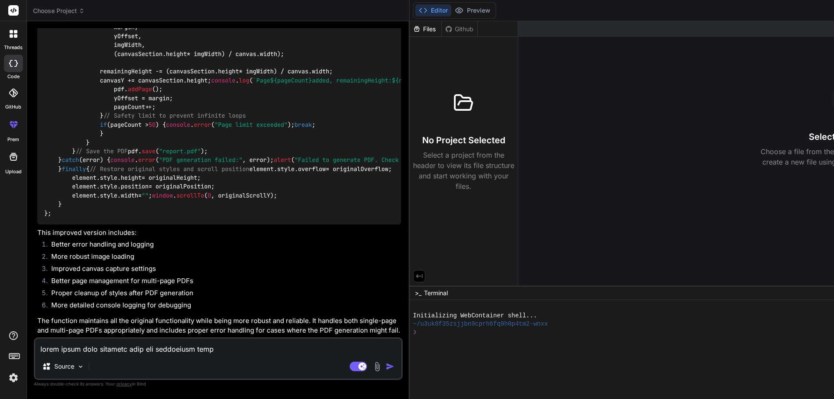
scroll to position [2103, 0]
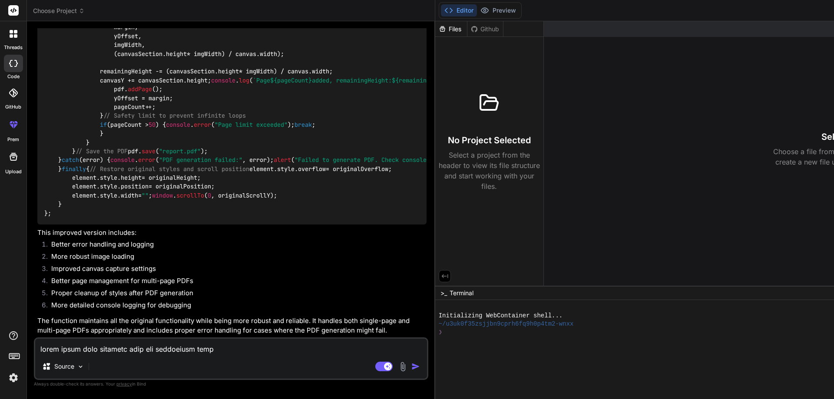
type textarea "x"
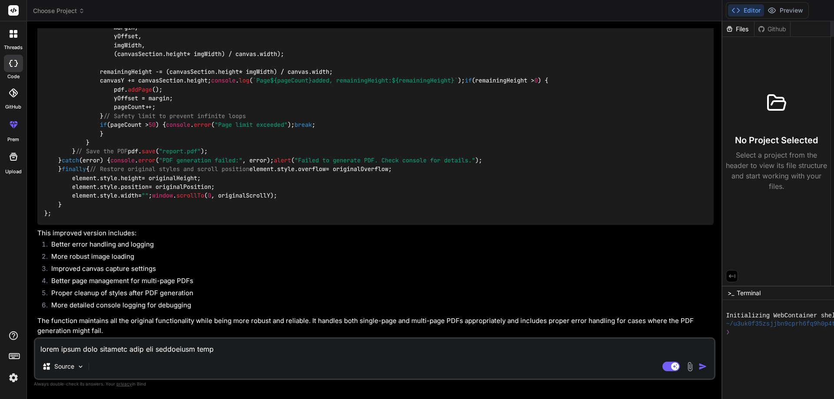
drag, startPoint x: 293, startPoint y: 214, endPoint x: 833, endPoint y: 216, distance: 540.1
click at [833, 215] on div "Choose Project Created with Pixso. Bind AI Web Search Created with Pixso. Code …" at bounding box center [606, 199] width 1159 height 399
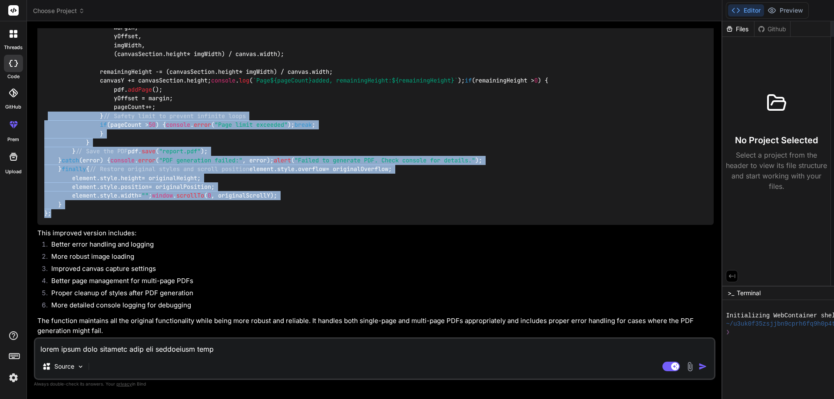
drag, startPoint x: 55, startPoint y: 214, endPoint x: 49, endPoint y: 33, distance: 181.1
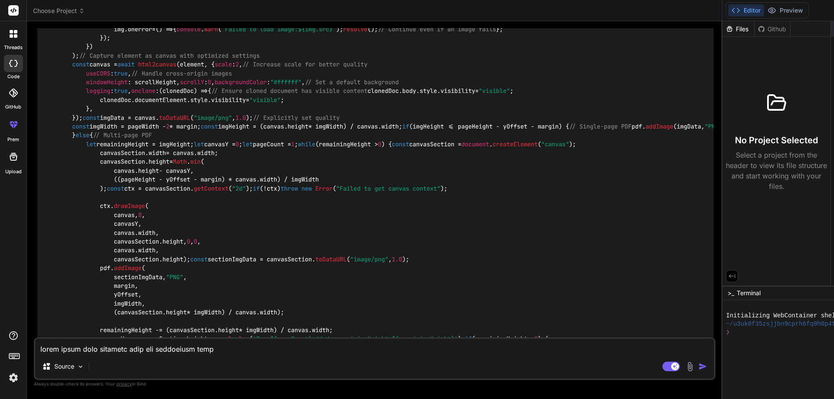
scroll to position [697, 0]
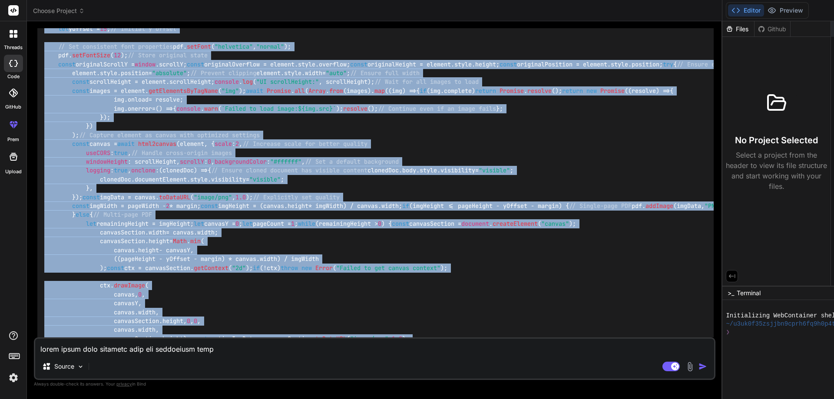
copy code "const downloadPDF = async ( ) => { const element = reportRef. current ; if (!el…"
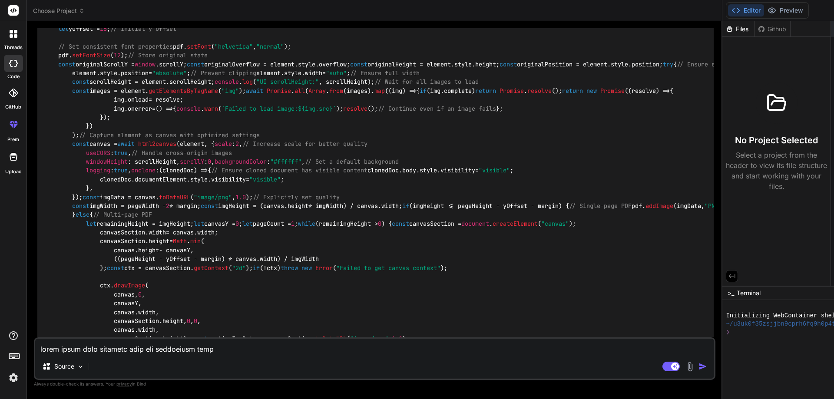
click at [77, 350] on textarea at bounding box center [374, 347] width 679 height 16
paste textarea "const downloadPDF = () => { const doc = new jsPDF("l", "mm", "a4"); let y = 15;…"
type textarea "const downloadPDF = () => { const doc = new jsPDF("l", "mm", "a4"); let y = 15;…"
type textarea "x"
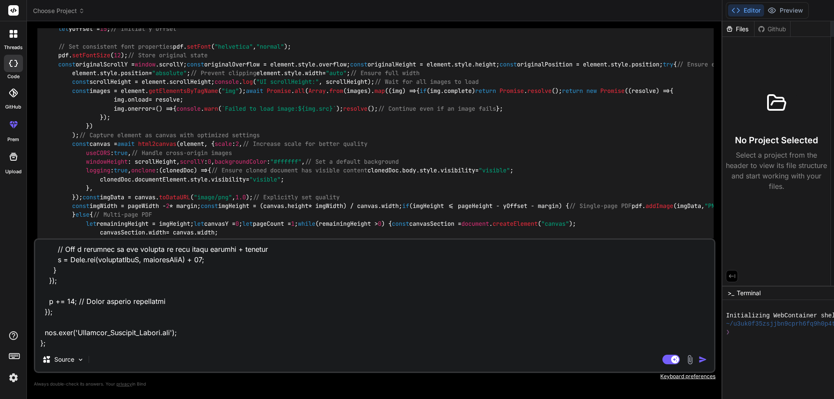
type textarea "const downloadPDF = () => { const doc = new jsPDF("l", "mm", "a4"); let y = 15;…"
type textarea "x"
type textarea "const downloadPDF = () => { const doc = new jsPDF("l", "mm", "a4"); let y = 15;…"
type textarea "x"
type textarea "const downloadPDF = () => { const doc = new jsPDF("l", "mm", "a4"); let y = 15;…"
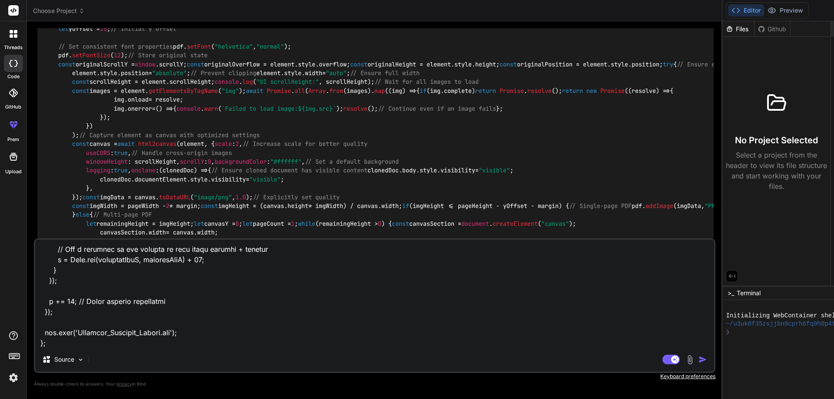
type textarea "x"
type textarea "const downloadPDF = () => { const doc = new jsPDF("l", "mm", "a4"); let y = 15;…"
type textarea "x"
type textarea "const downloadPDF = () => { const doc = new jsPDF("l", "mm", "a4"); let y = 15;…"
type textarea "x"
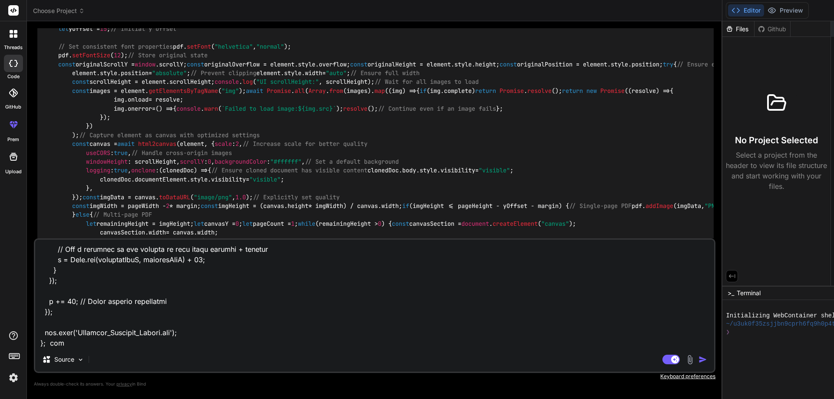
type textarea "const downloadPDF = () => { const doc = new jsPDF("l", "mm", "a4"); let y = 15;…"
type textarea "x"
type textarea "const downloadPDF = () => { const doc = new jsPDF("l", "mm", "a4"); let y = 15;…"
type textarea "x"
type textarea "const downloadPDF = () => { const doc = new jsPDF("l", "mm", "a4"); let y = 15;…"
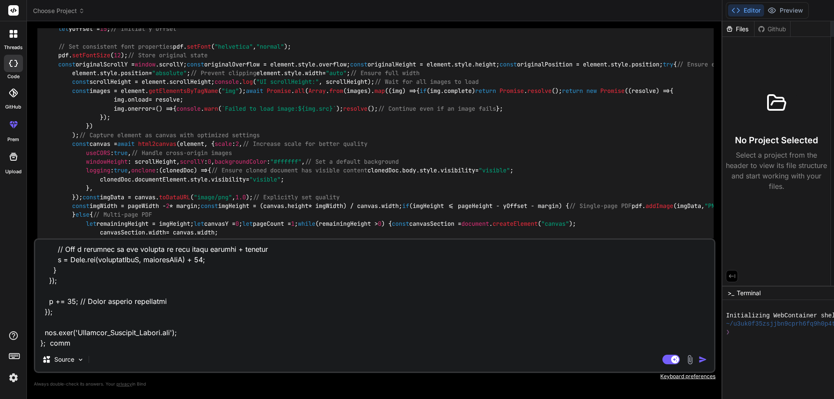
type textarea "x"
type textarea "const downloadPDF = () => { const doc = new jsPDF("l", "mm", "a4"); let y = 15;…"
type textarea "x"
type textarea "const downloadPDF = () => { const doc = new jsPDF("l", "mm", "a4"); let y = 15;…"
type textarea "x"
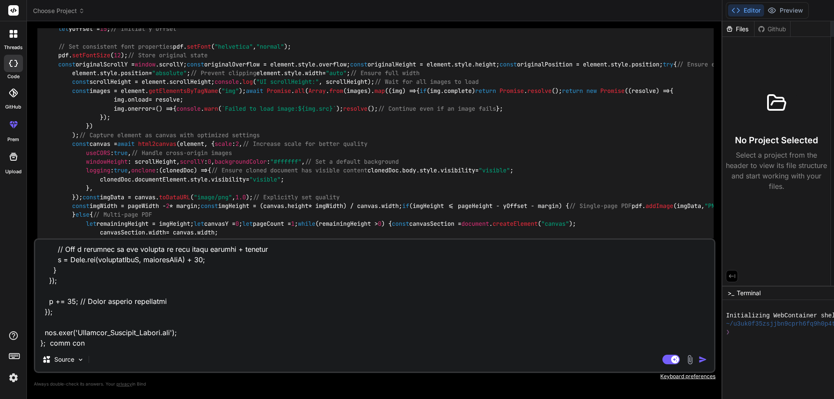
type textarea "const downloadPDF = () => { const doc = new jsPDF("l", "mm", "a4"); let y = 15;…"
type textarea "x"
type textarea "const downloadPDF = () => { const doc = new jsPDF("l", "mm", "a4"); let y = 15;…"
type textarea "x"
type textarea "const downloadPDF = () => { const doc = new jsPDF("l", "mm", "a4"); let y = 15;…"
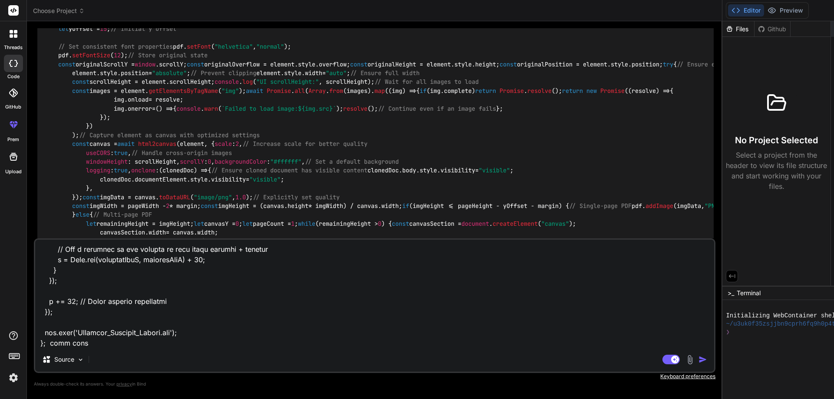
type textarea "x"
type textarea "const downloadPDF = () => { const doc = new jsPDF("l", "mm", "a4"); let y = 15;…"
type textarea "x"
type textarea "const downloadPDF = () => { const doc = new jsPDF("l", "mm", "a4"); let y = 15;…"
type textarea "x"
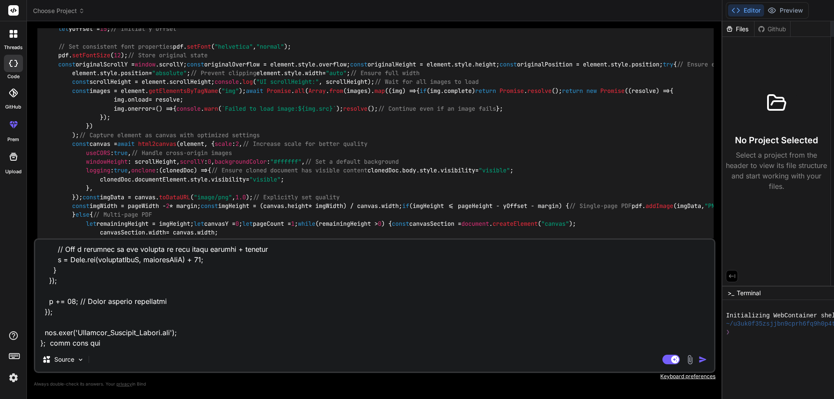
type textarea "const downloadPDF = () => { const doc = new jsPDF("l", "mm", "a4"); let y = 15;…"
type textarea "x"
type textarea "const downloadPDF = () => { const doc = new jsPDF("l", "mm", "a4"); let y = 15;…"
type textarea "x"
type textarea "const downloadPDF = () => { const doc = new jsPDF("l", "mm", "a4"); let y = 15;…"
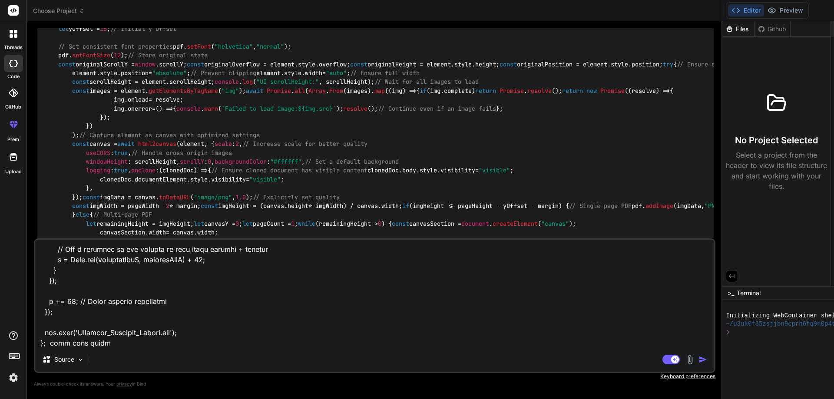
type textarea "x"
type textarea "const downloadPDF = () => { const doc = new jsPDF("l", "mm", "a4"); let y = 15;…"
type textarea "x"
type textarea "const downloadPDF = () => { const doc = new jsPDF("l", "mm", "a4"); let y = 15;…"
type textarea "x"
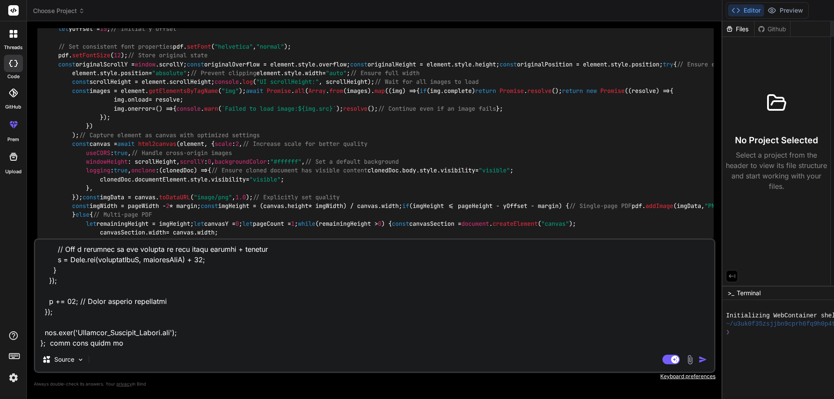
type textarea "const downloadPDF = () => { const doc = new jsPDF("l", "mm", "a4"); let y = 15;…"
type textarea "x"
type textarea "const downloadPDF = () => { const doc = new jsPDF("l", "mm", "a4"); let y = 15;…"
type textarea "x"
type textarea "const downloadPDF = () => { const doc = new jsPDF("l", "mm", "a4"); let y = 15;…"
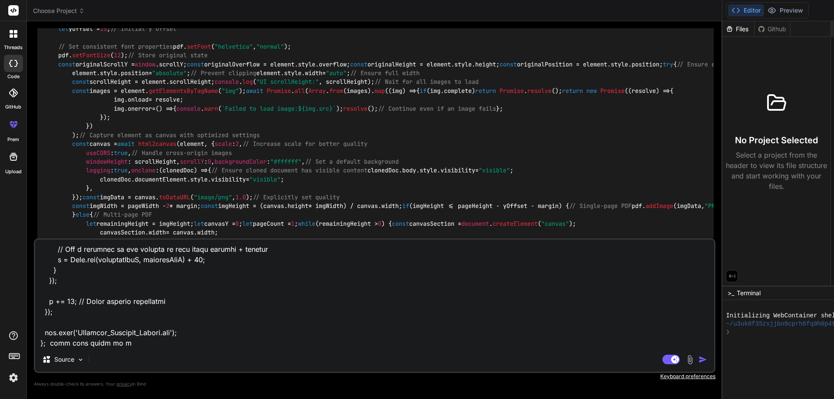
type textarea "x"
type textarea "const downloadPDF = () => { const doc = new jsPDF("l", "mm", "a4"); let y = 15;…"
type textarea "x"
type textarea "const downloadPDF = () => { const doc = new jsPDF("l", "mm", "a4"); let y = 15;…"
type textarea "x"
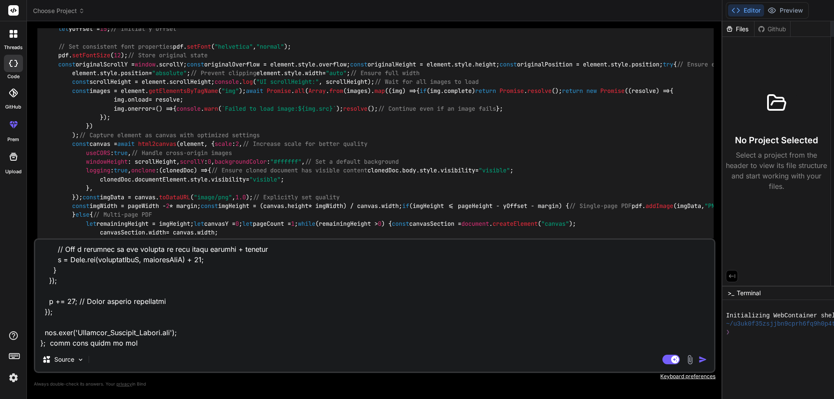
type textarea "const downloadPDF = () => { const doc = new jsPDF("l", "mm", "a4"); let y = 15;…"
type textarea "x"
type textarea "const downloadPDF = () => { const doc = new jsPDF("l", "mm", "a4"); let y = 15;…"
type textarea "x"
type textarea "const downloadPDF = () => { const doc = new jsPDF("l", "mm", "a4"); let y = 15;…"
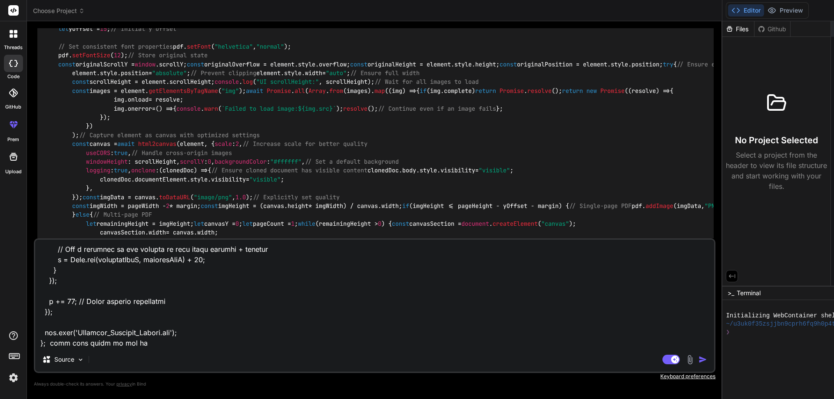
type textarea "x"
type textarea "const downloadPDF = () => { const doc = new jsPDF("l", "mm", "a4"); let y = 15;…"
type textarea "x"
type textarea "const downloadPDF = () => { const doc = new jsPDF("l", "mm", "a4"); let y = 15;…"
type textarea "x"
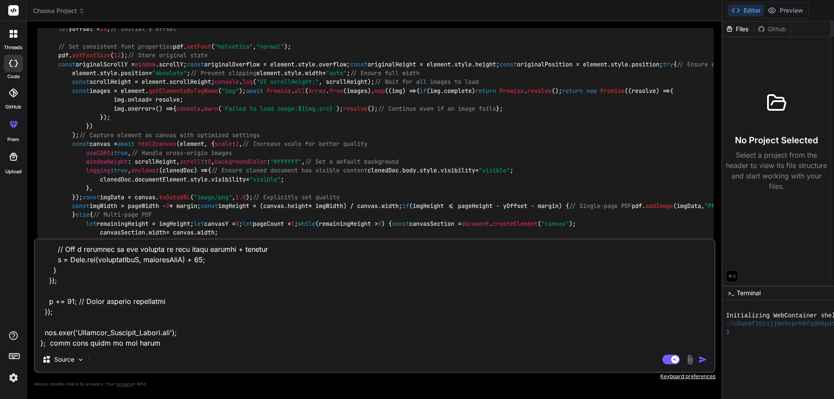
type textarea "const downloadPDF = () => { const doc = new jsPDF("l", "mm", "a4"); let y = 15;…"
type textarea "x"
type textarea "const downloadPDF = () => { const doc = new jsPDF("l", "mm", "a4"); let y = 15;…"
type textarea "x"
type textarea "const downloadPDF = () => { const doc = new jsPDF("l", "mm", "a4"); let y = 15;…"
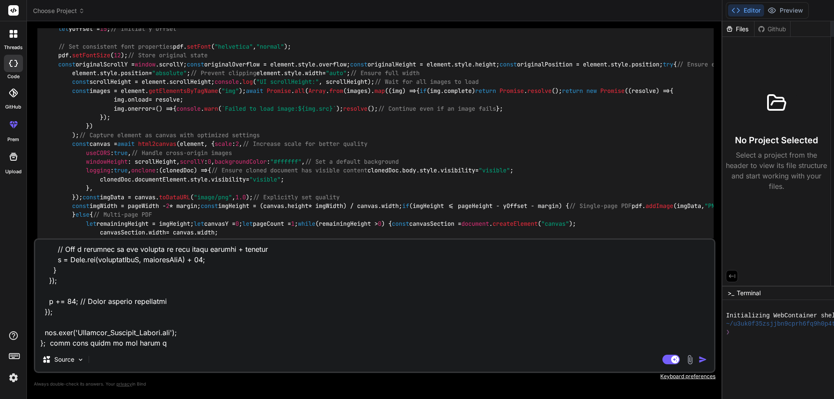
type textarea "x"
type textarea "const downloadPDF = () => { const doc = new jsPDF("l", "mm", "a4"); let y = 15;…"
type textarea "x"
type textarea "const downloadPDF = () => { const doc = new jsPDF("l", "mm", "a4"); let y = 15;…"
type textarea "x"
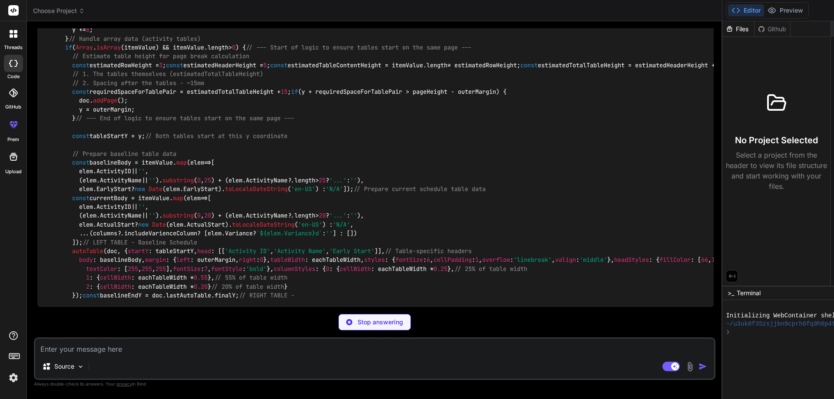
scroll to position [3618, 0]
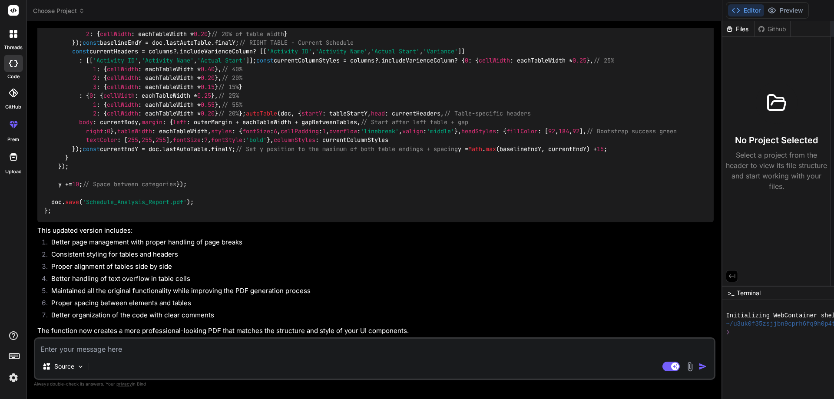
type textarea "x"
click at [134, 349] on textarea at bounding box center [374, 347] width 679 height 16
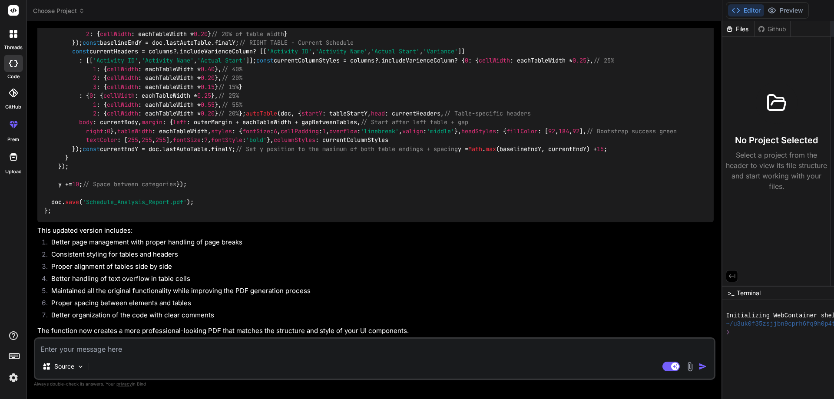
paste textarea "import { useRef, useState, useEffect } from "react"; import { Col, Container, R…"
type textarea "import { useRef, useState, useEffect } from "react"; import { Col, Container, R…"
type textarea "x"
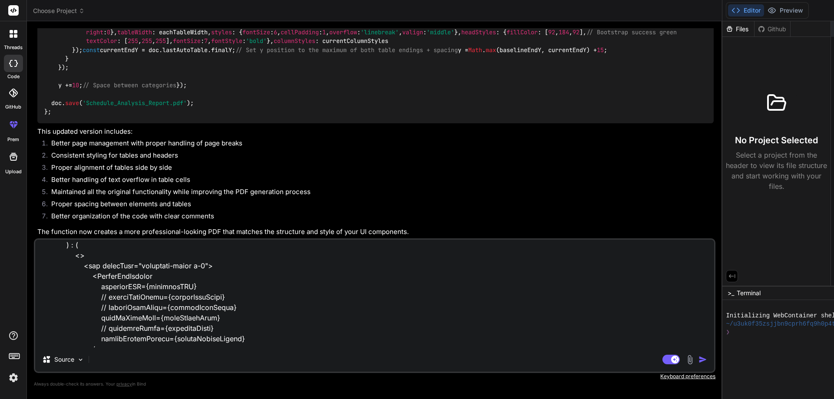
scroll to position [1823, 0]
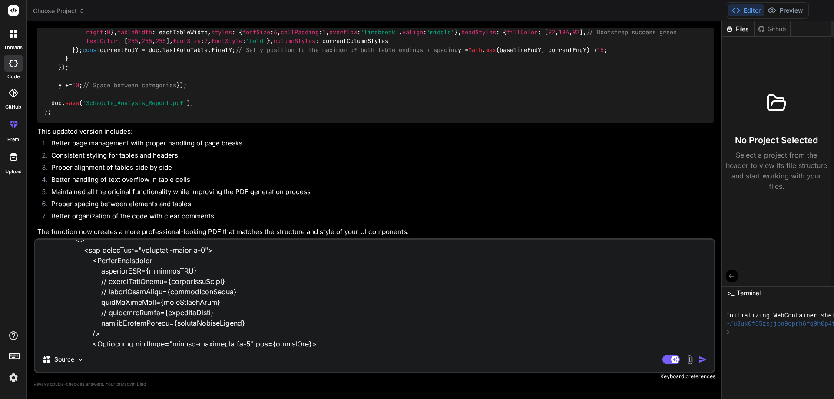
click at [172, 276] on textarea at bounding box center [374, 294] width 679 height 108
click at [169, 273] on textarea at bounding box center [374, 294] width 679 height 108
click at [168, 273] on textarea at bounding box center [374, 294] width 679 height 108
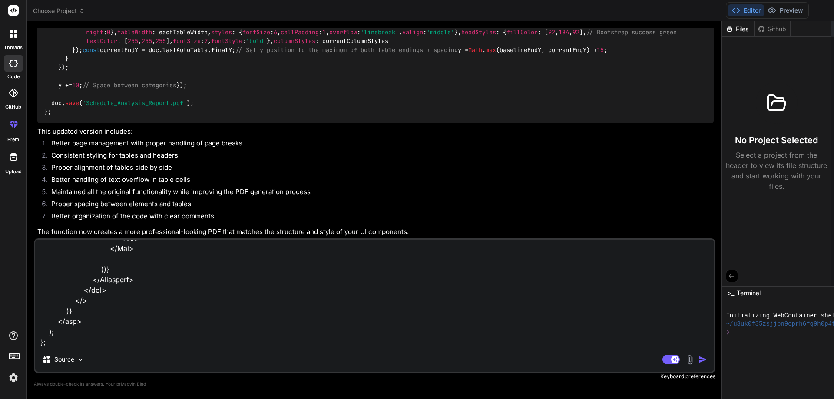
scroll to position [2930, 0]
click at [79, 342] on textarea at bounding box center [374, 294] width 679 height 108
type textarea "import { useRef, useState, useEffect } from "react"; import { Col, Container, R…"
type textarea "x"
type textarea "import { useRef, useState, useEffect } from "react"; import { Col, Container, R…"
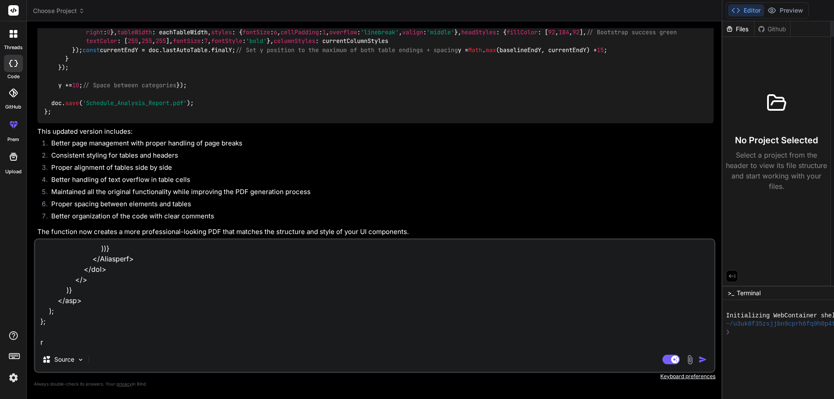
type textarea "x"
type textarea "import { useRef, useState, useEffect } from "react"; import { Col, Container, R…"
type textarea "x"
type textarea "import { useRef, useState, useEffect } from "react"; import { Col, Container, R…"
type textarea "x"
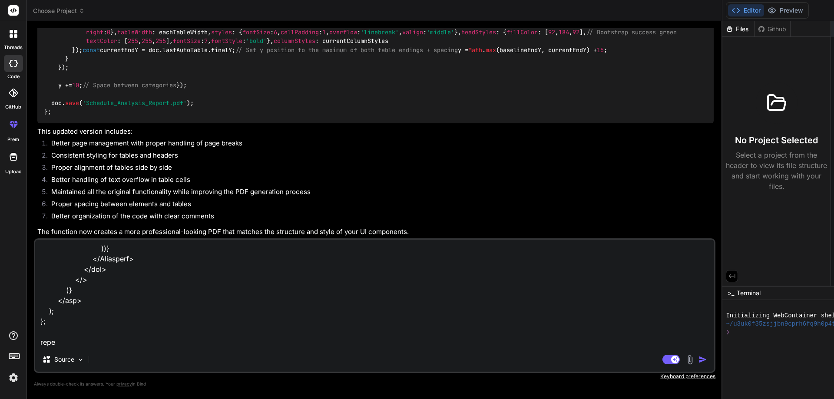
type textarea "import { useRef, useState, useEffect } from "react"; import { Col, Container, R…"
type textarea "x"
type textarea "import { useRef, useState, useEffect } from "react"; import { Col, Container, R…"
type textarea "x"
type textarea "import { useRef, useState, useEffect } from "react"; import { Col, Container, R…"
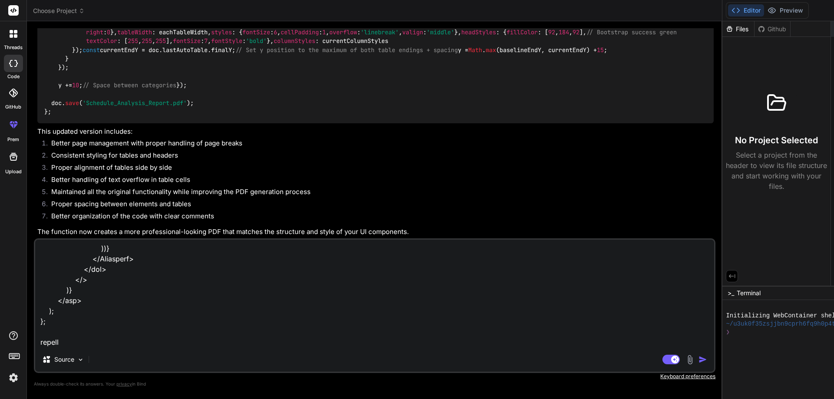
type textarea "x"
type textarea "import { useRef, useState, useEffect } from "react"; import { Col, Container, R…"
type textarea "x"
type textarea "import { useRef, useState, useEffect } from "react"; import { Col, Container, R…"
type textarea "x"
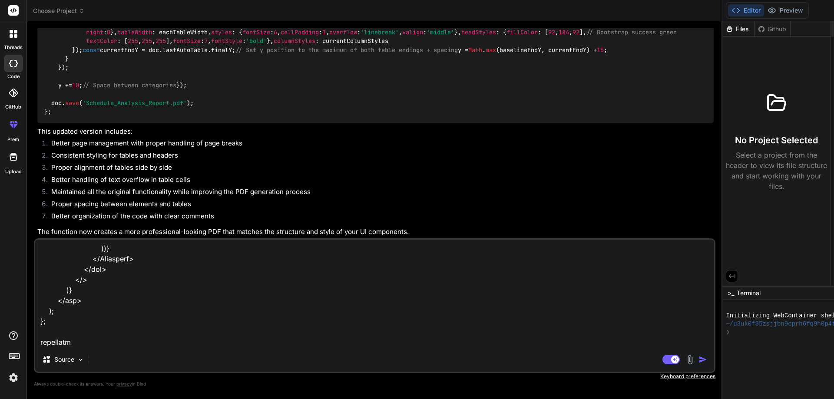
type textarea "import { useRef, useState, useEffect } from "react"; import { Col, Container, R…"
type textarea "x"
paste textarea "downloadPDF"
type textarea "import { useRef, useState, useEffect } from "react"; import { Col, Container, R…"
type textarea "x"
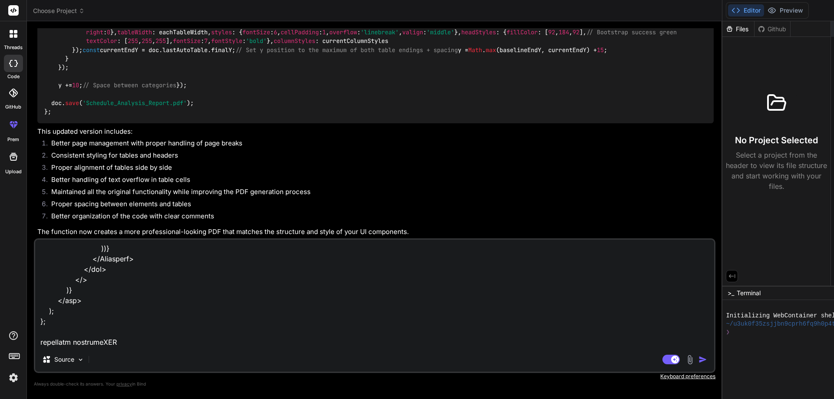
type textarea "import { useRef, useState, useEffect } from "react"; import { Col, Container, R…"
type textarea "x"
type textarea "import { useRef, useState, useEffect } from "react"; import { Col, Container, R…"
type textarea "x"
type textarea "import { useRef, useState, useEffect } from "react"; import { Col, Container, R…"
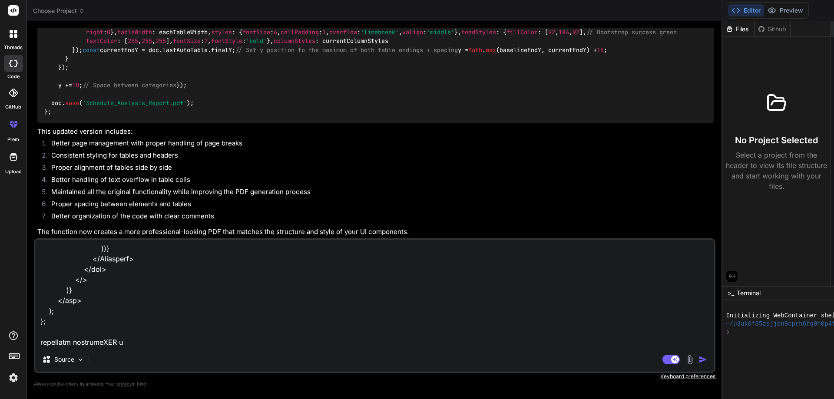
type textarea "x"
type textarea "import { useRef, useState, useEffect } from "react"; import { Col, Container, R…"
type textarea "x"
type textarea "import { useRef, useState, useEffect } from "react"; import { Col, Container, R…"
type textarea "x"
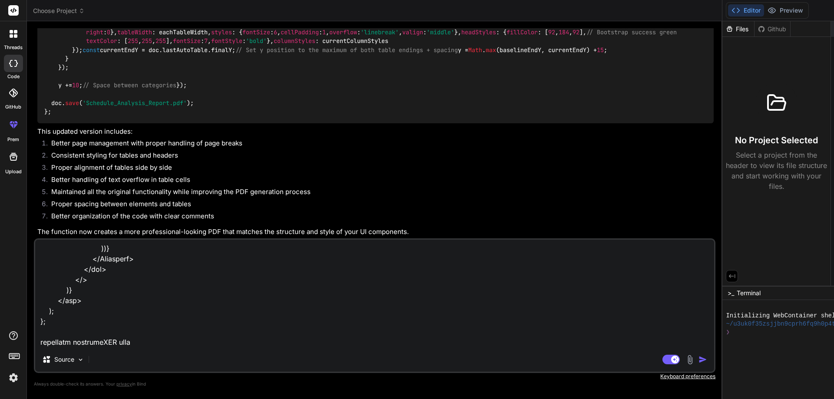
type textarea "import { useRef, useState, useEffect } from "react"; import { Col, Container, R…"
type textarea "x"
type textarea "import { useRef, useState, useEffect } from "react"; import { Col, Container, R…"
type textarea "x"
type textarea "import { useRef, useState, useEffect } from "react"; import { Col, Container, R…"
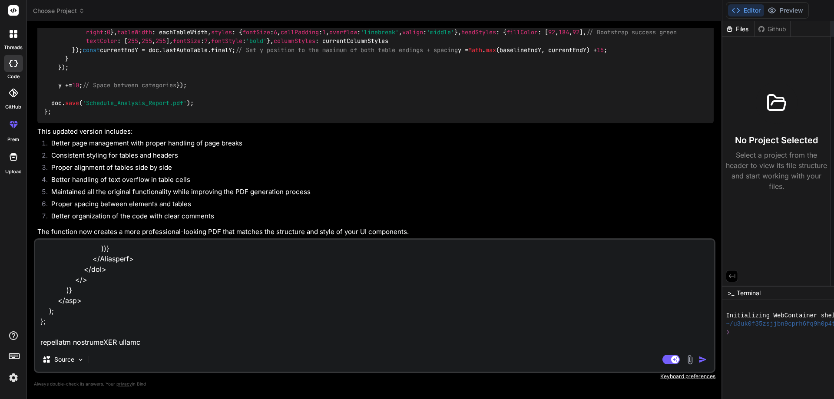
type textarea "x"
type textarea "import { useRef, useState, useEffect } from "react"; import { Col, Container, R…"
type textarea "x"
type textarea "import { useRef, useState, useEffect } from "react"; import { Col, Container, R…"
type textarea "x"
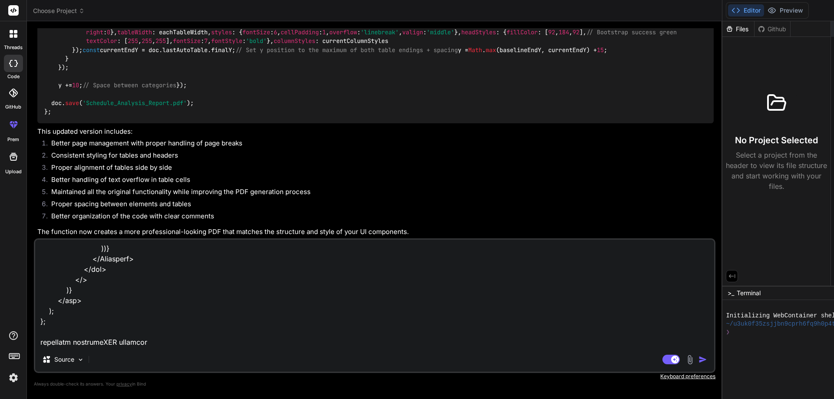
type textarea "import { useRef, useState, useEffect } from "react"; import { Col, Container, R…"
type textarea "x"
type textarea "import { useRef, useState, useEffect } from "react"; import { Col, Container, R…"
type textarea "x"
type textarea "import { useRef, useState, useEffect } from "react"; import { Col, Container, R…"
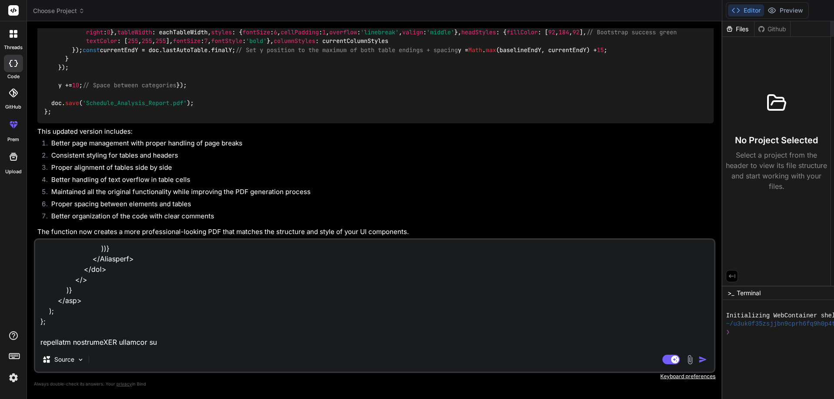
type textarea "x"
type textarea "import { useRef, useState, useEffect } from "react"; import { Col, Container, R…"
type textarea "x"
type textarea "import { useRef, useState, useEffect } from "react"; import { Col, Container, R…"
type textarea "x"
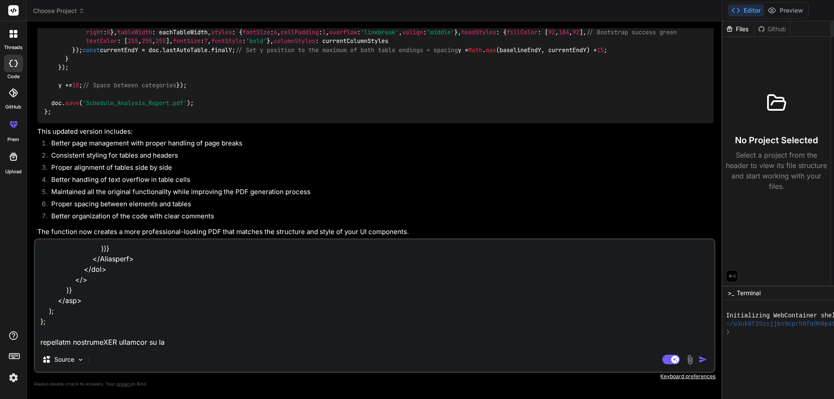
type textarea "import { useRef, useState, useEffect } from "react"; import { Col, Container, R…"
type textarea "x"
type textarea "import { useRef, useState, useEffect } from "react"; import { Col, Container, R…"
type textarea "x"
type textarea "import { useRef, useState, useEffect } from "react"; import { Col, Container, R…"
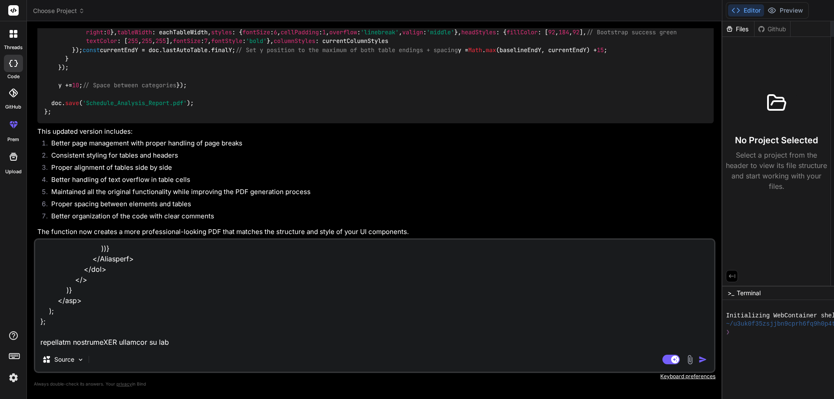
type textarea "x"
type textarea "import { useRef, useState, useEffect } from "react"; import { Col, Container, R…"
type textarea "x"
type textarea "import { useRef, useState, useEffect } from "react"; import { Col, Container, R…"
type textarea "x"
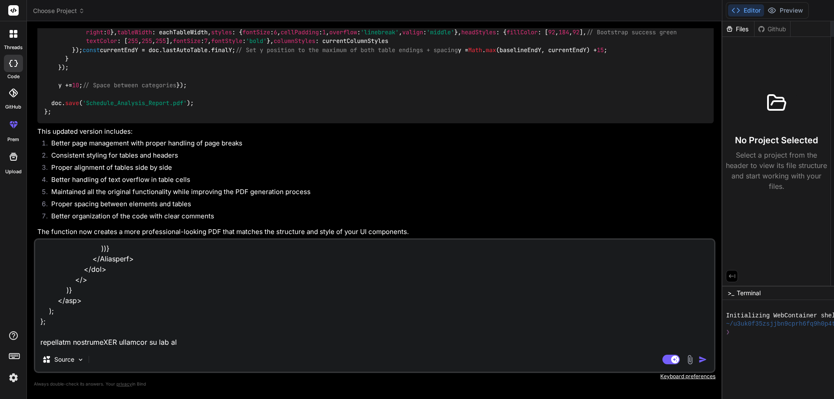
type textarea "import { useRef, useState, useEffect } from "react"; import { Col, Container, R…"
type textarea "x"
type textarea "import { useRef, useState, useEffect } from "react"; import { Col, Container, R…"
type textarea "x"
type textarea "import { useRef, useState, useEffect } from "react"; import { Col, Container, R…"
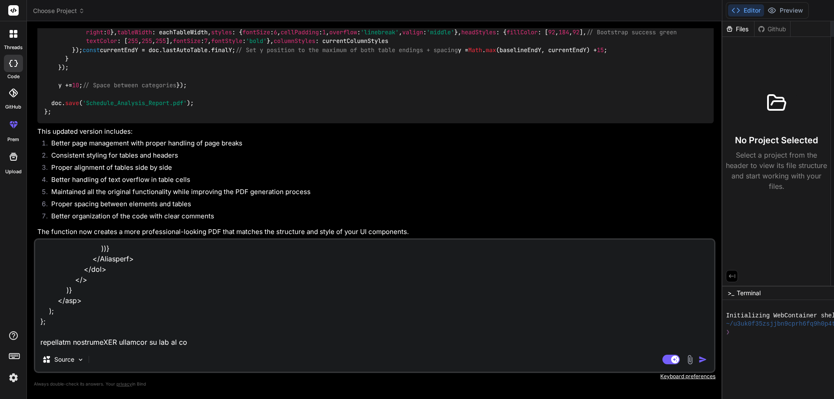
type textarea "x"
type textarea "import { useRef, useState, useEffect } from "react"; import { Col, Container, R…"
type textarea "x"
type textarea "import { useRef, useState, useEffect } from "react"; import { Col, Container, R…"
type textarea "x"
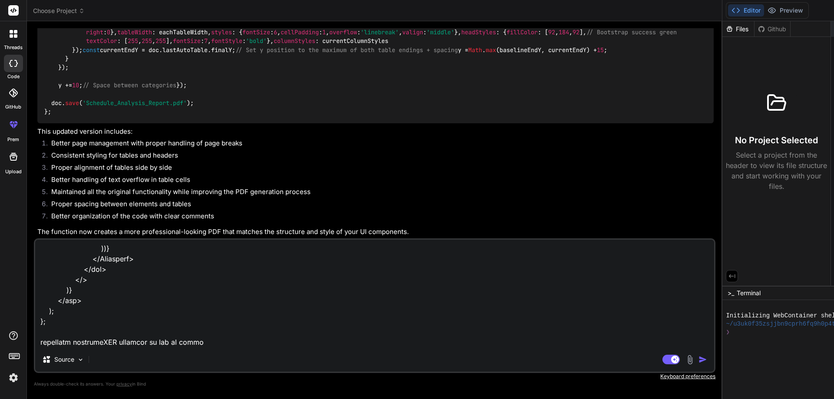
type textarea "import { useRef, useState, useEffect } from "react"; import { Col, Container, R…"
type textarea "x"
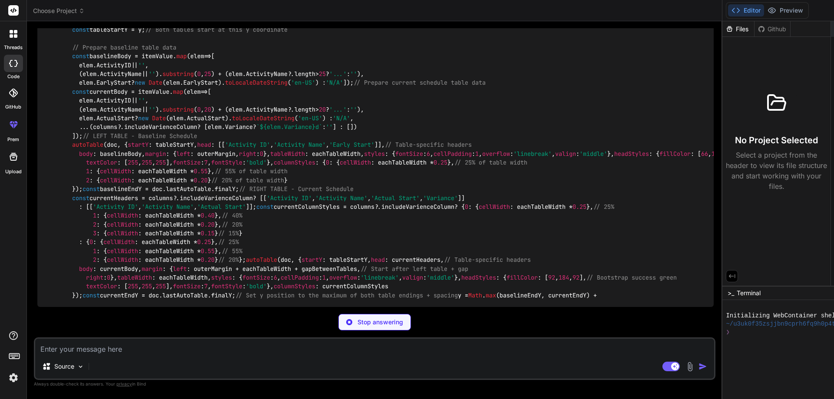
scroll to position [5184, 0]
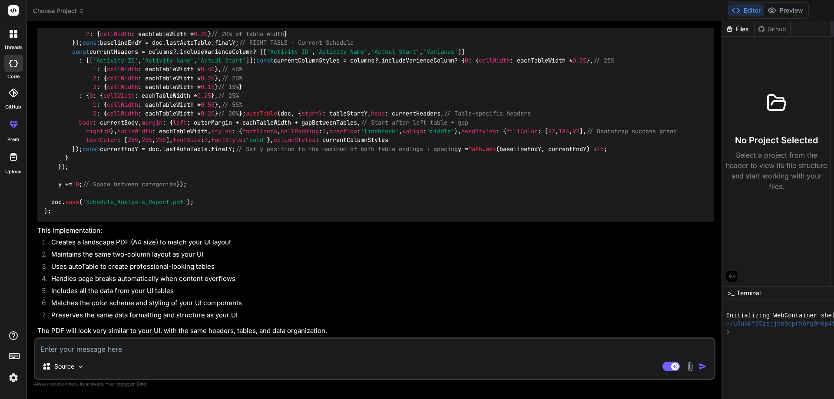
type textarea "x"
click at [198, 348] on textarea at bounding box center [374, 347] width 679 height 16
type textarea "s"
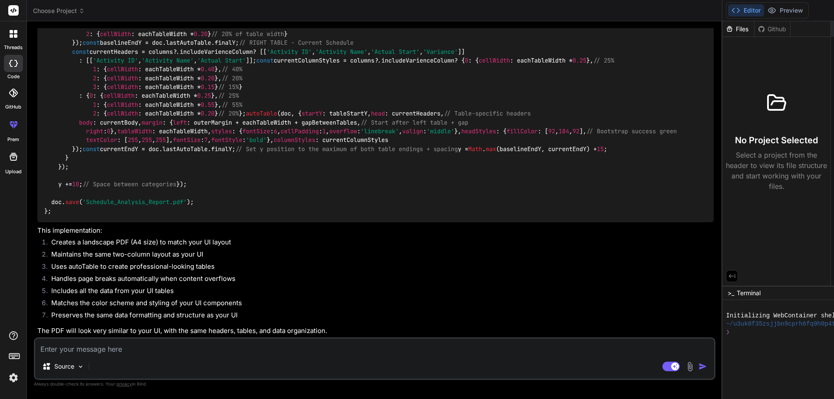
type textarea "x"
type textarea "so"
type textarea "x"
type textarea "som"
type textarea "x"
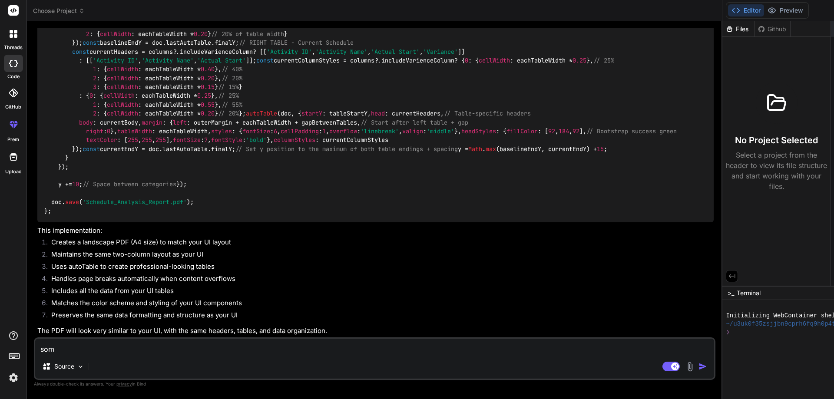
type textarea "some"
type textarea "x"
type textarea "some"
type textarea "x"
type textarea "some c"
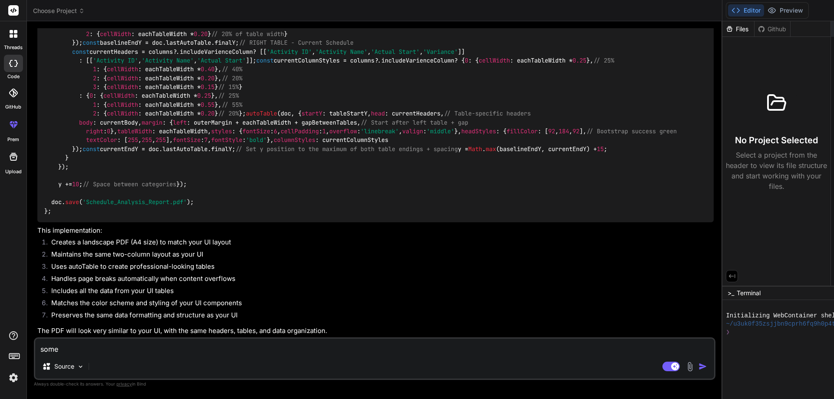
type textarea "x"
type textarea "some co"
type textarea "x"
type textarea "some con"
type textarea "x"
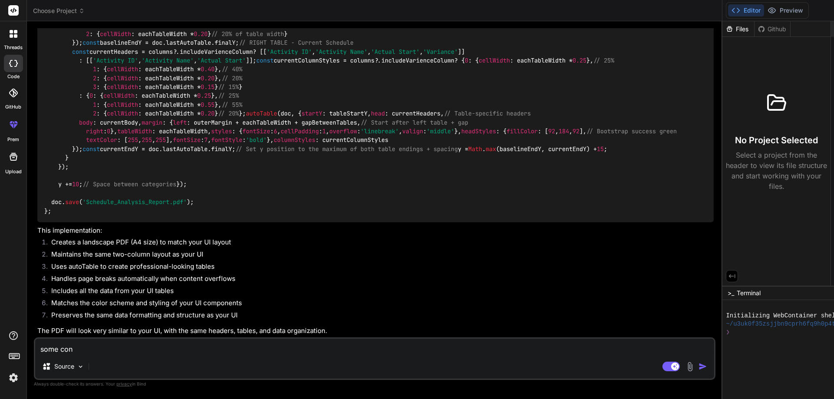
type textarea "some cont"
type textarea "x"
type textarea "some conta"
type textarea "x"
type textarea "some contai"
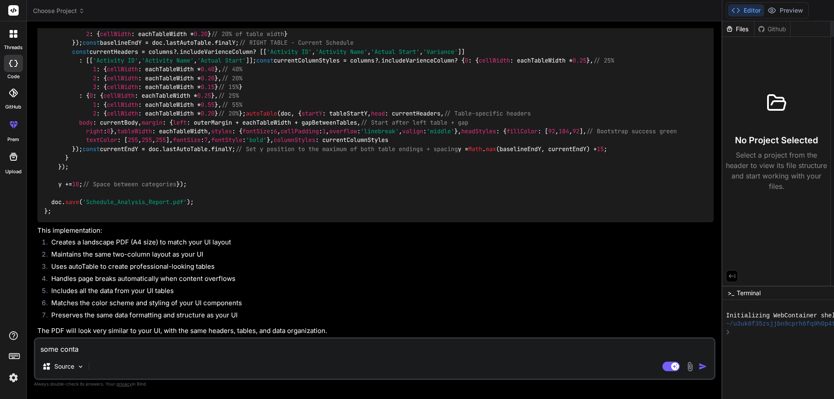
type textarea "x"
type textarea "some contain"
type textarea "x"
type textarea "some contain"
type textarea "x"
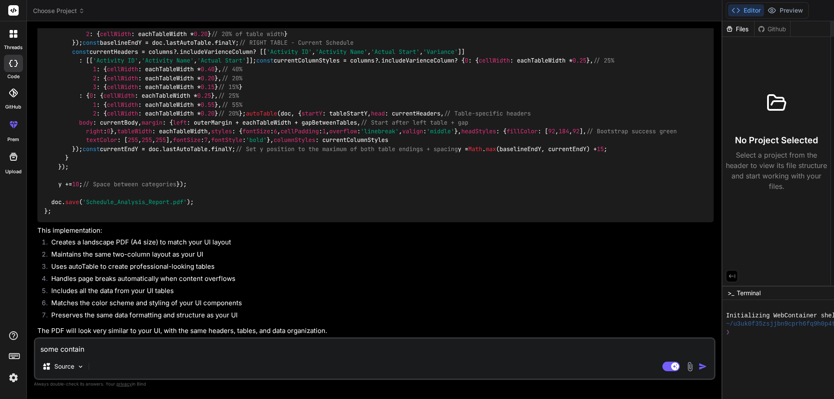
type textarea "some contain c"
type textarea "x"
type textarea "some contain cu"
type textarea "x"
type textarea "some contain cut"
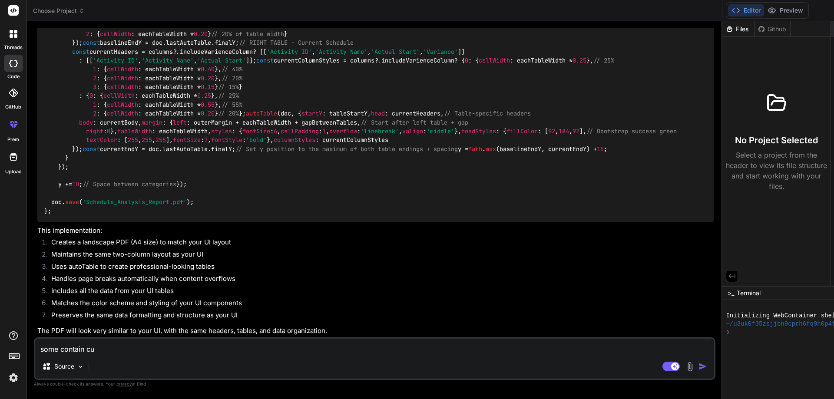
type textarea "x"
type textarea "some contain cutt"
type textarea "x"
type textarea "some contain cutti"
type textarea "x"
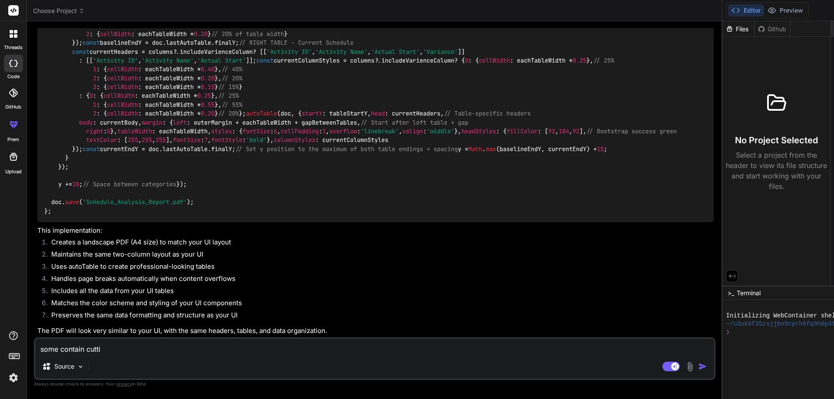
type textarea "some contain cuttin"
type textarea "x"
type textarea "some contain cutting"
type textarea "x"
type textarea "some contain cutting"
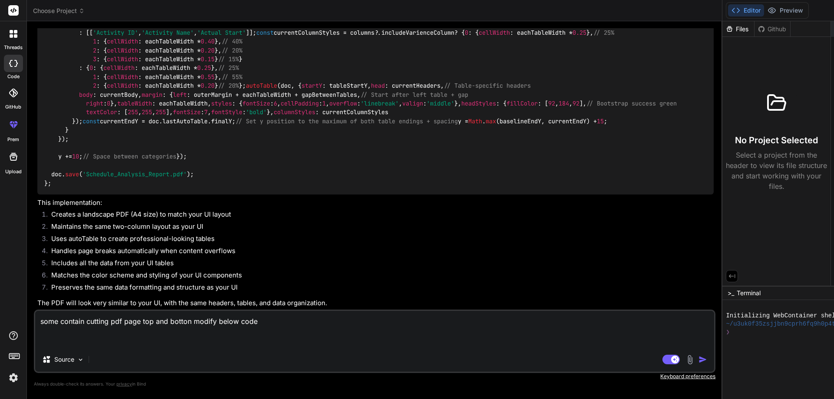
paste textarea "const downloadPDF = async () => { const element = reportRef.current; if (!eleme…"
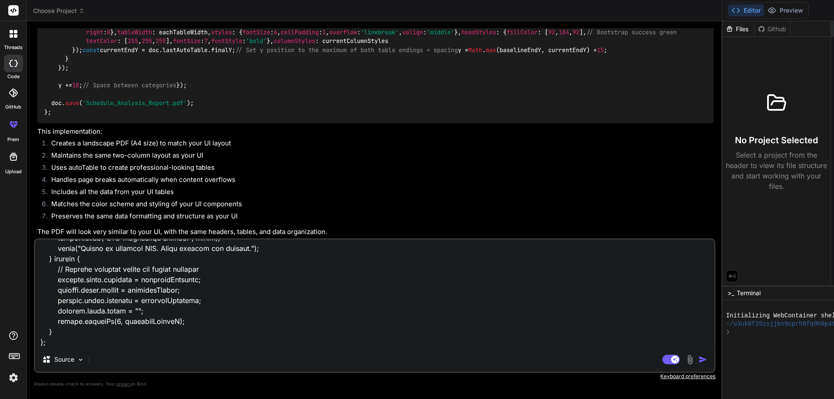
click at [698, 359] on img "button" at bounding box center [702, 359] width 9 height 9
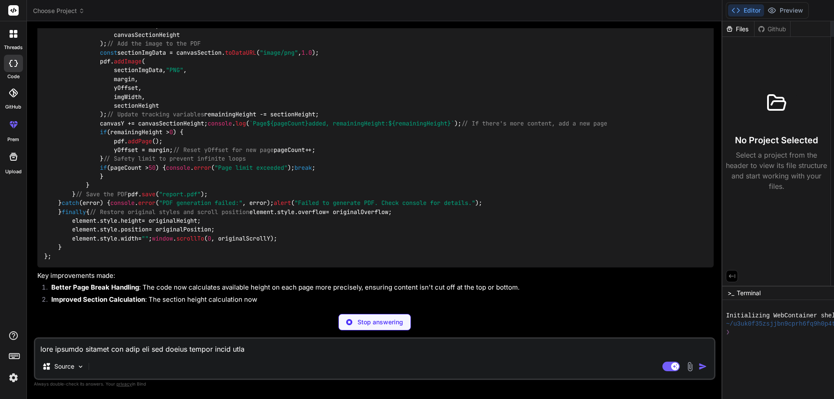
scroll to position [8307, 0]
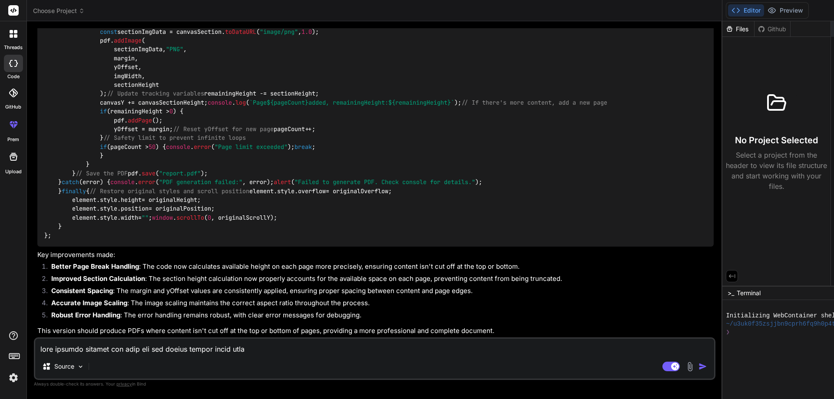
click at [139, 350] on textarea at bounding box center [374, 347] width 679 height 16
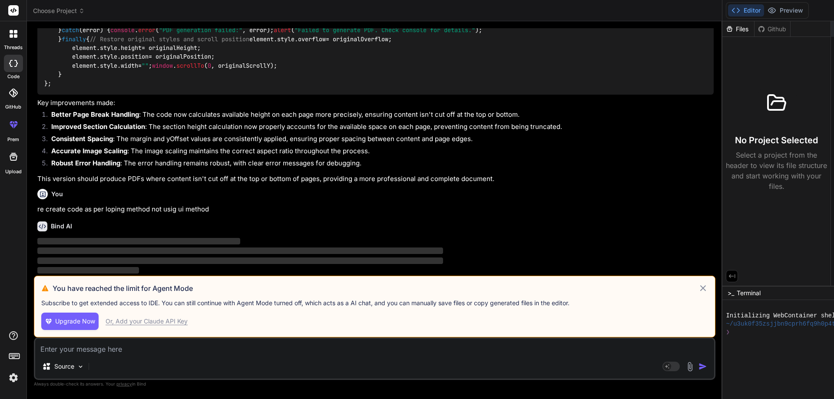
scroll to position [8496, 0]
click at [700, 285] on icon at bounding box center [703, 288] width 6 height 6
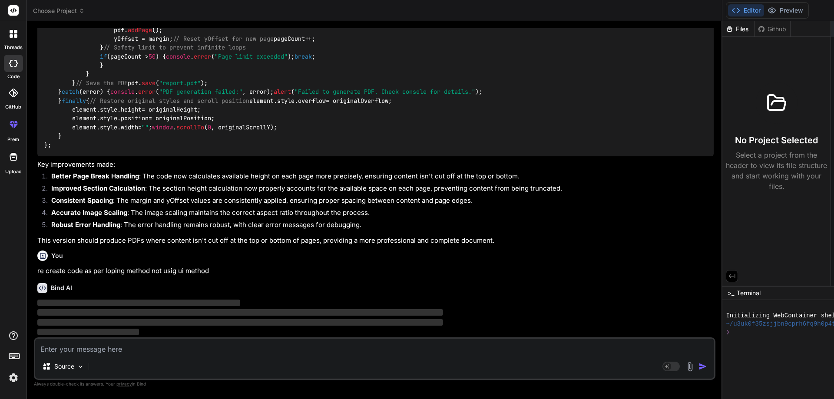
scroll to position [6906, 0]
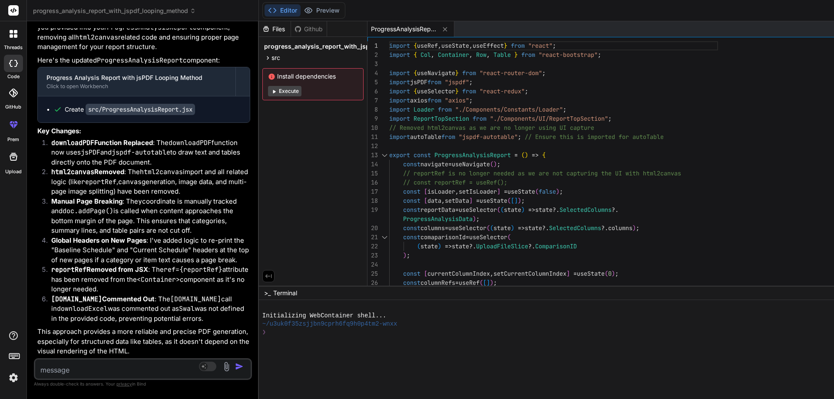
scroll to position [13998, 0]
drag, startPoint x: 511, startPoint y: 201, endPoint x: 86, endPoint y: 201, distance: 424.6
click at [86, 201] on div "Bind AI Web Search Created with Pixso. Code Generator You hello Bind AI Hello! …" at bounding box center [143, 210] width 232 height 378
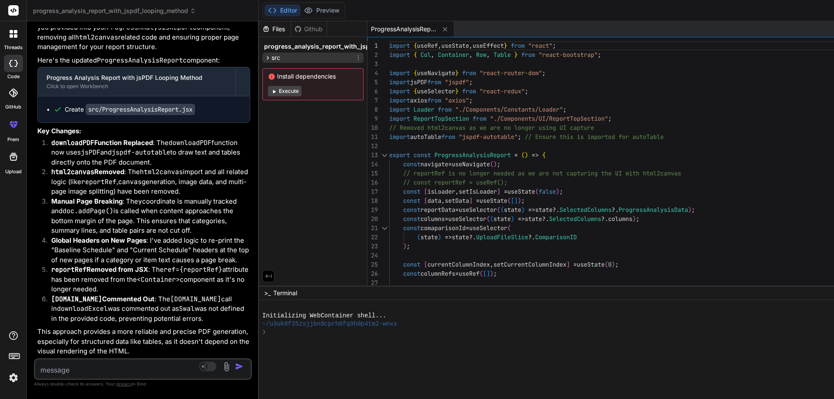
click at [264, 56] on icon at bounding box center [267, 57] width 7 height 7
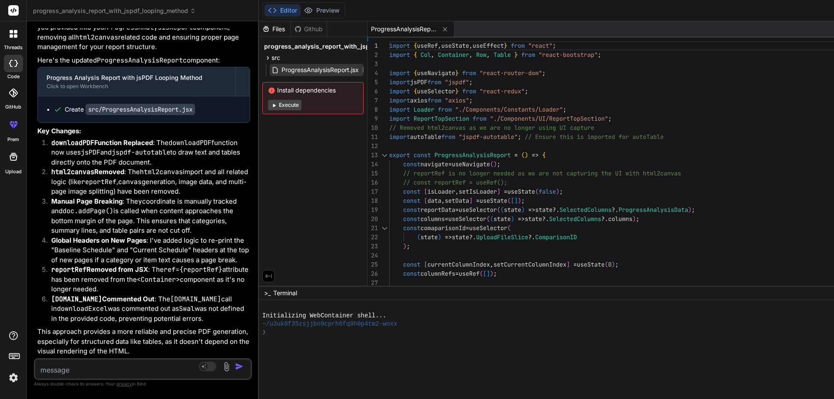
click at [280, 73] on span "ProgressAnalysisReport.jsx" at bounding box center [319, 70] width 79 height 10
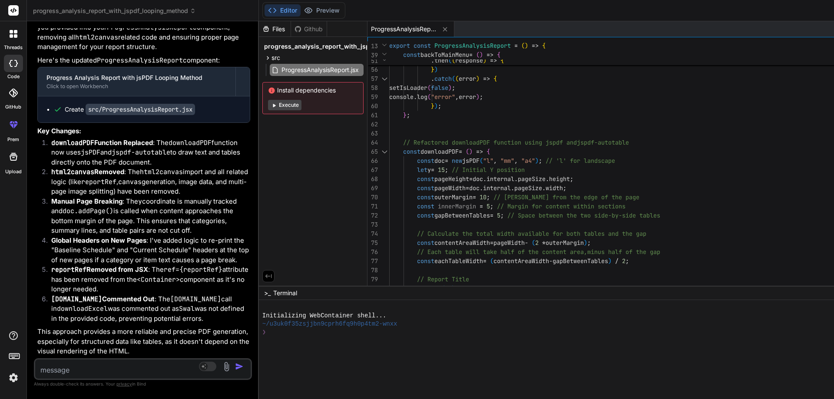
click at [379, 152] on div at bounding box center [384, 151] width 11 height 9
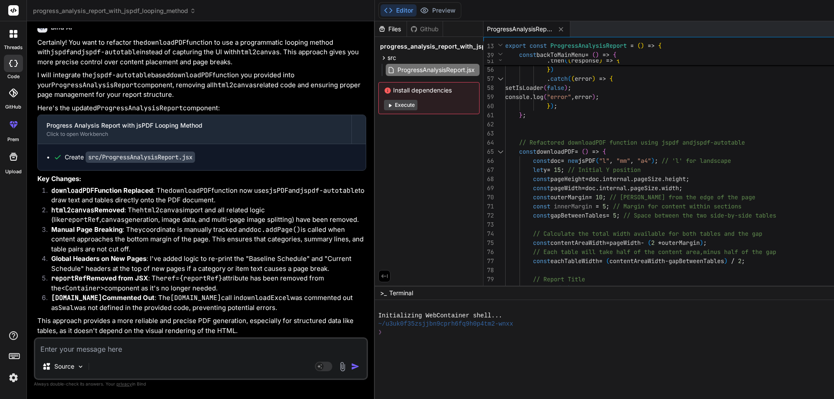
scroll to position [11069, 0]
drag, startPoint x: 187, startPoint y: 221, endPoint x: 253, endPoint y: 229, distance: 66.5
click at [253, 229] on div "Bind AI Web Search Created with Pixso. Code Generator You hello Bind AI Hello! …" at bounding box center [201, 210] width 348 height 378
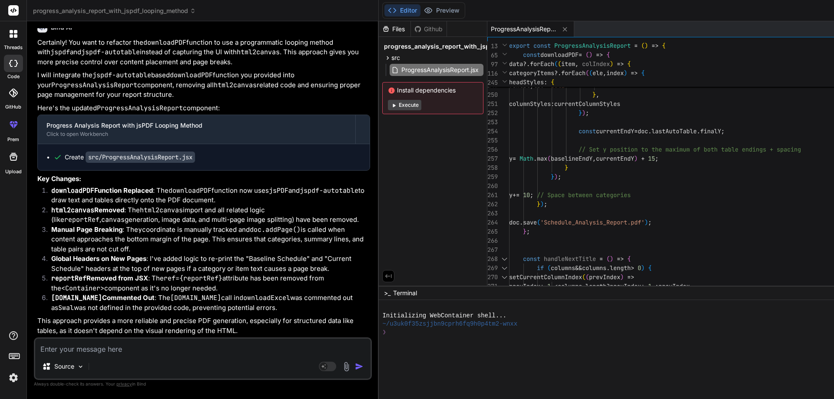
scroll to position [0, 0]
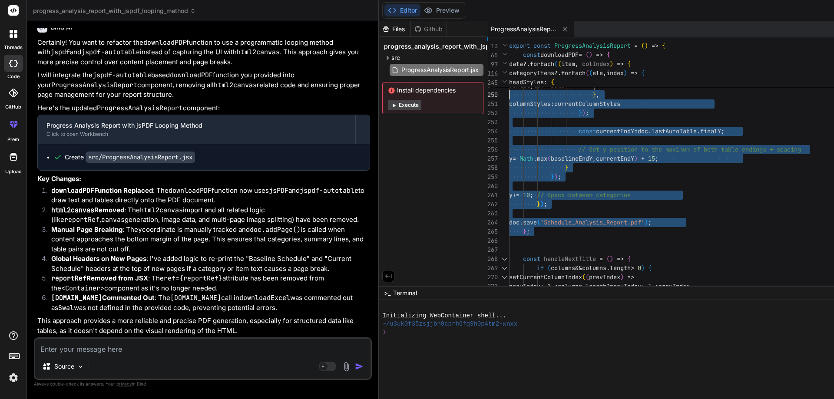
drag, startPoint x: 436, startPoint y: 235, endPoint x: 387, endPoint y: 86, distance: 156.8
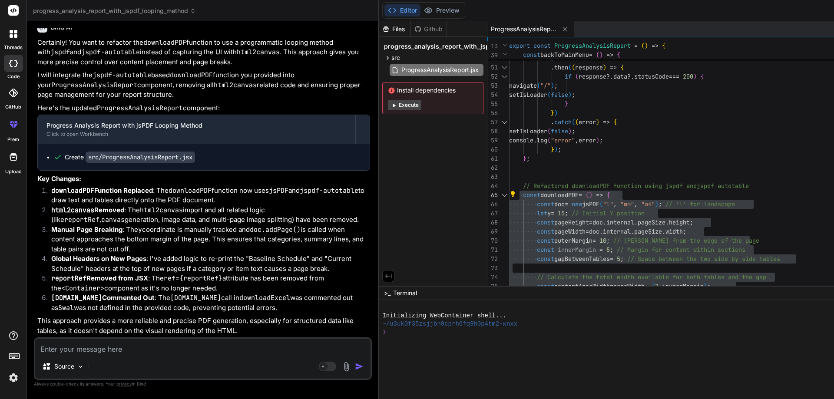
click at [119, 349] on textarea at bounding box center [202, 347] width 335 height 16
paste textarea "<Container className="sample-container mt-4" ref={reportRef}> <p className="">S…"
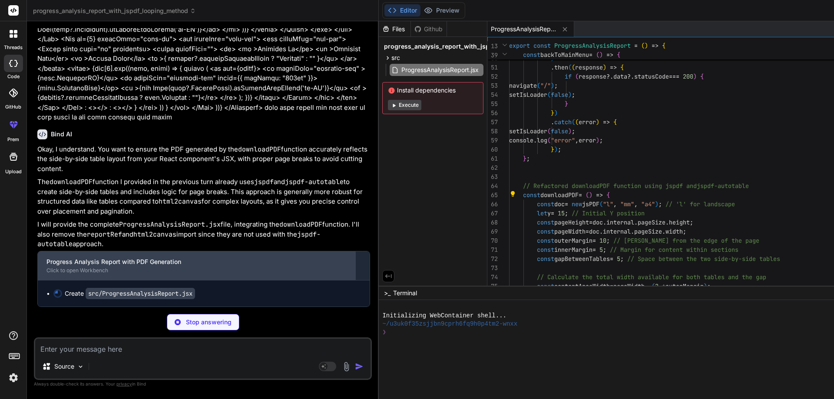
scroll to position [11769, 0]
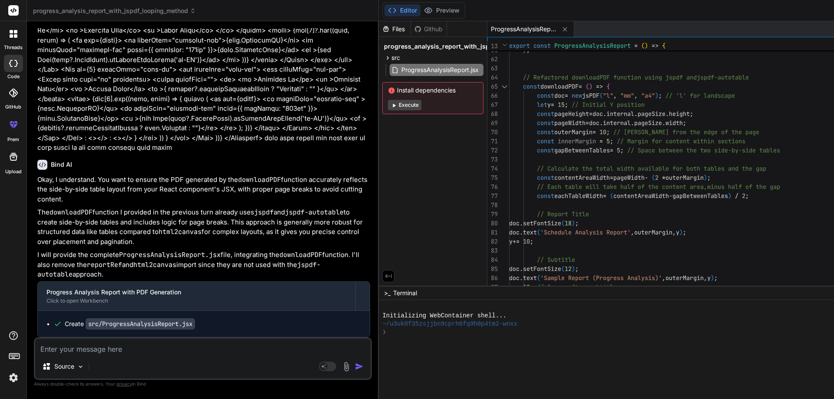
click at [498, 86] on div at bounding box center [503, 86] width 11 height 9
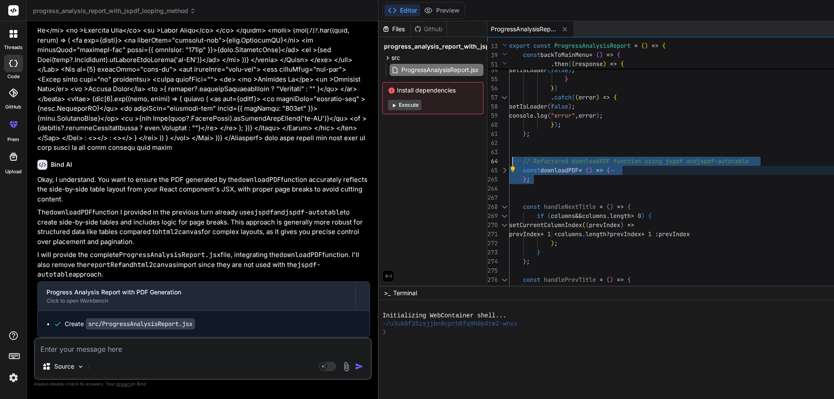
drag, startPoint x: 437, startPoint y: 180, endPoint x: 404, endPoint y: 162, distance: 37.3
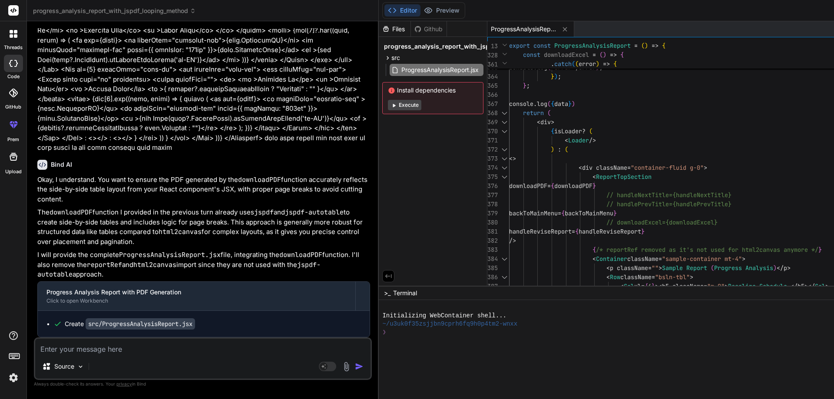
click at [153, 343] on textarea at bounding box center [202, 347] width 335 height 16
paste textarea "baselineEndY, currentEndY"
click at [86, 349] on textarea "baselineEndY, currentEndY" at bounding box center [202, 347] width 335 height 16
click at [163, 347] on textarea "baselineEndY+ gap + currentEndY" at bounding box center [202, 347] width 335 height 16
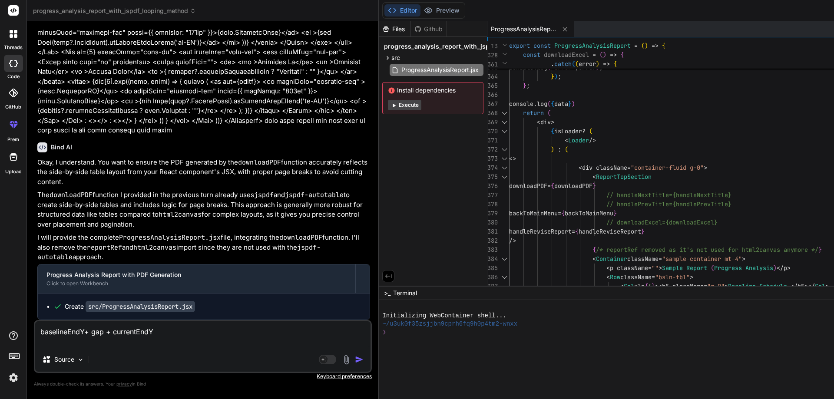
scroll to position [11786, 0]
click at [102, 334] on textarea "baselineEndY+ gap + currentEndY same page" at bounding box center [202, 334] width 335 height 26
click at [188, 328] on textarea "baselineEndY+ gap(4px) + currentEndY same page" at bounding box center [202, 334] width 335 height 26
click at [90, 340] on textarea "baselineEndY+ gap(4px) + currentEndY same page" at bounding box center [202, 334] width 335 height 26
click at [355, 359] on img "button" at bounding box center [359, 359] width 9 height 9
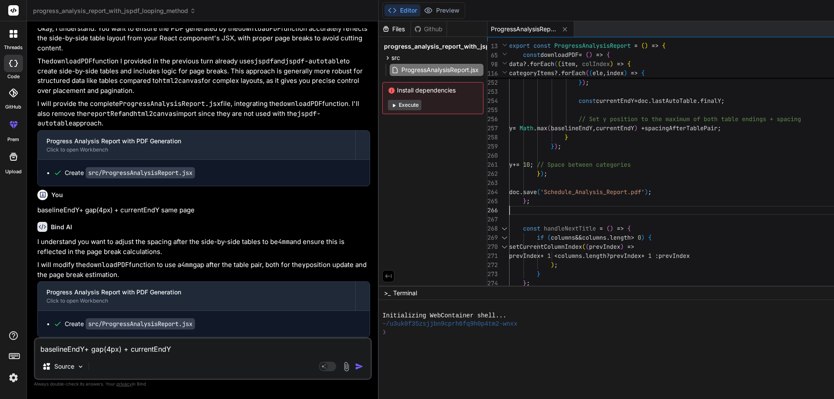
scroll to position [0, 0]
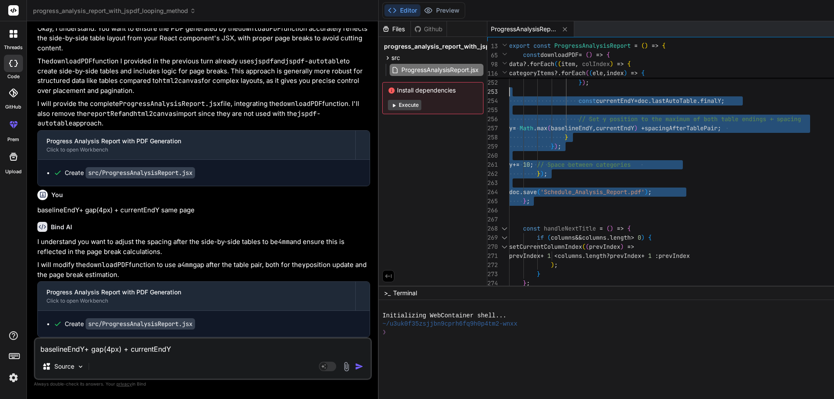
drag, startPoint x: 440, startPoint y: 207, endPoint x: 384, endPoint y: 91, distance: 128.9
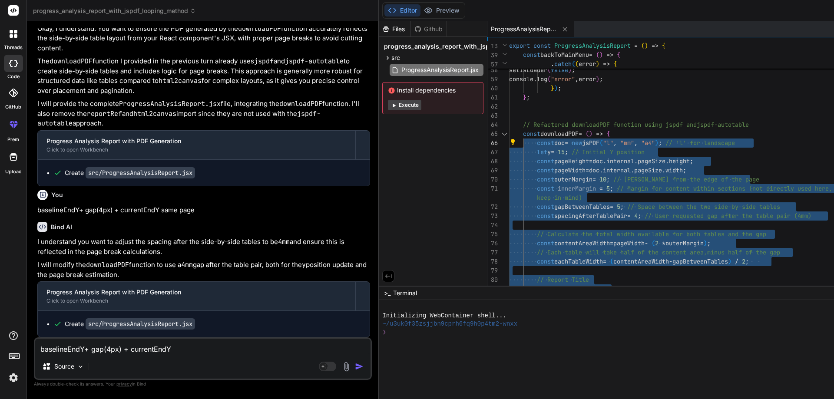
click at [136, 353] on textarea "baselineEndY+ gap(4px) + currentEndY same page" at bounding box center [202, 347] width 335 height 16
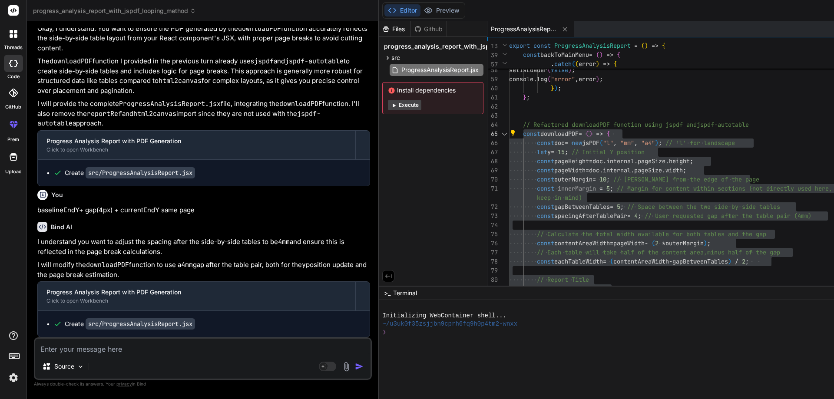
paste textarea "autoTable"
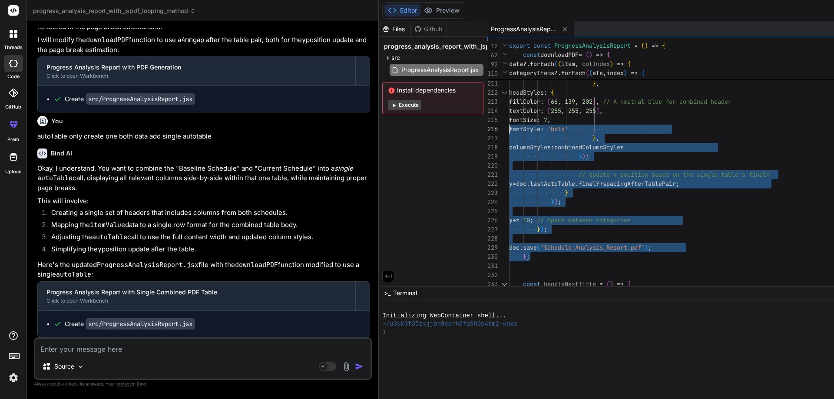
drag, startPoint x: 439, startPoint y: 254, endPoint x: 392, endPoint y: 128, distance: 134.4
